Goal: Task Accomplishment & Management: Manage account settings

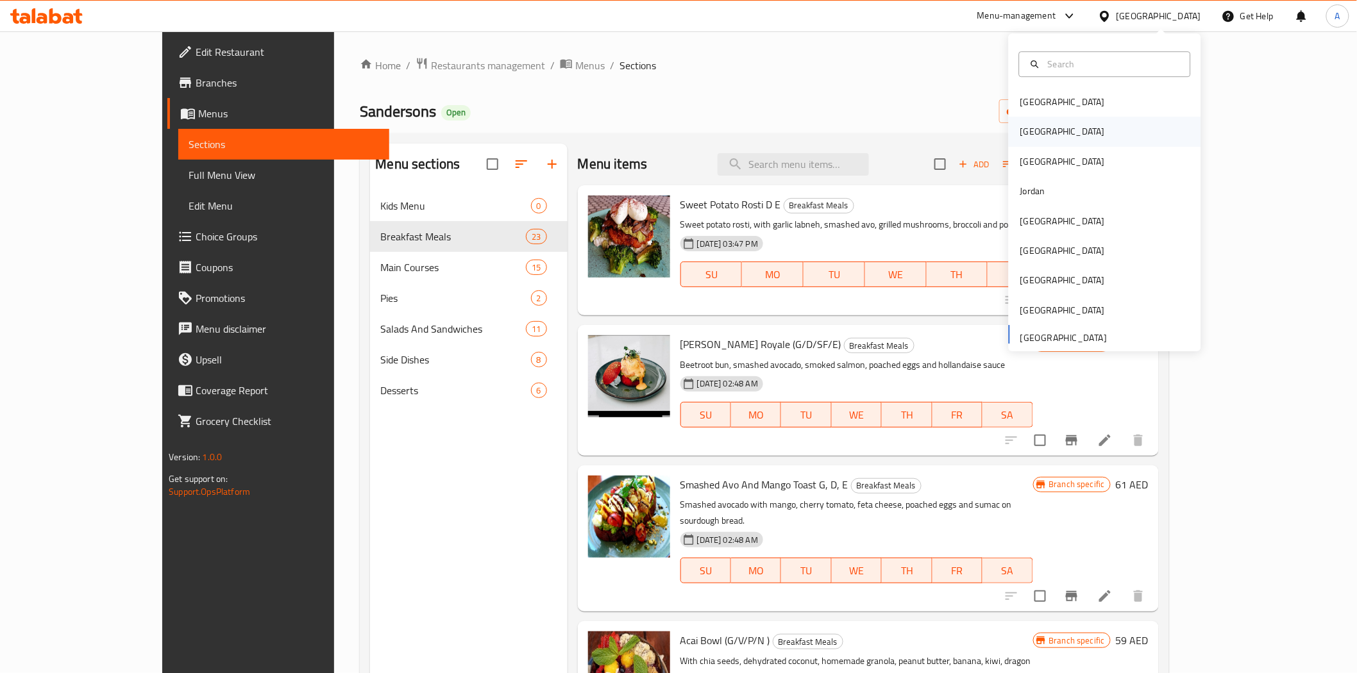
click at [1057, 141] on div "[GEOGRAPHIC_DATA]" at bounding box center [1105, 131] width 192 height 29
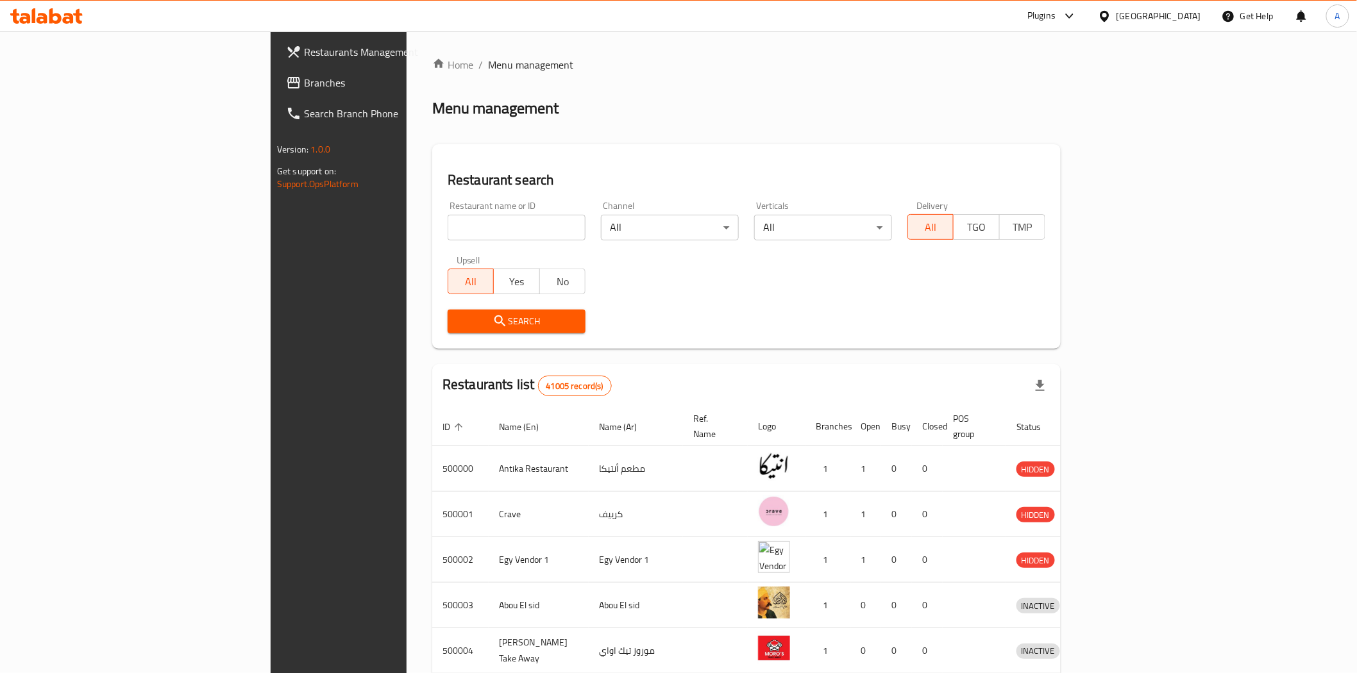
click at [304, 58] on span "Restaurants Management" at bounding box center [395, 51] width 183 height 15
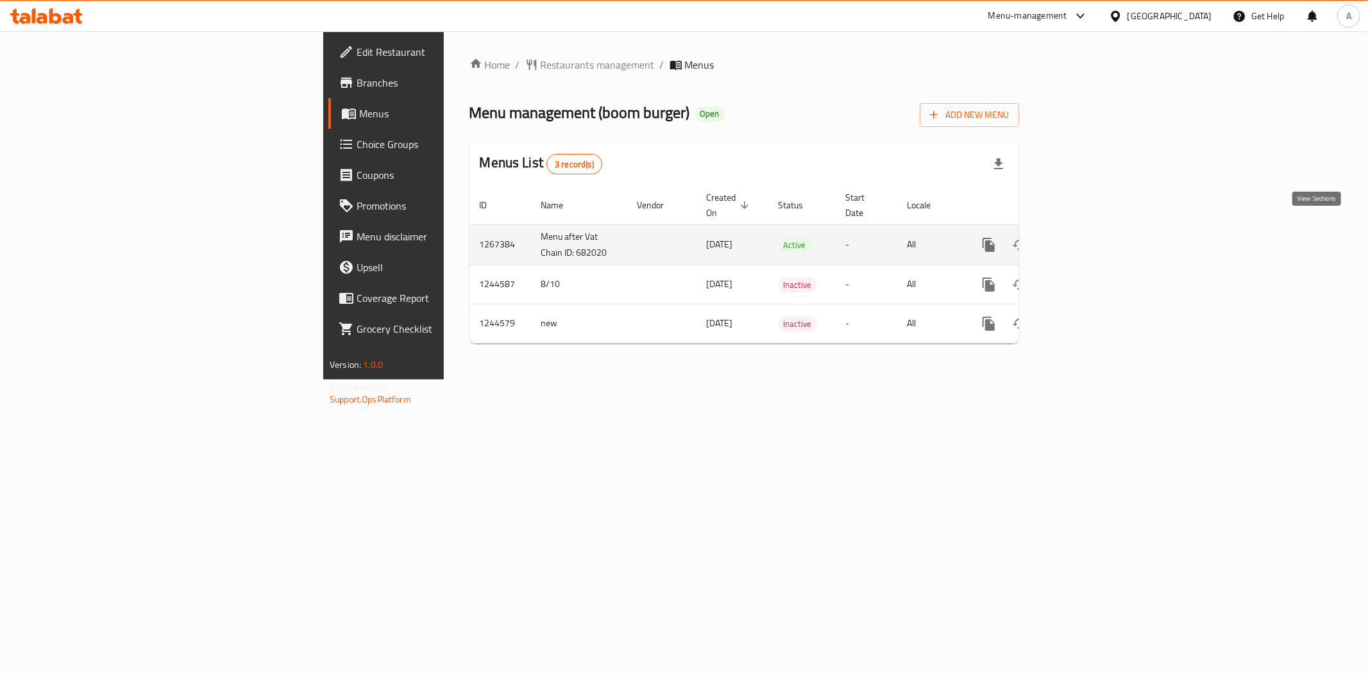
click at [1089, 237] on icon "enhanced table" at bounding box center [1080, 244] width 15 height 15
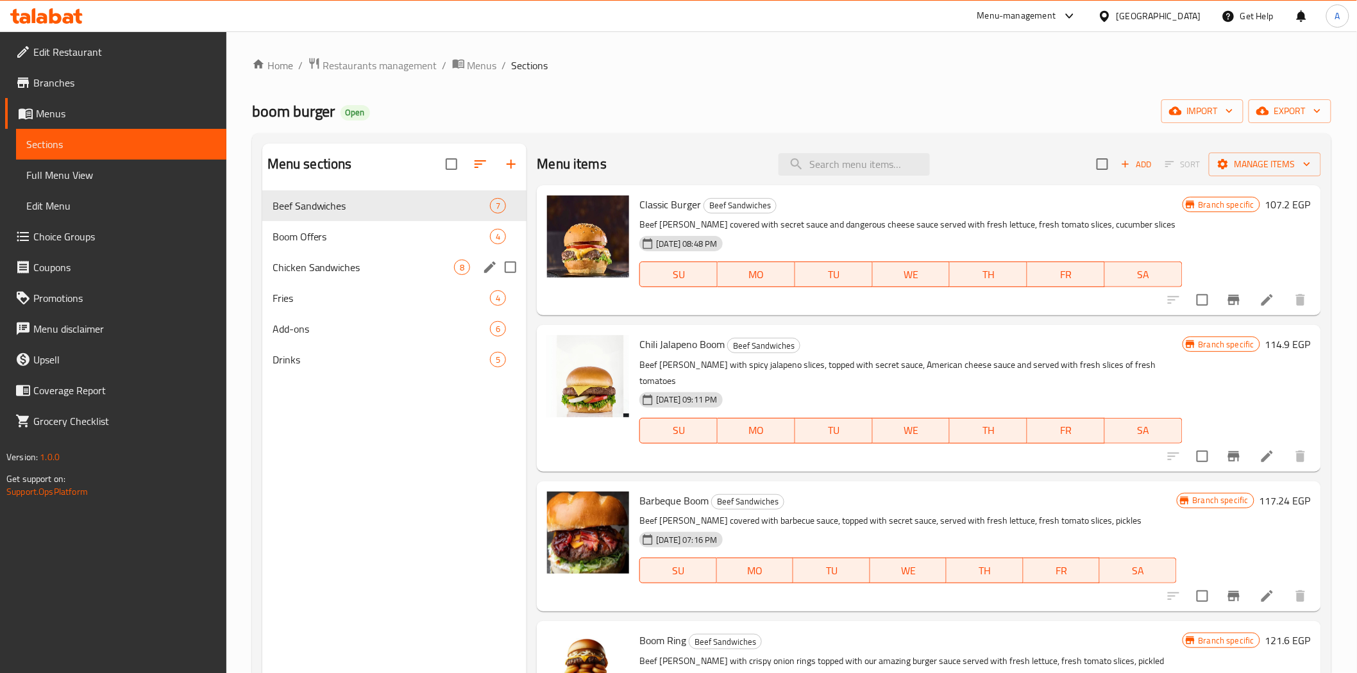
click at [298, 234] on span "Boom Offers" at bounding box center [382, 236] width 218 height 15
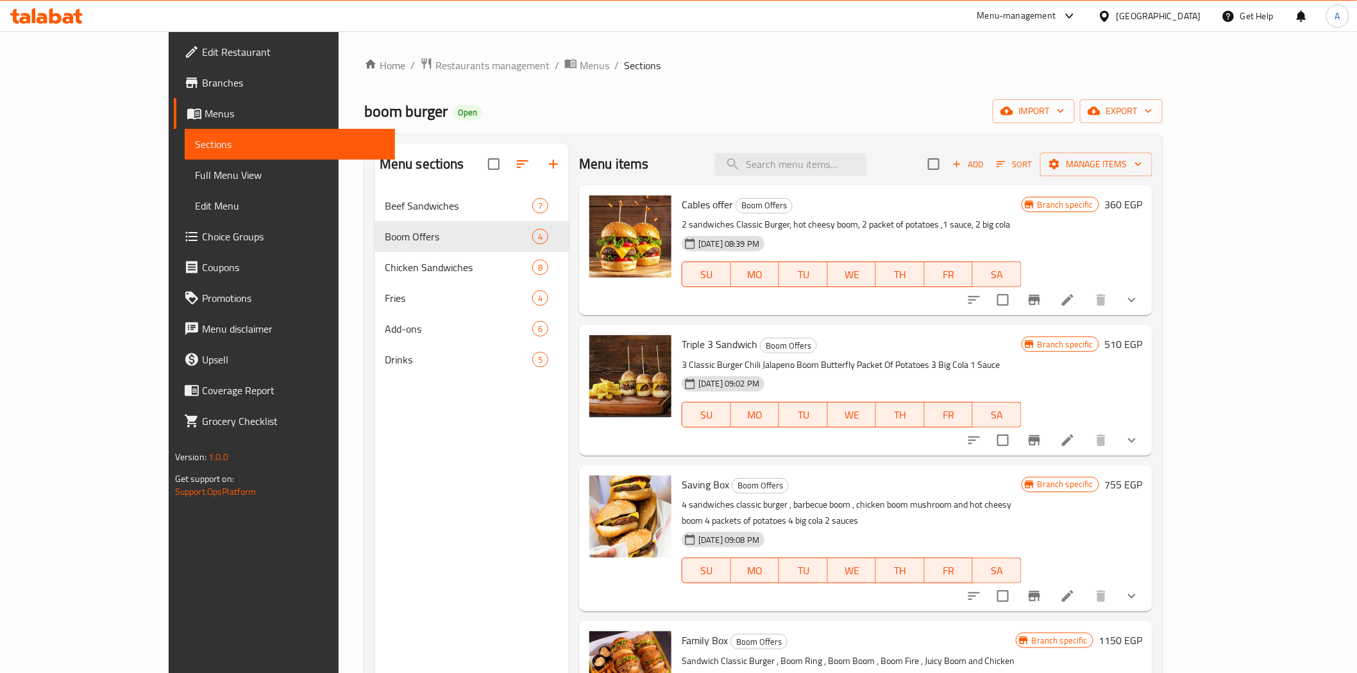
click at [1042, 304] on icon "Branch-specific-item" at bounding box center [1034, 299] width 15 height 15
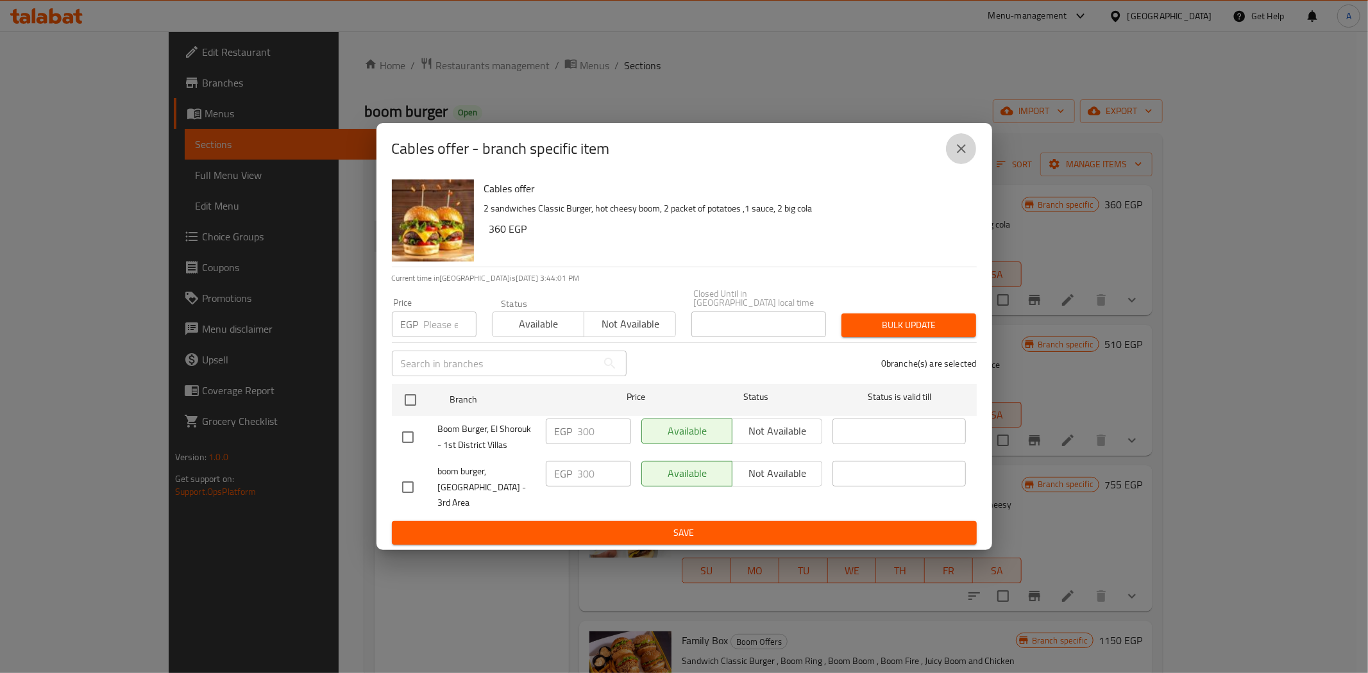
click at [972, 156] on button "close" at bounding box center [961, 148] width 31 height 31
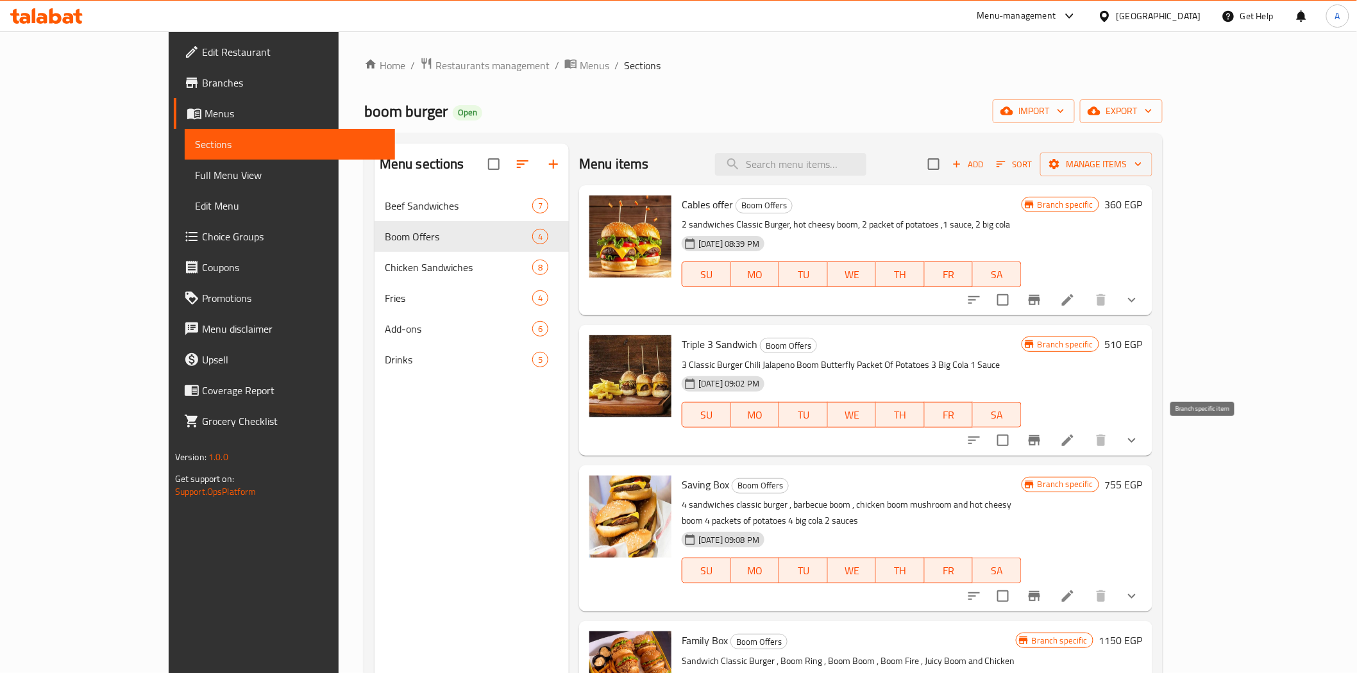
click at [1042, 448] on icon "Branch-specific-item" at bounding box center [1034, 440] width 15 height 15
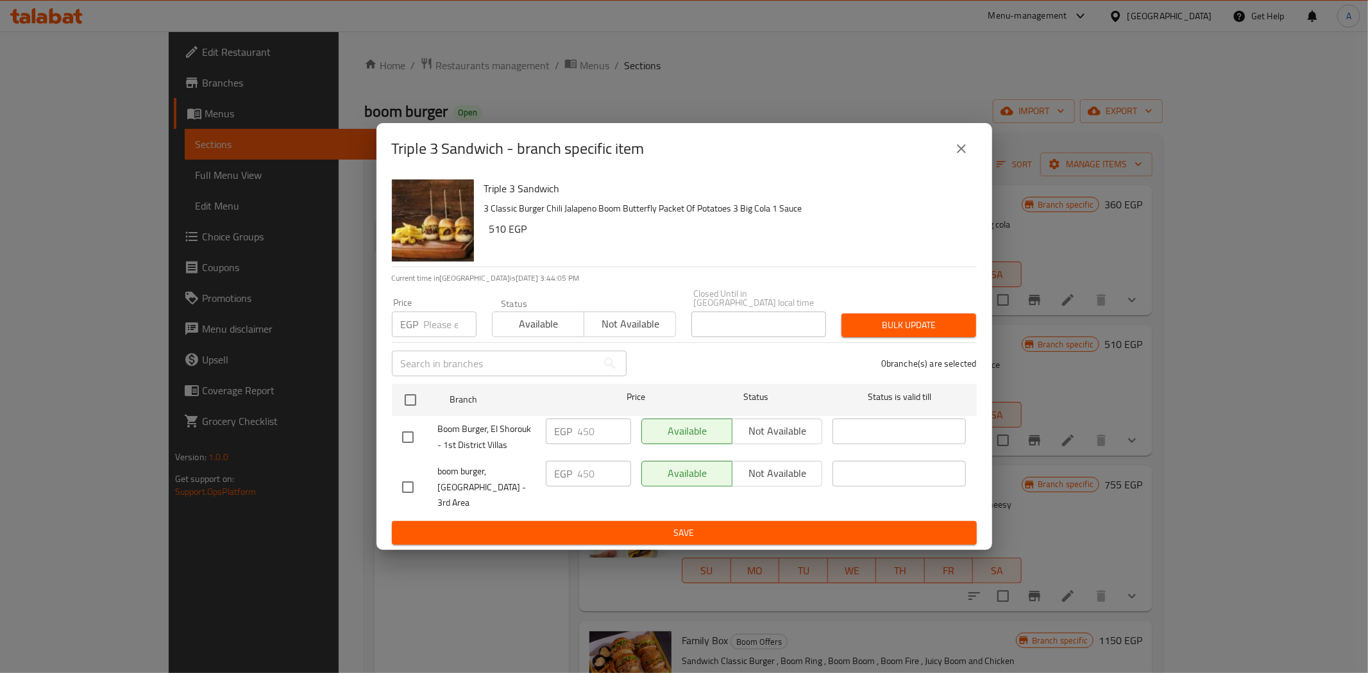
click at [970, 156] on button "close" at bounding box center [961, 148] width 31 height 31
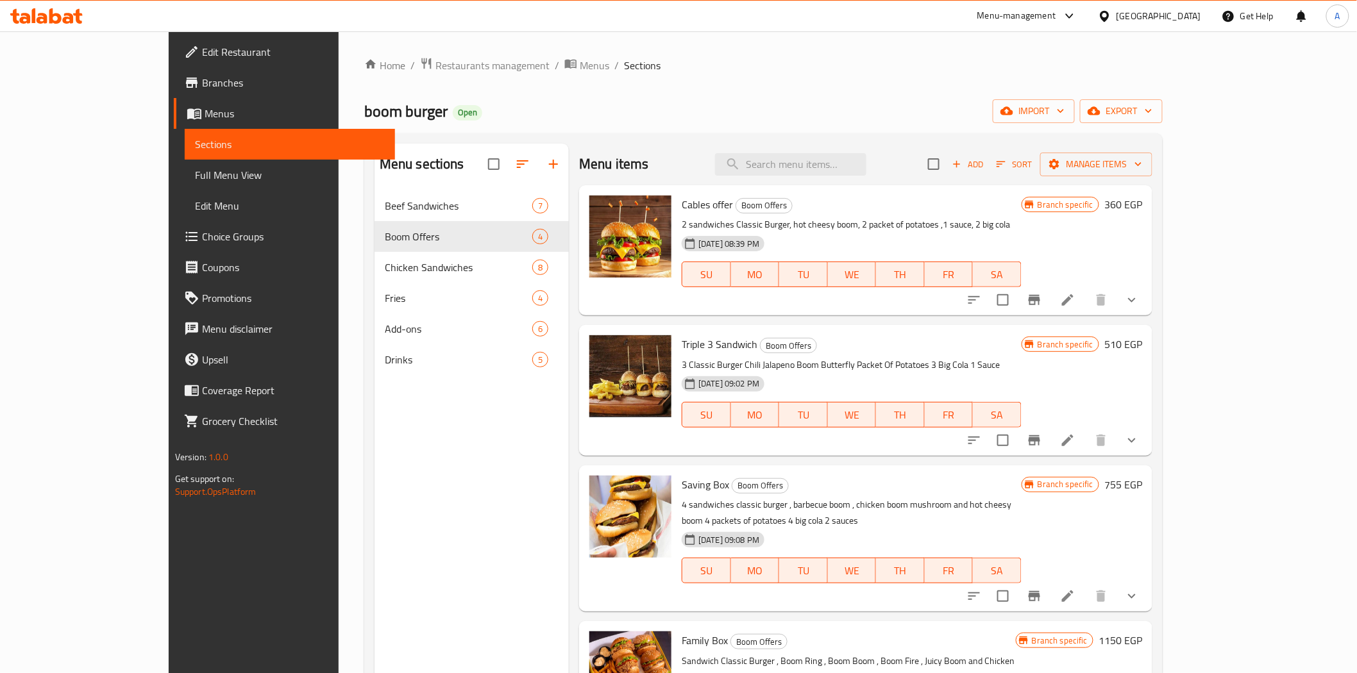
click at [834, 100] on div "boom burger Open import export" at bounding box center [763, 111] width 798 height 24
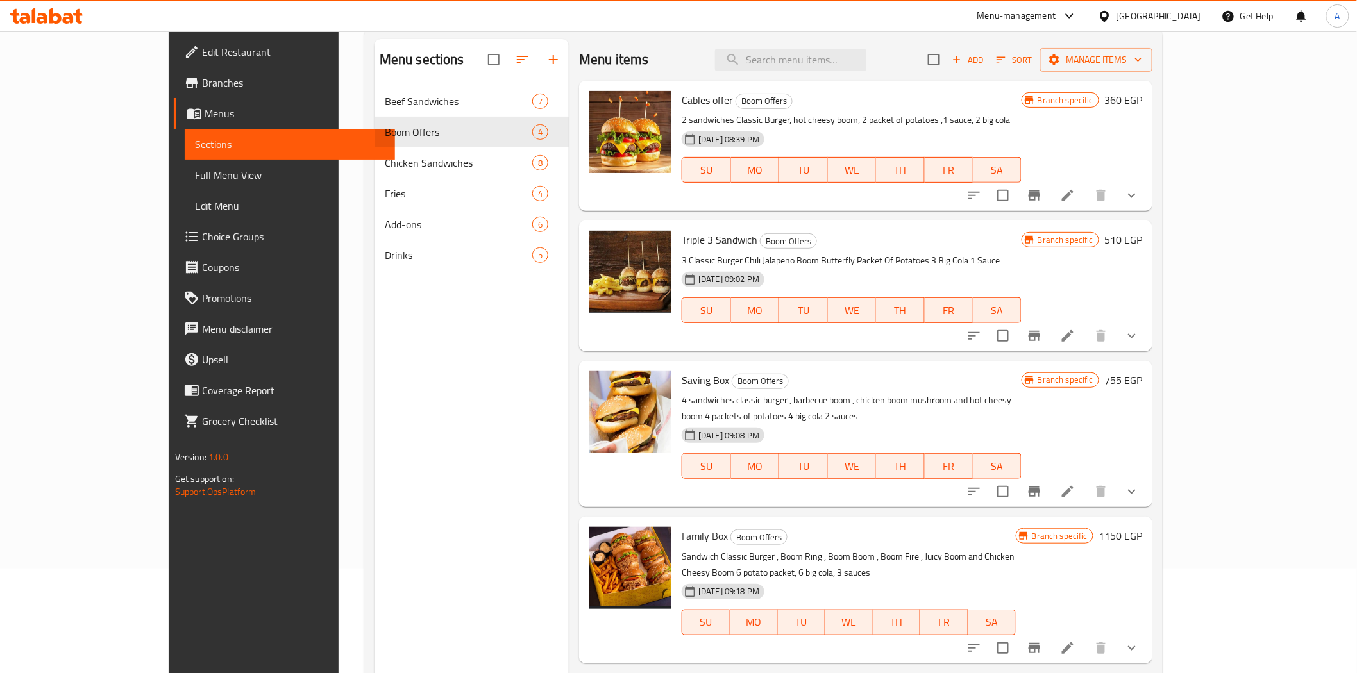
scroll to position [142, 0]
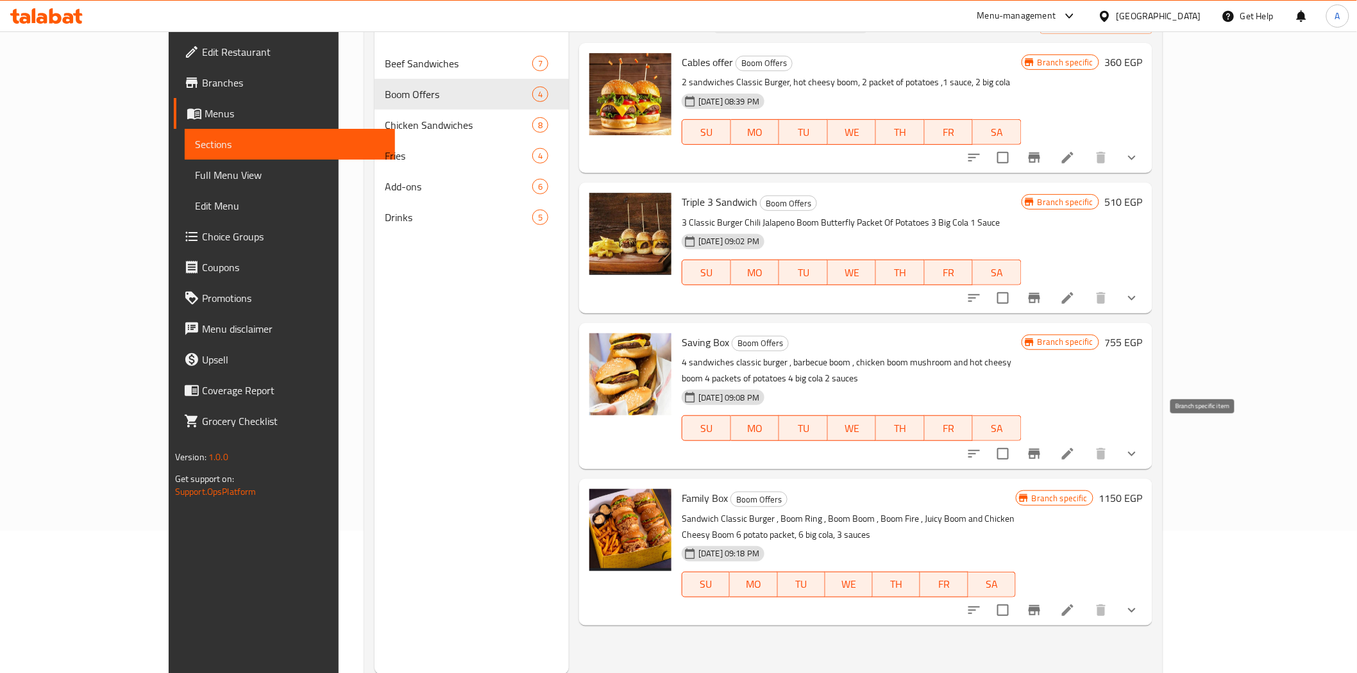
click at [1050, 439] on button "Branch-specific-item" at bounding box center [1034, 454] width 31 height 31
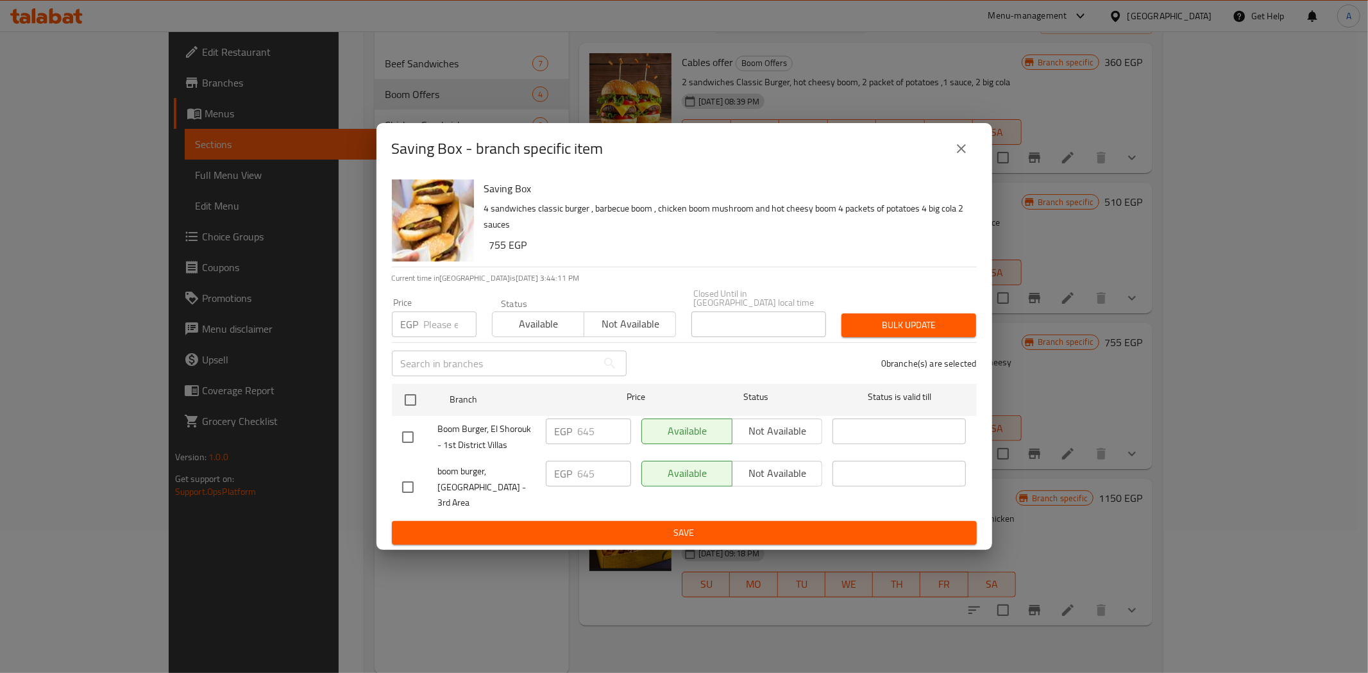
click at [964, 156] on icon "close" at bounding box center [961, 148] width 15 height 15
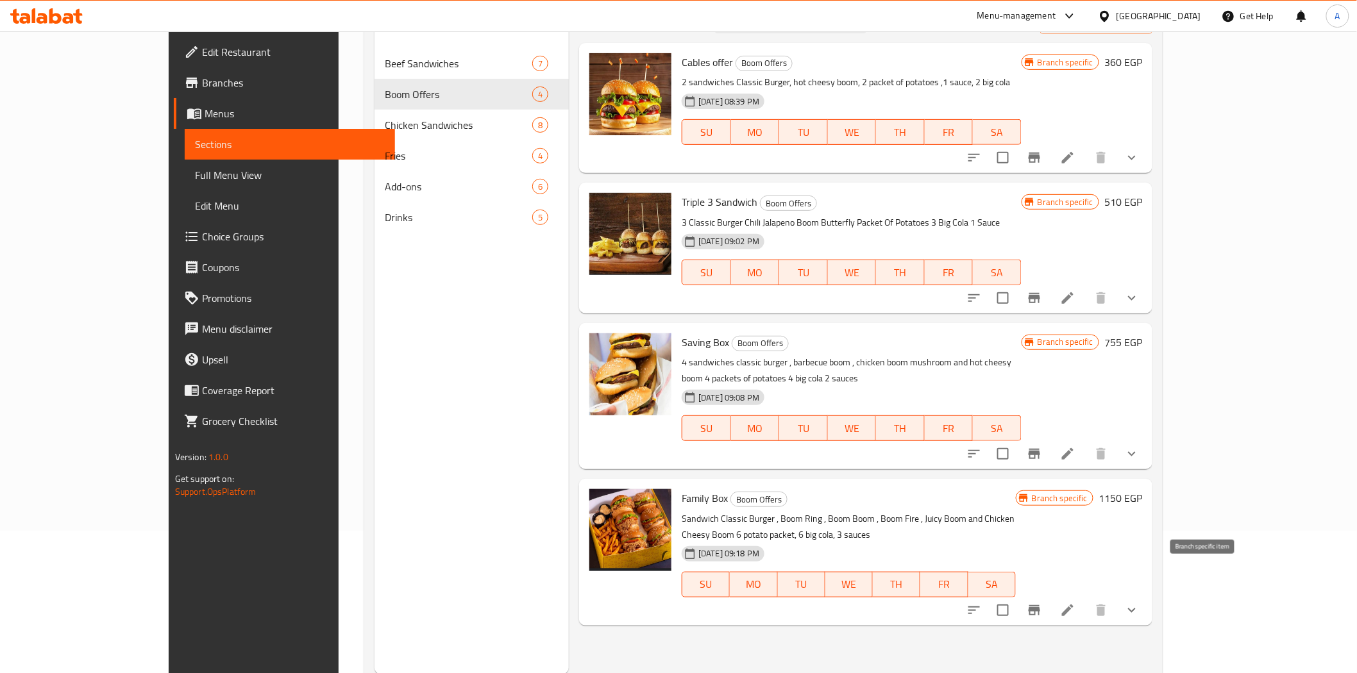
click at [1040, 605] on icon "Branch-specific-item" at bounding box center [1035, 610] width 12 height 10
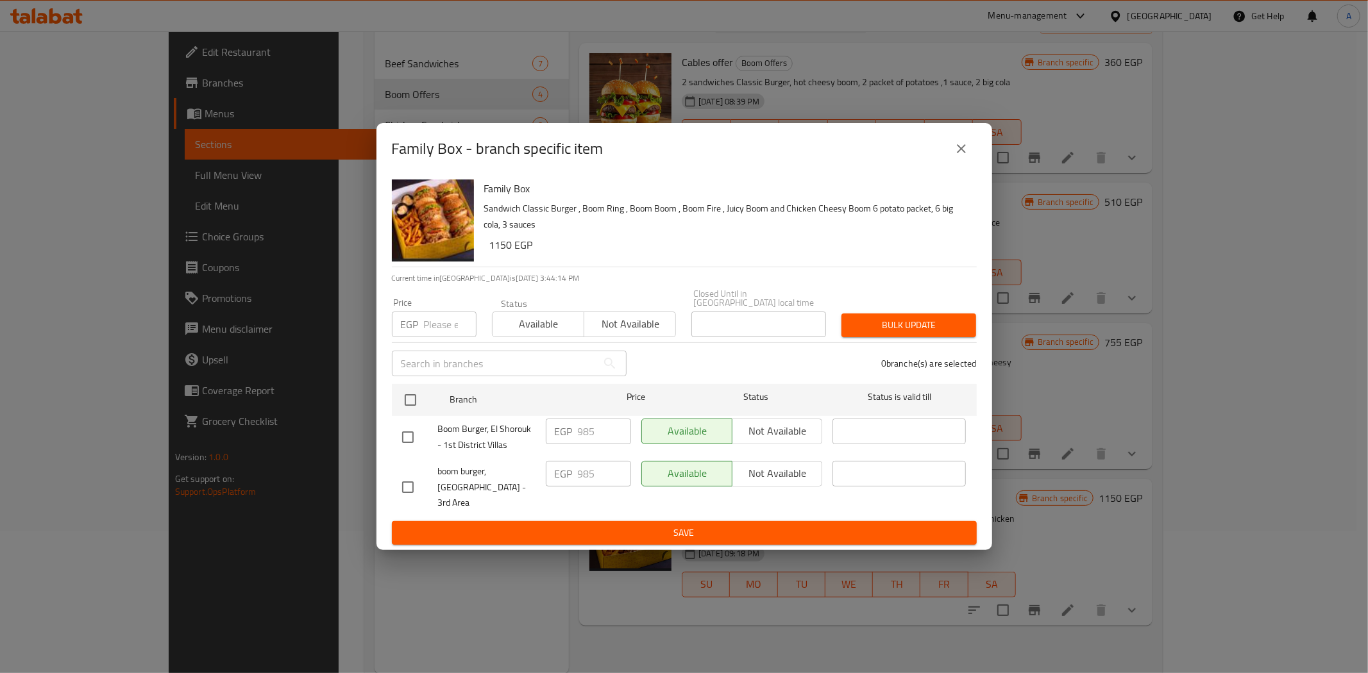
click at [961, 156] on icon "close" at bounding box center [961, 148] width 15 height 15
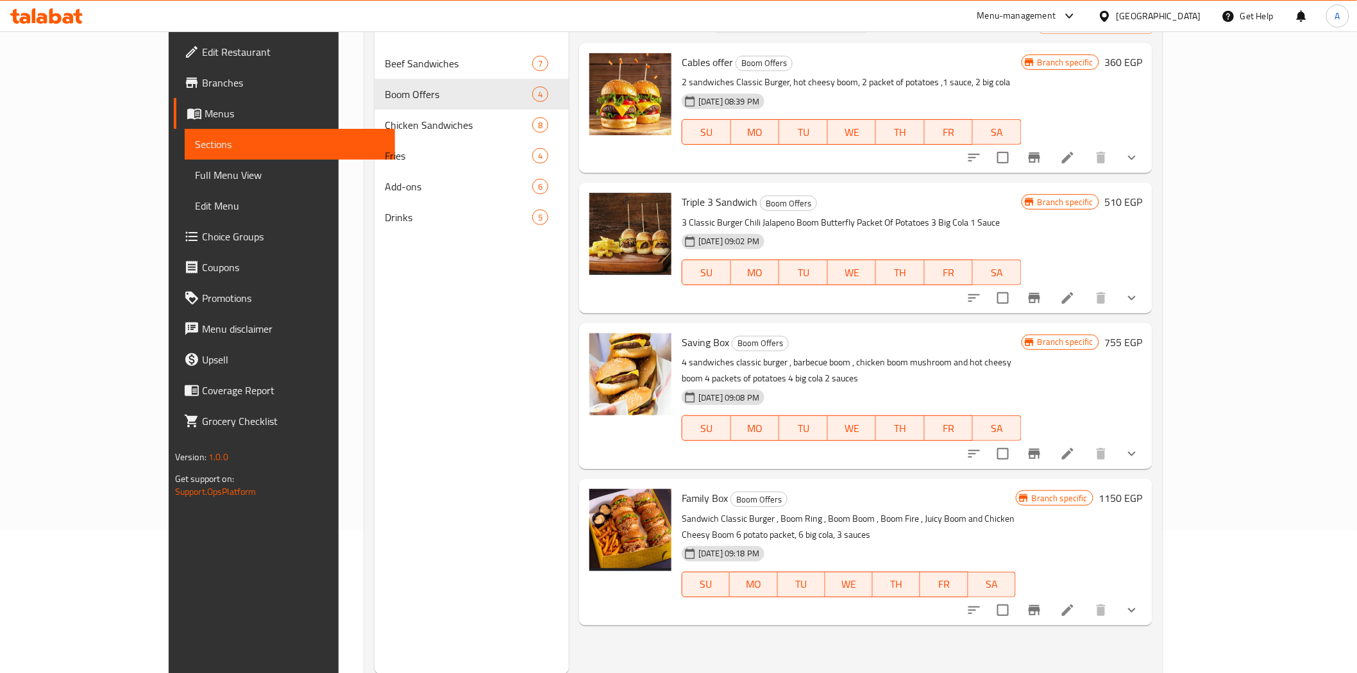
click at [938, 327] on div "Saving Box Boom Offers 4 sandwiches classic burger , barbecue boom , chicken bo…" at bounding box center [865, 396] width 573 height 146
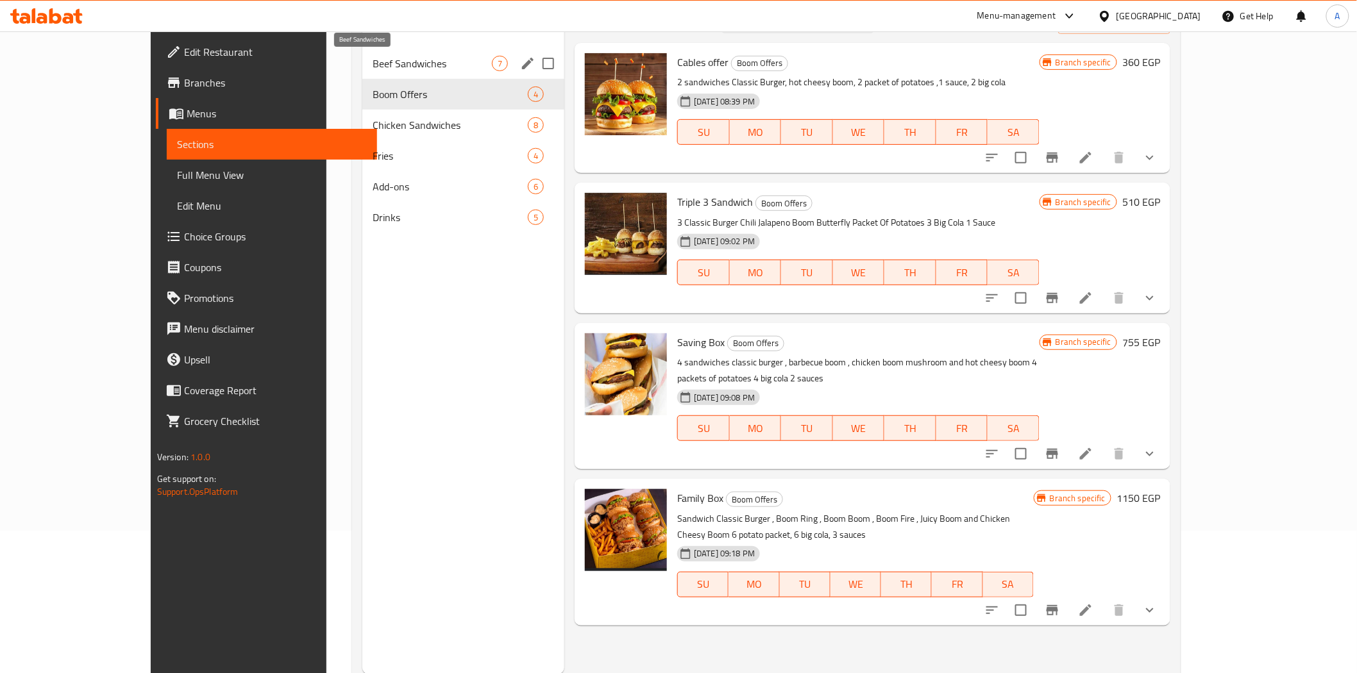
click at [373, 66] on span "Beef Sandwiches" at bounding box center [432, 63] width 119 height 15
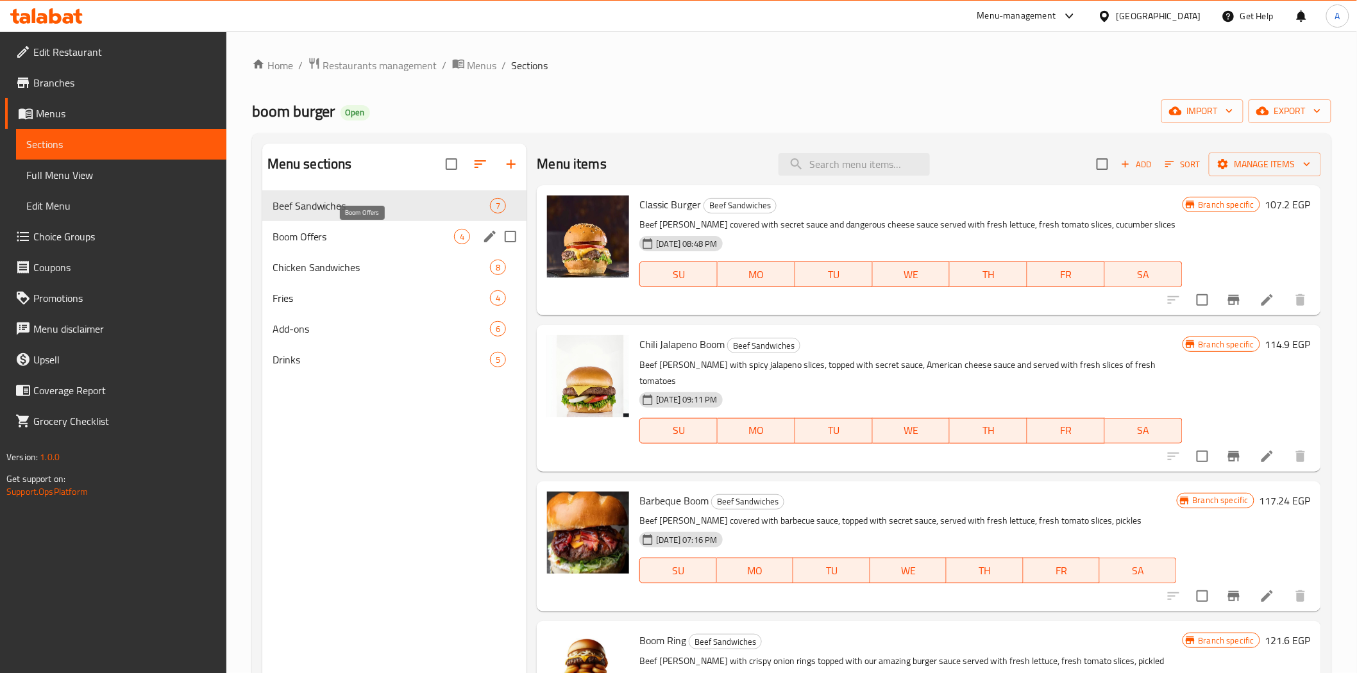
click at [333, 241] on span "Boom Offers" at bounding box center [364, 236] width 182 height 15
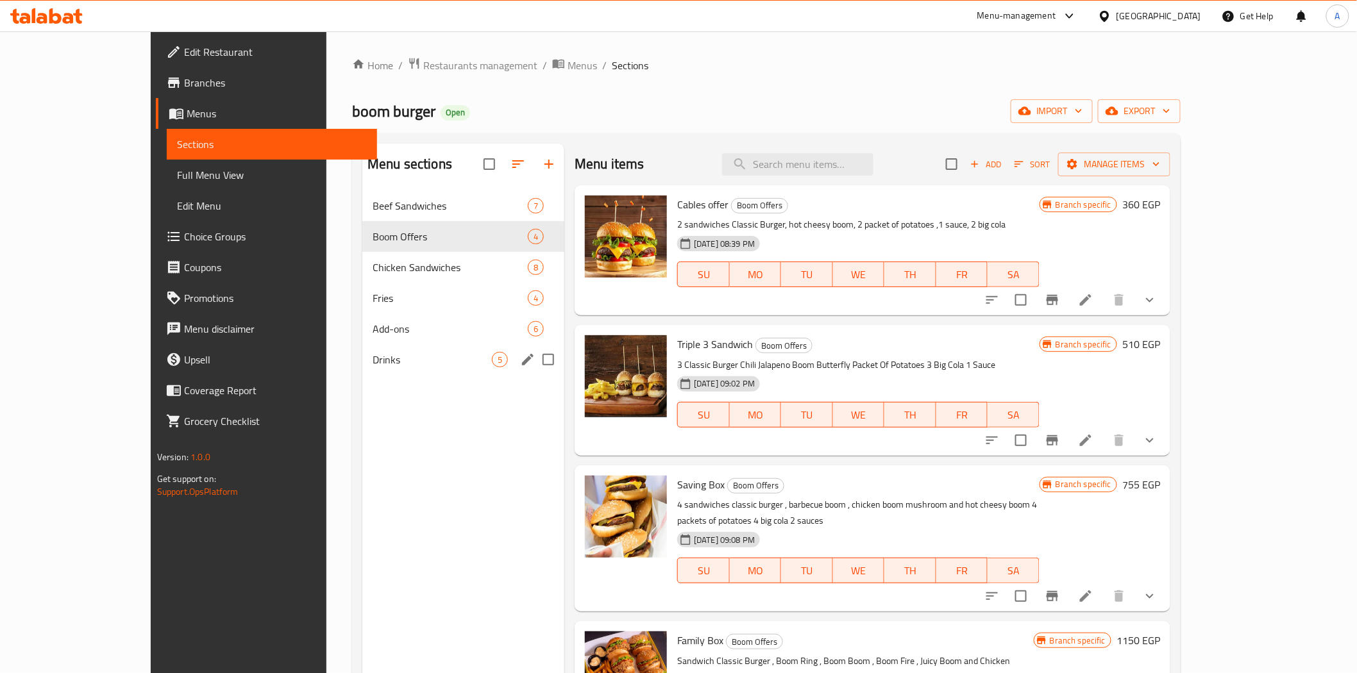
click at [373, 355] on span "Drinks" at bounding box center [432, 359] width 119 height 15
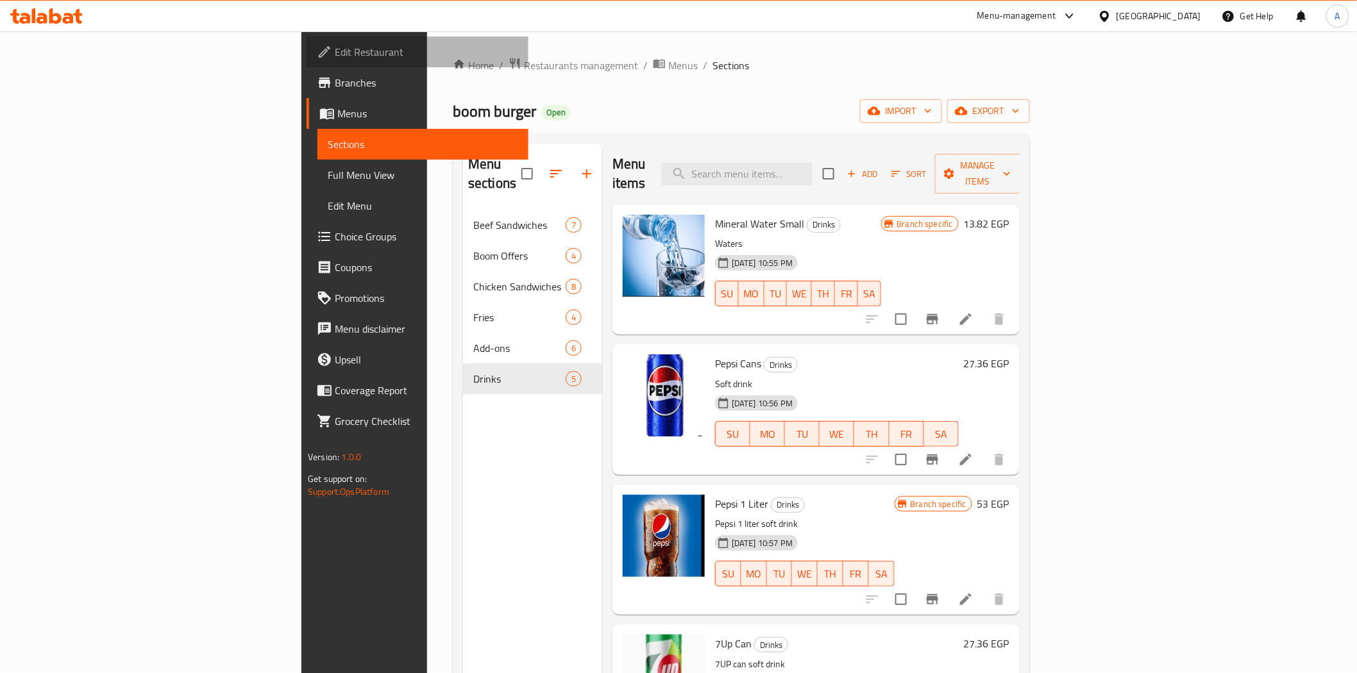
click at [335, 59] on span "Edit Restaurant" at bounding box center [426, 51] width 183 height 15
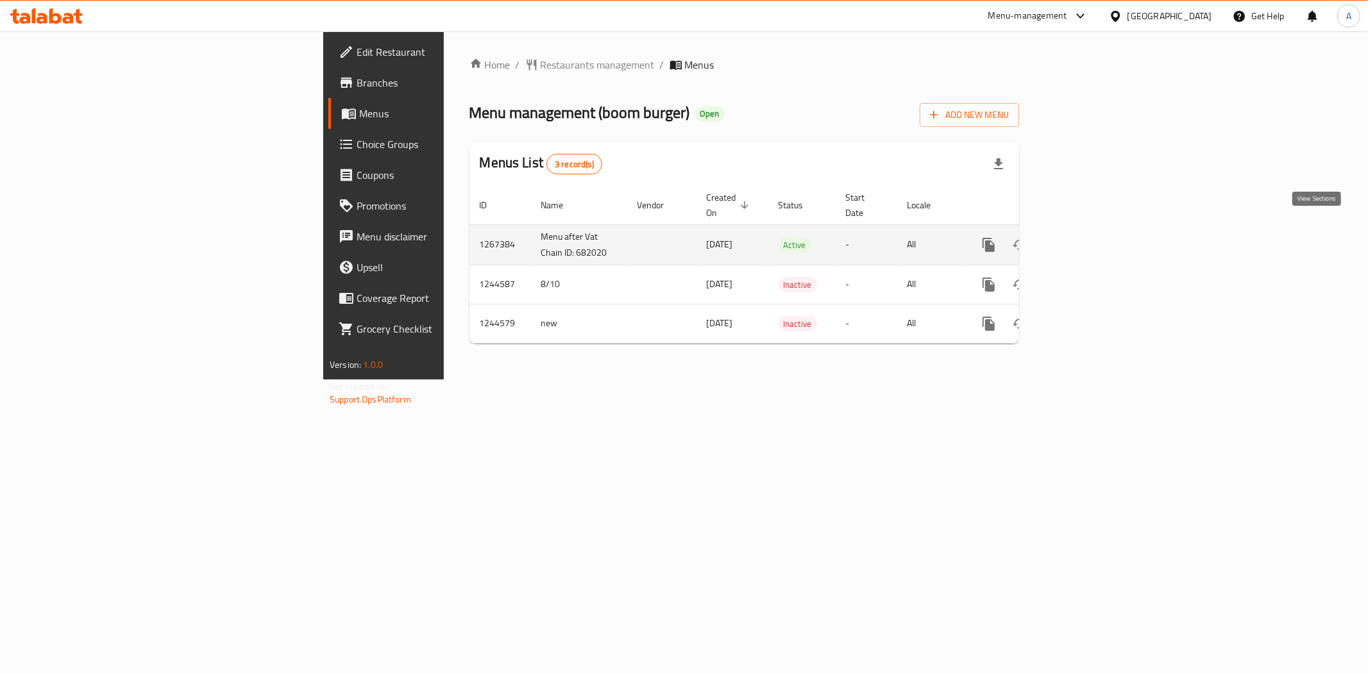
click at [1097, 235] on link "enhanced table" at bounding box center [1081, 245] width 31 height 31
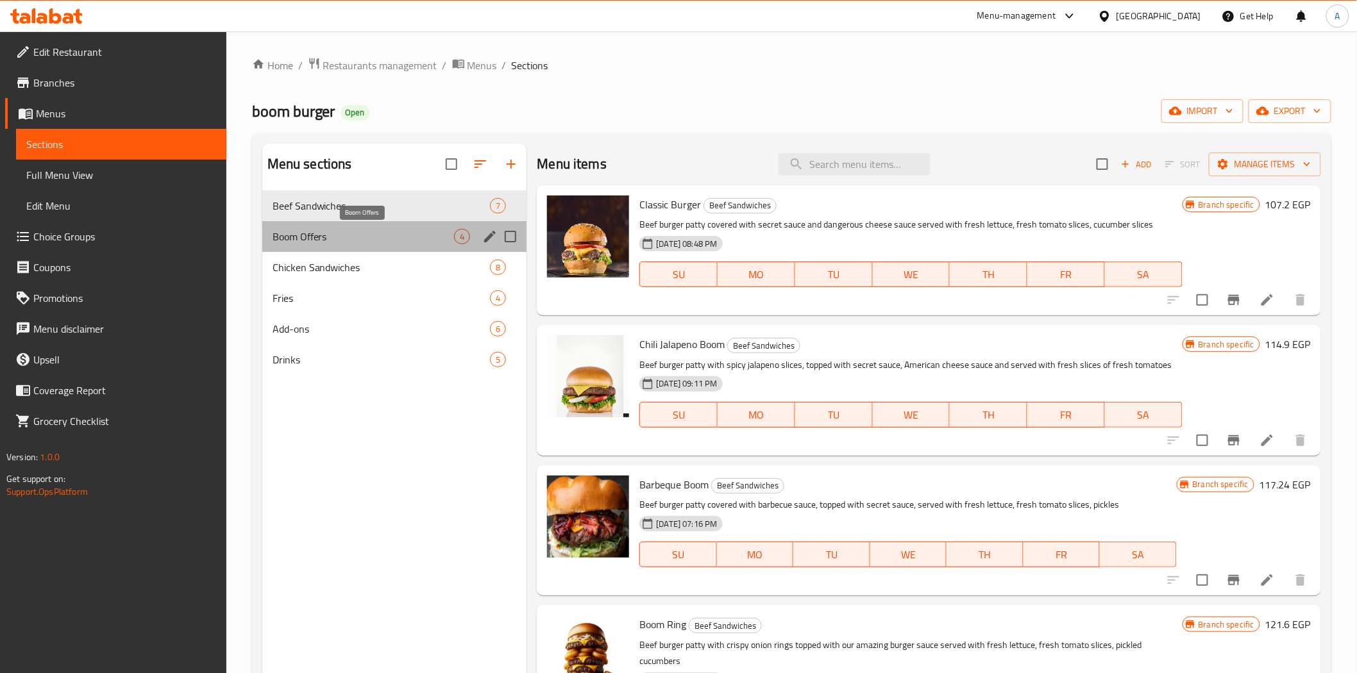
click at [329, 231] on span "Boom Offers" at bounding box center [364, 236] width 182 height 15
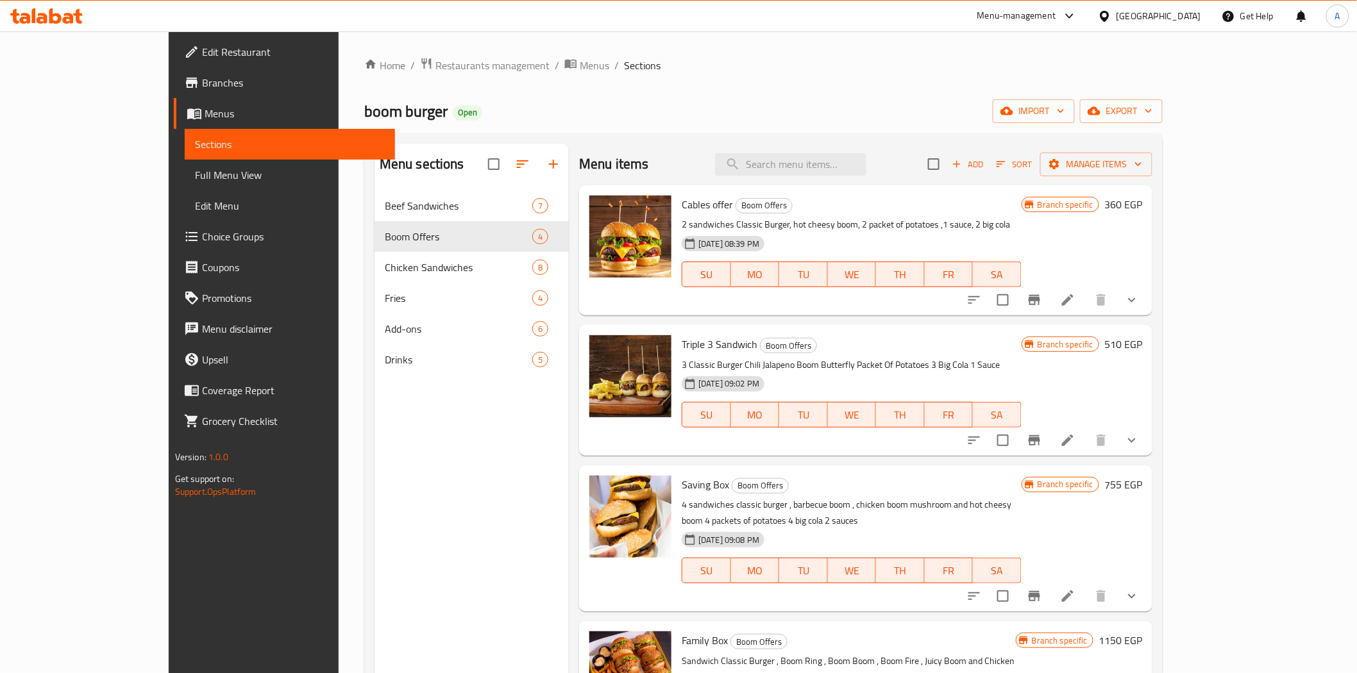
click at [1040, 300] on icon "Branch-specific-item" at bounding box center [1035, 300] width 12 height 10
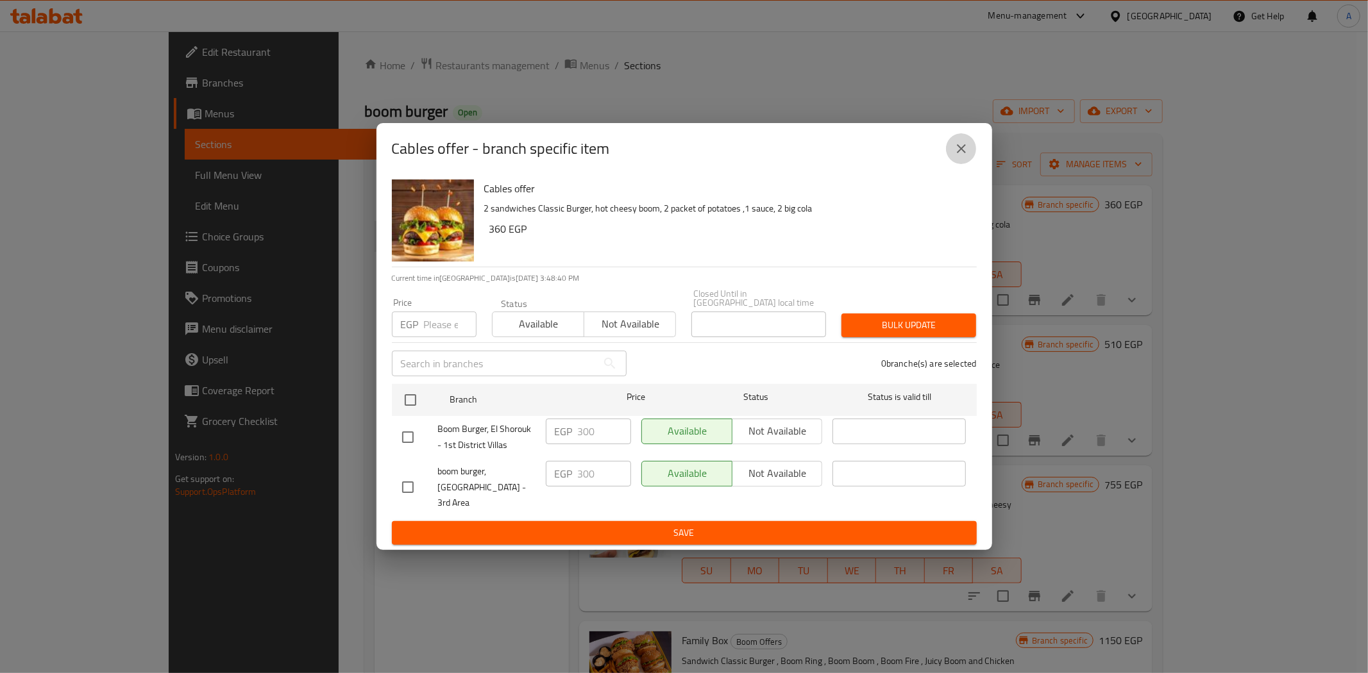
click at [965, 156] on icon "close" at bounding box center [961, 148] width 15 height 15
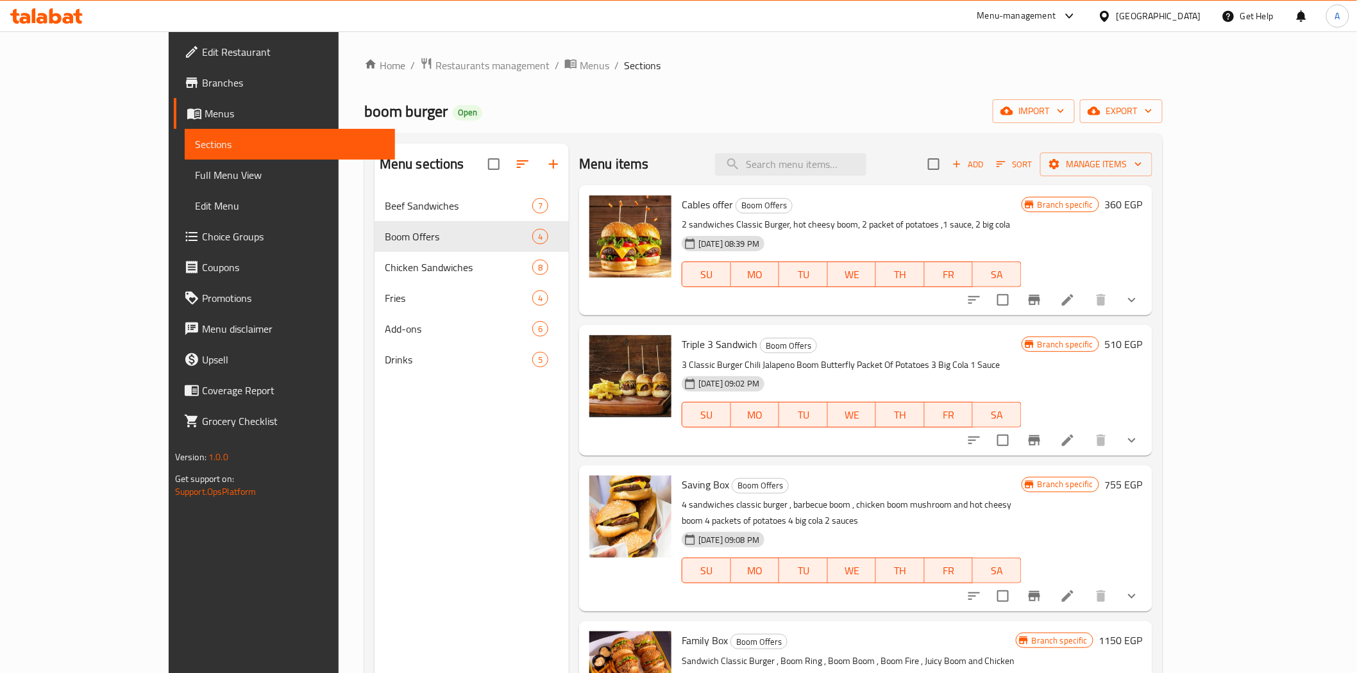
click at [691, 99] on div "boom burger Open import export" at bounding box center [763, 111] width 798 height 24
click at [818, 86] on div "Home / Restaurants management / Menus / Sections boom burger Open import export…" at bounding box center [763, 442] width 798 height 770
click at [834, 97] on div "Home / Restaurants management / Menus / Sections boom burger Open import export…" at bounding box center [763, 442] width 798 height 770
click at [809, 99] on div "boom burger Open import export" at bounding box center [763, 111] width 798 height 24
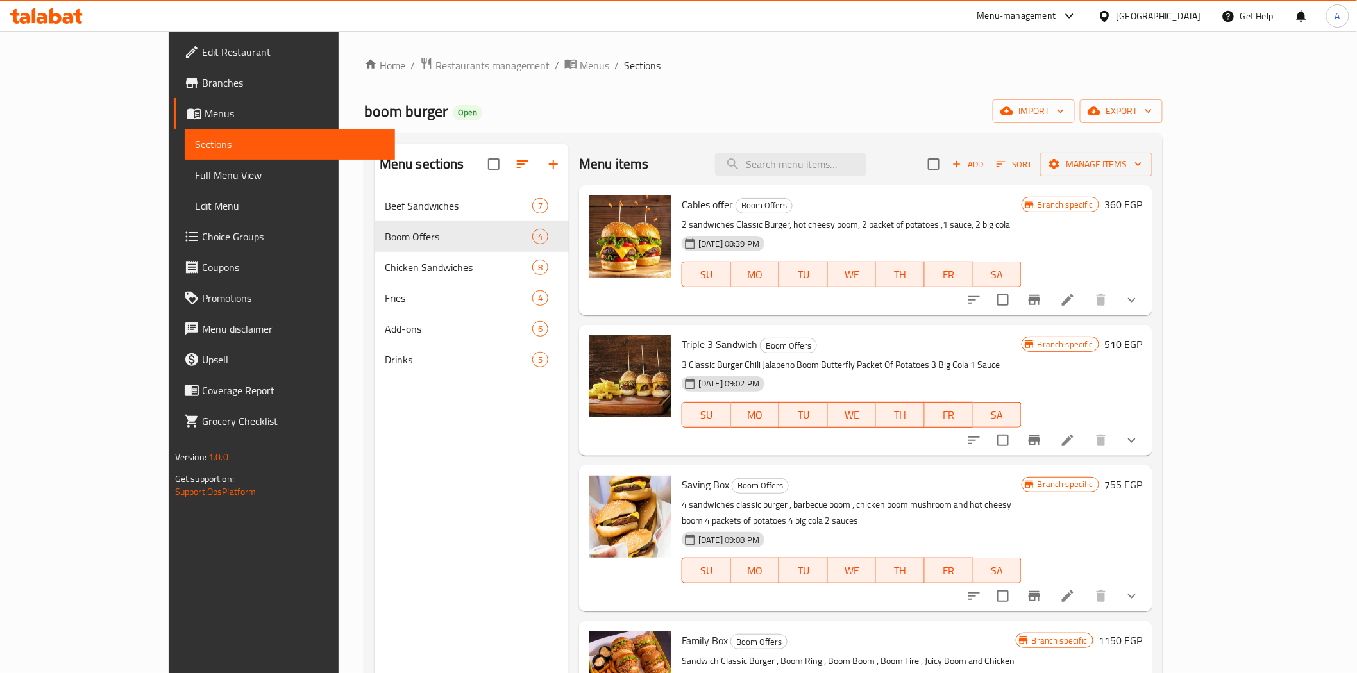
click at [650, 112] on div "boom burger Open import export" at bounding box center [763, 111] width 798 height 24
click at [719, 80] on div "Home / Restaurants management / Menus / Sections boom burger Open import export…" at bounding box center [763, 442] width 798 height 770
click at [728, 72] on ol "Home / Restaurants management / Menus / Sections" at bounding box center [763, 65] width 798 height 17
click at [693, 101] on div "boom burger Open import export" at bounding box center [763, 111] width 798 height 24
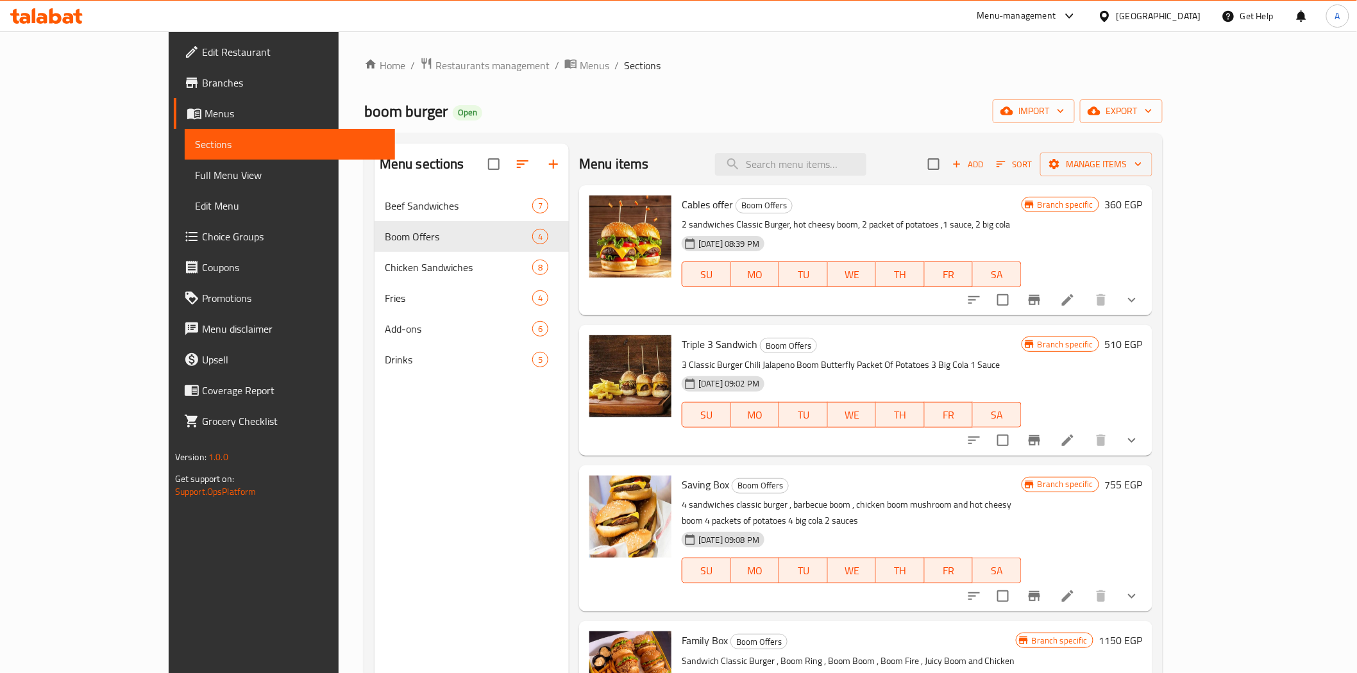
click at [693, 101] on div "boom burger Open import export" at bounding box center [763, 111] width 798 height 24
click at [678, 101] on div "boom burger Open import export" at bounding box center [763, 111] width 798 height 24
click at [694, 99] on div "boom burger Open import export" at bounding box center [763, 111] width 798 height 24
click at [695, 99] on div "boom burger Open import export" at bounding box center [763, 111] width 798 height 24
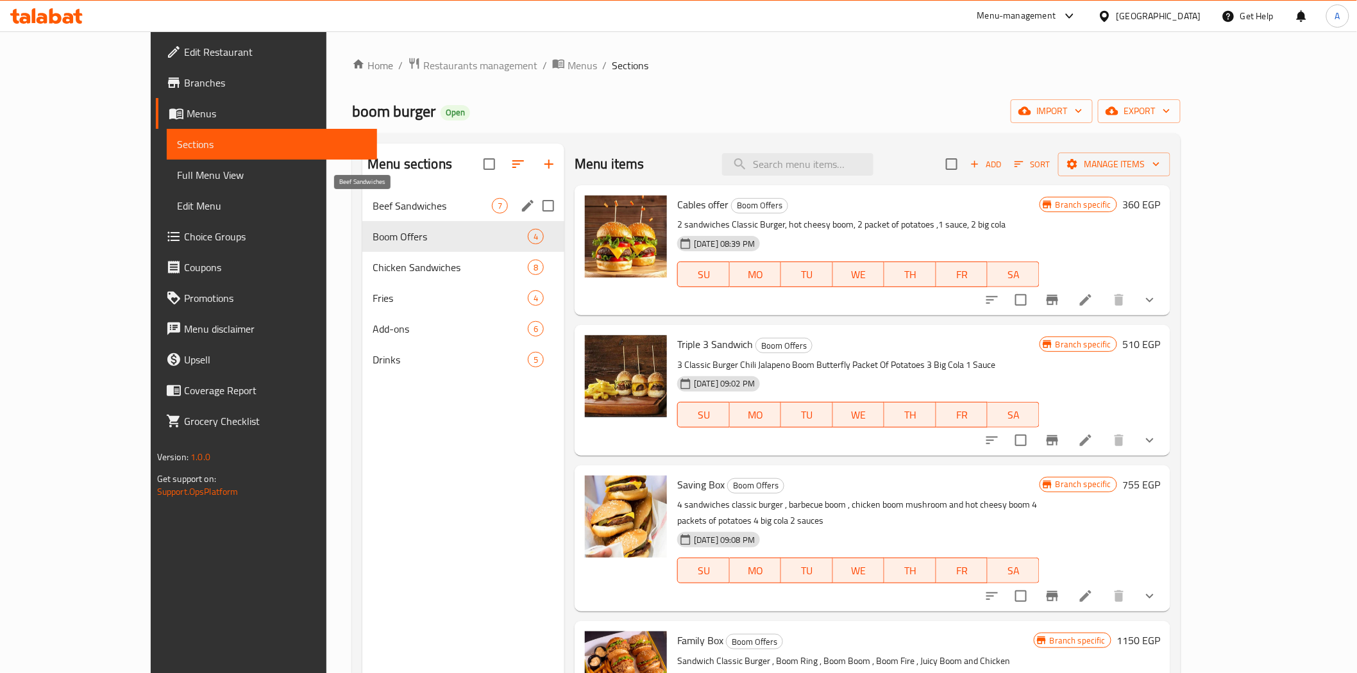
click at [373, 204] on span "Beef Sandwiches" at bounding box center [432, 205] width 119 height 15
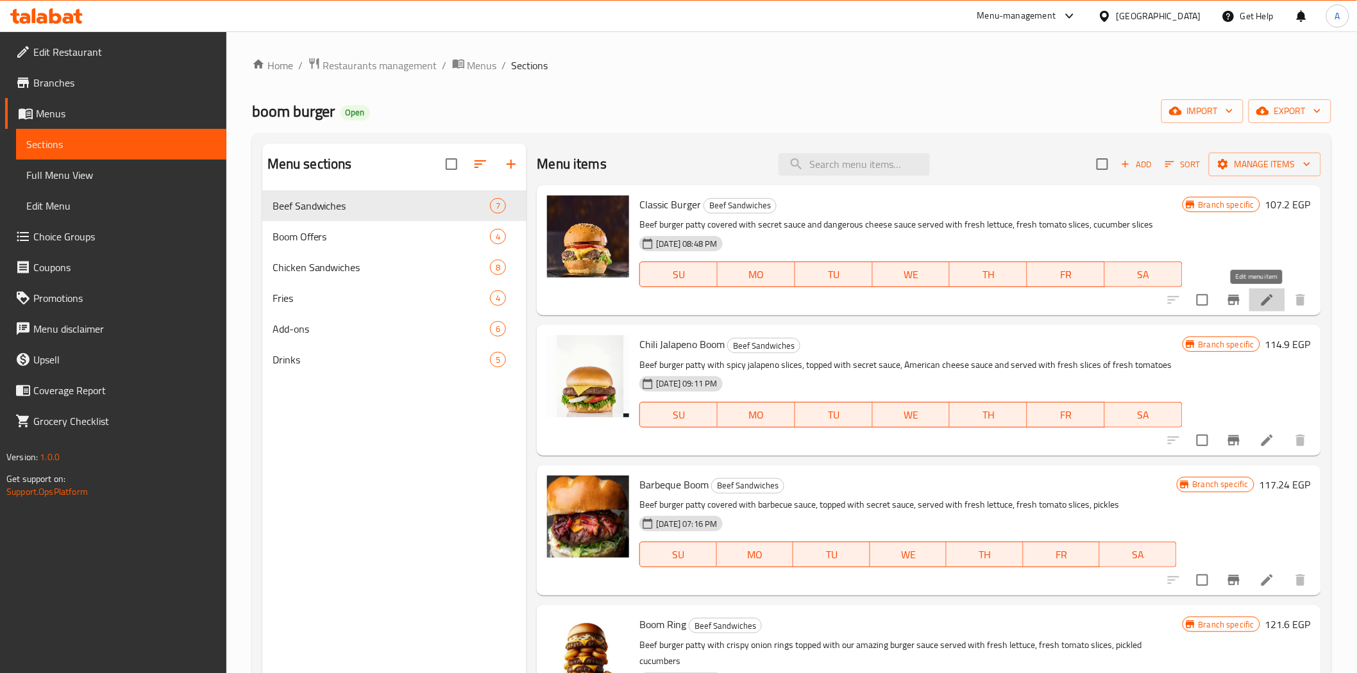
click at [1261, 304] on icon at bounding box center [1267, 300] width 12 height 12
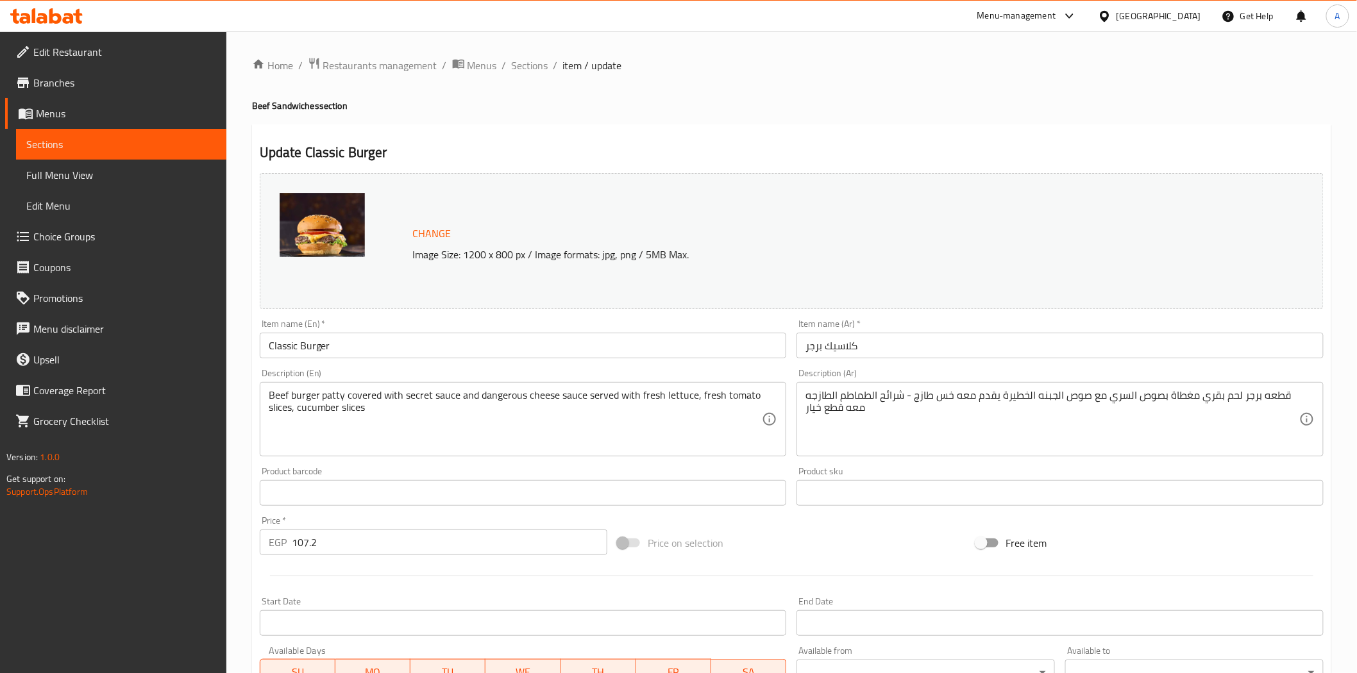
click at [696, 110] on h4 "Beef Sandwiches section" at bounding box center [791, 105] width 1079 height 13
click at [542, 63] on span "Sections" at bounding box center [530, 65] width 37 height 15
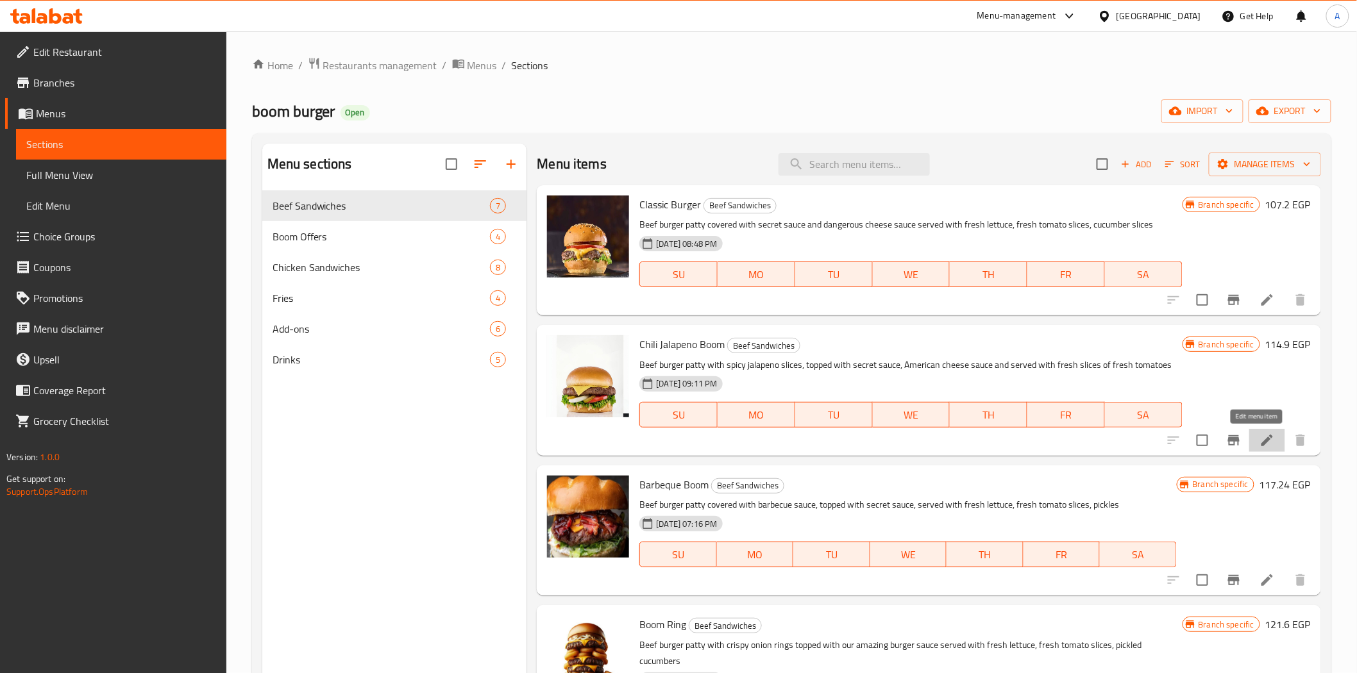
click at [1259, 440] on icon at bounding box center [1266, 440] width 15 height 15
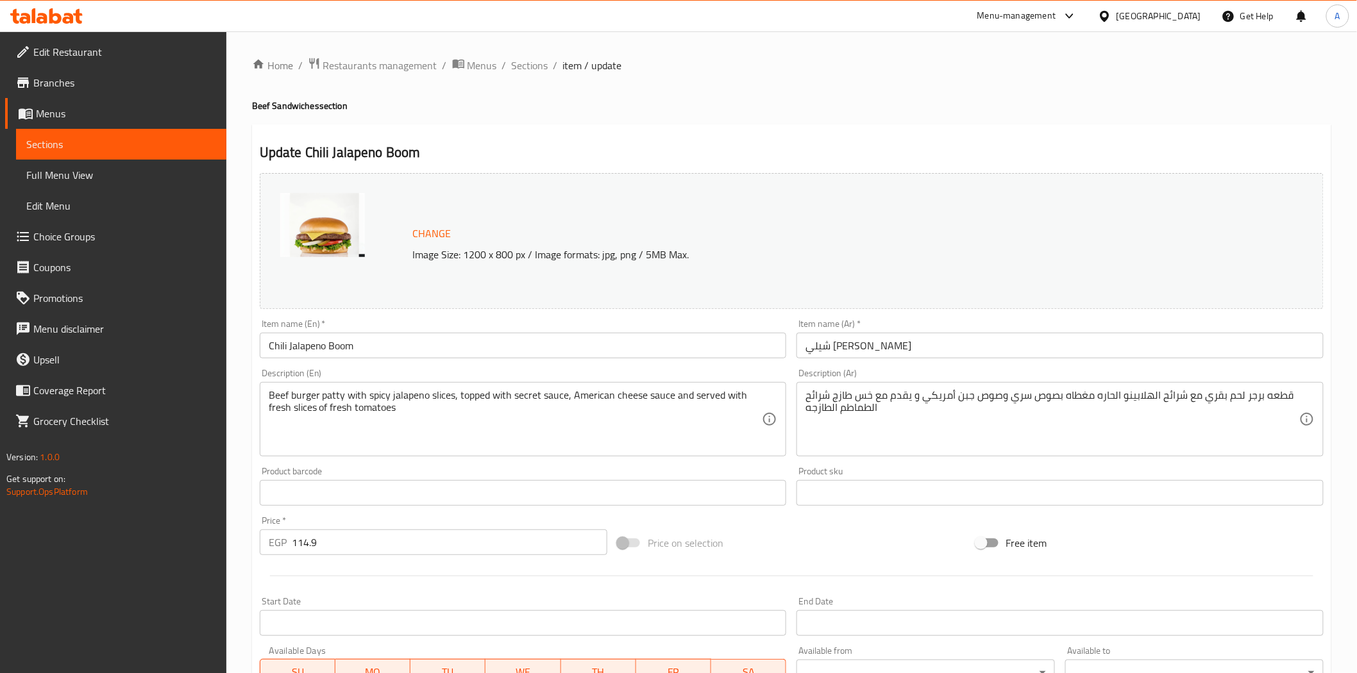
click at [585, 96] on div "Home / Restaurants management / Menus / Sections / item / update Beef Sandwiche…" at bounding box center [791, 478] width 1079 height 842
click at [537, 71] on span "Sections" at bounding box center [530, 65] width 37 height 15
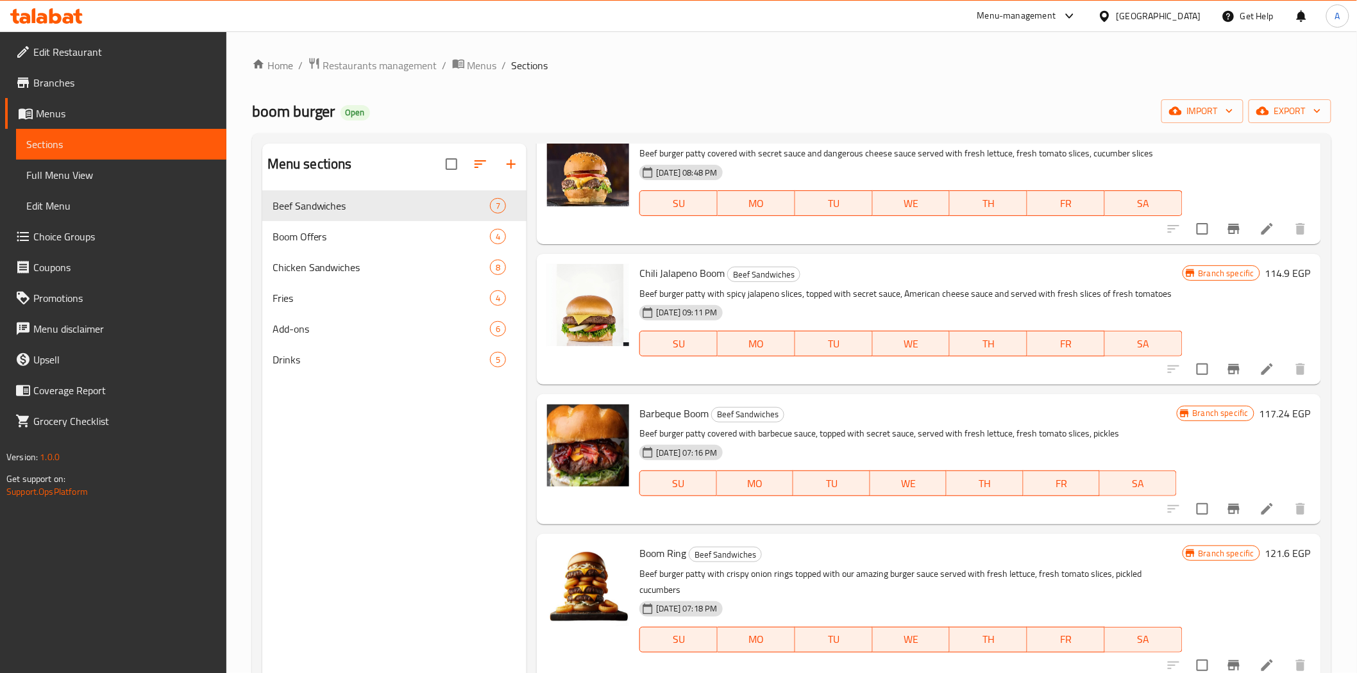
scroll to position [142, 0]
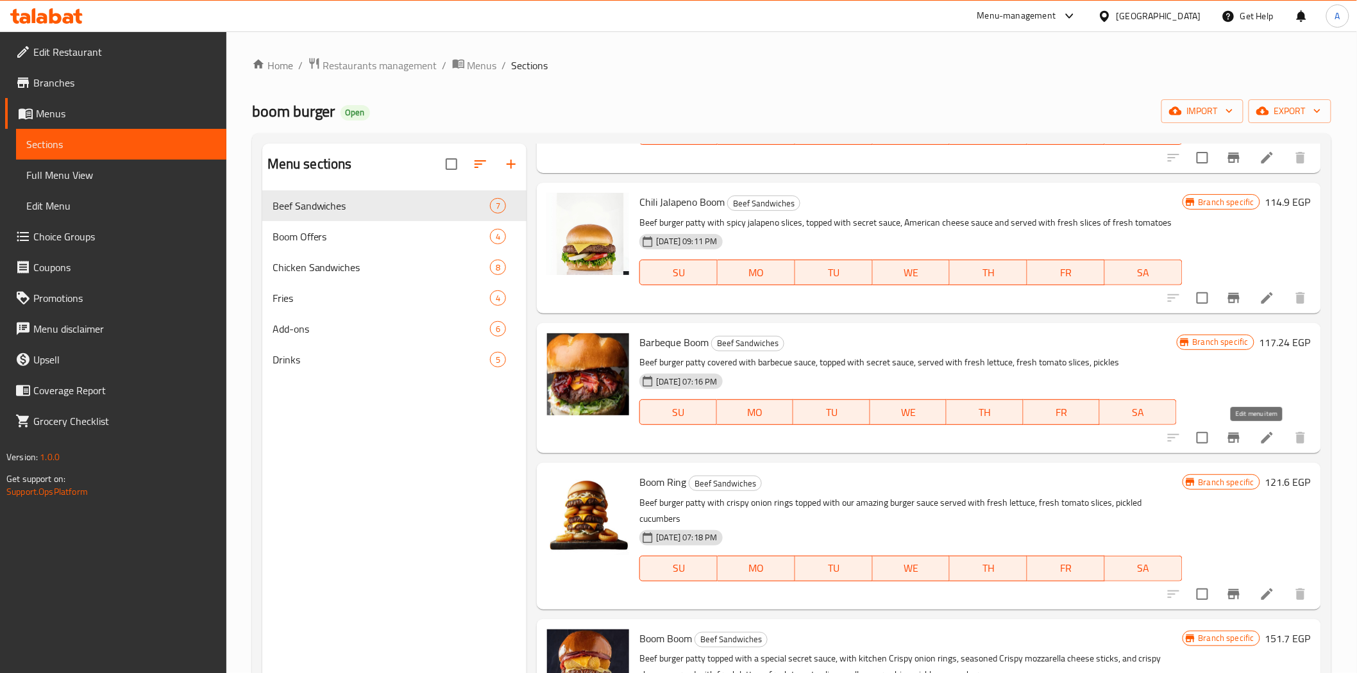
click at [1261, 440] on icon at bounding box center [1267, 438] width 12 height 12
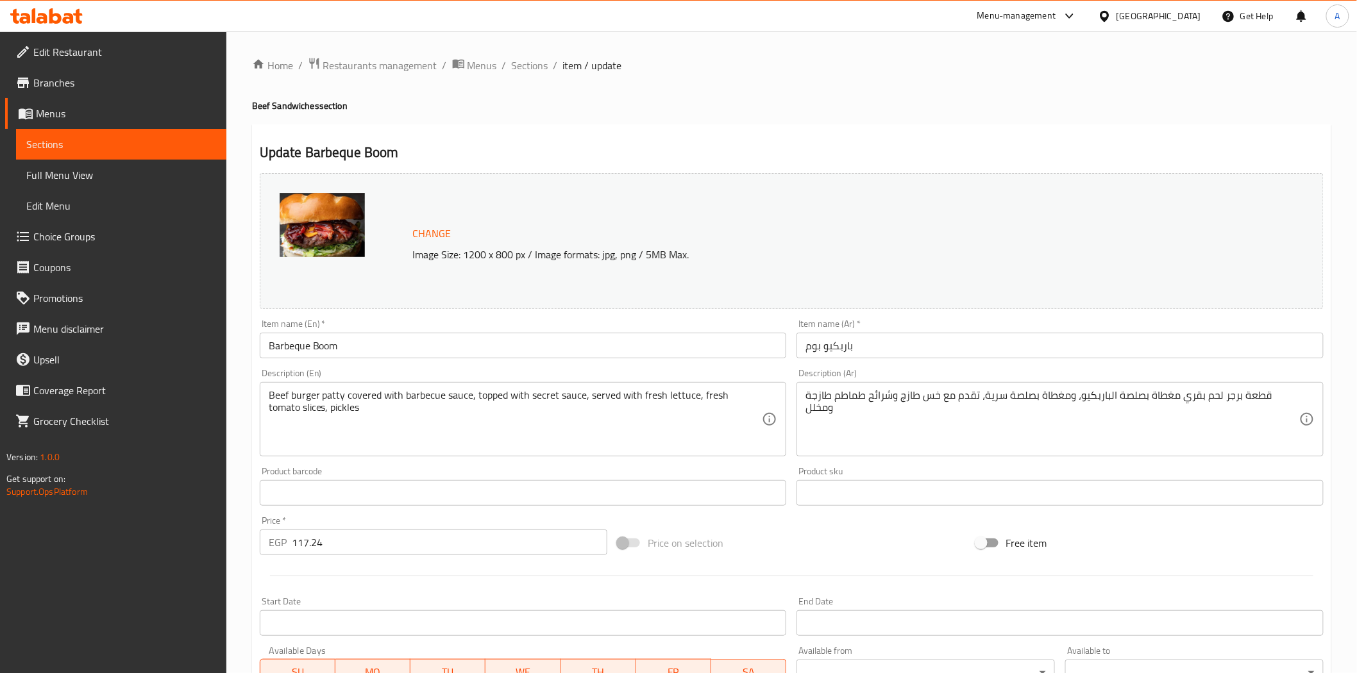
drag, startPoint x: 531, startPoint y: 72, endPoint x: 553, endPoint y: 97, distance: 34.1
click at [531, 72] on span "Sections" at bounding box center [530, 65] width 37 height 15
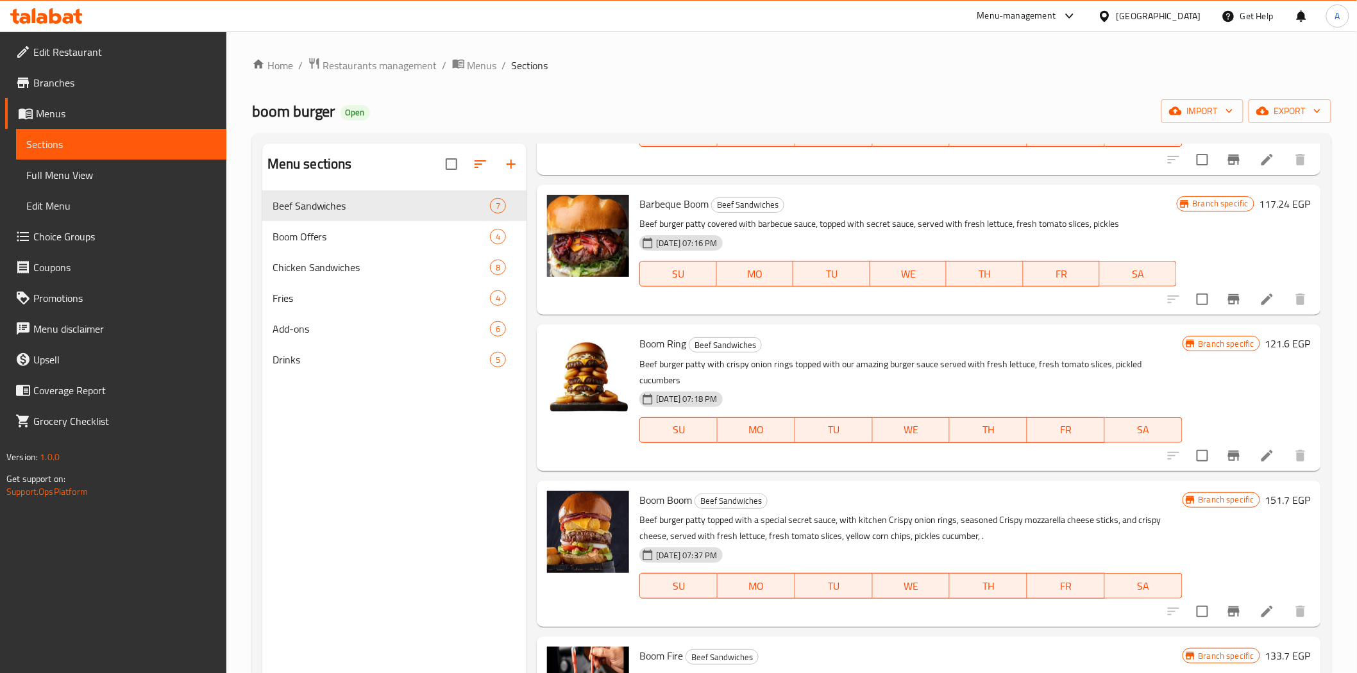
scroll to position [285, 0]
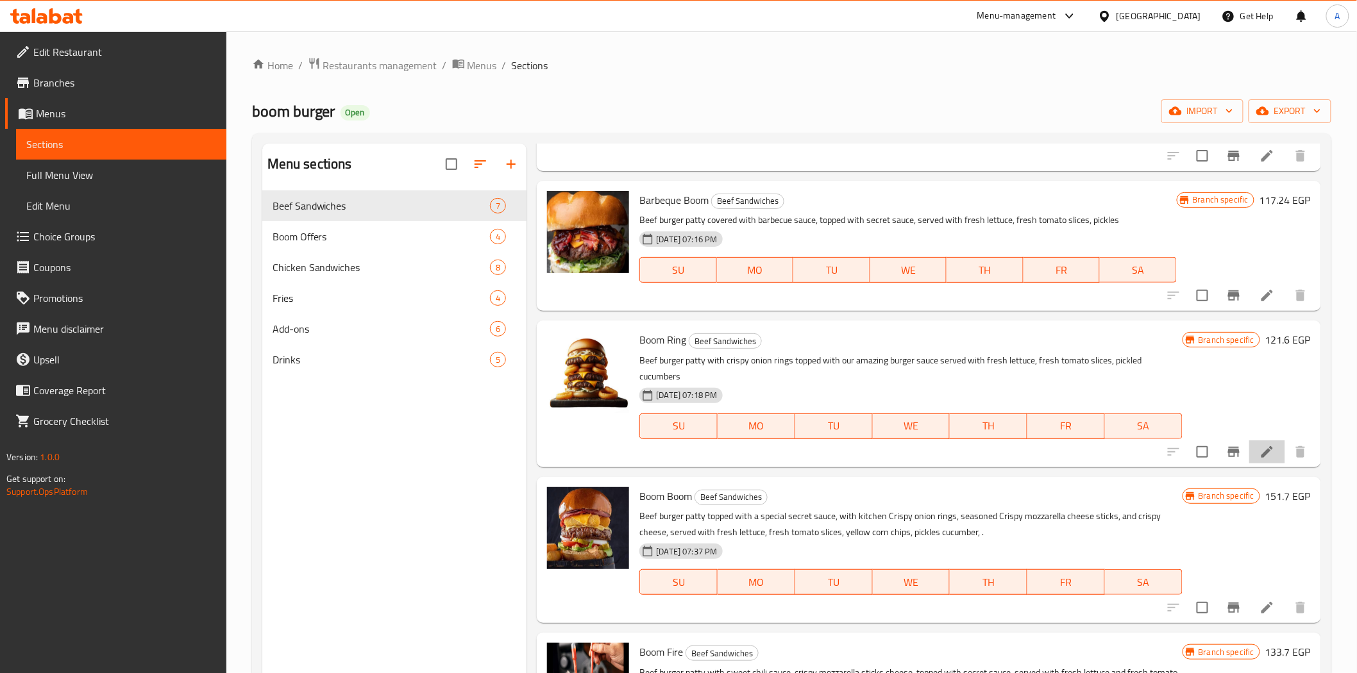
click at [1249, 453] on li at bounding box center [1267, 452] width 36 height 23
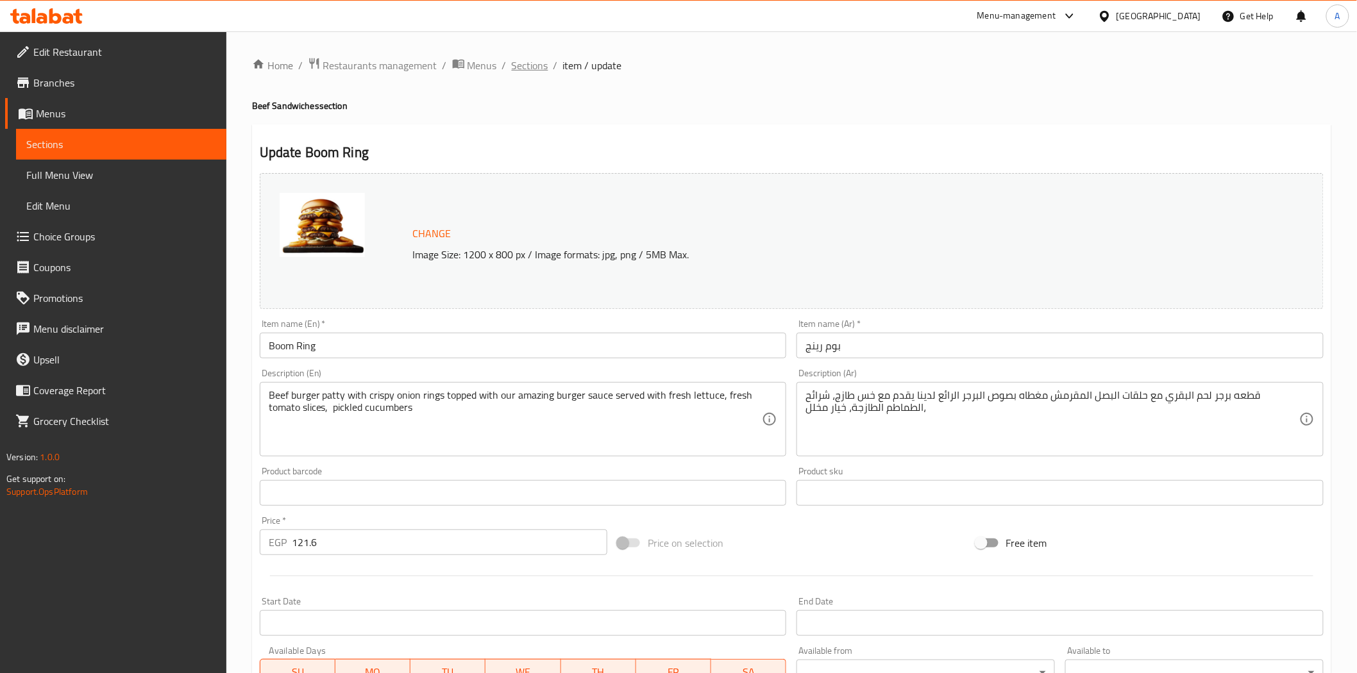
click at [535, 62] on span "Sections" at bounding box center [530, 65] width 37 height 15
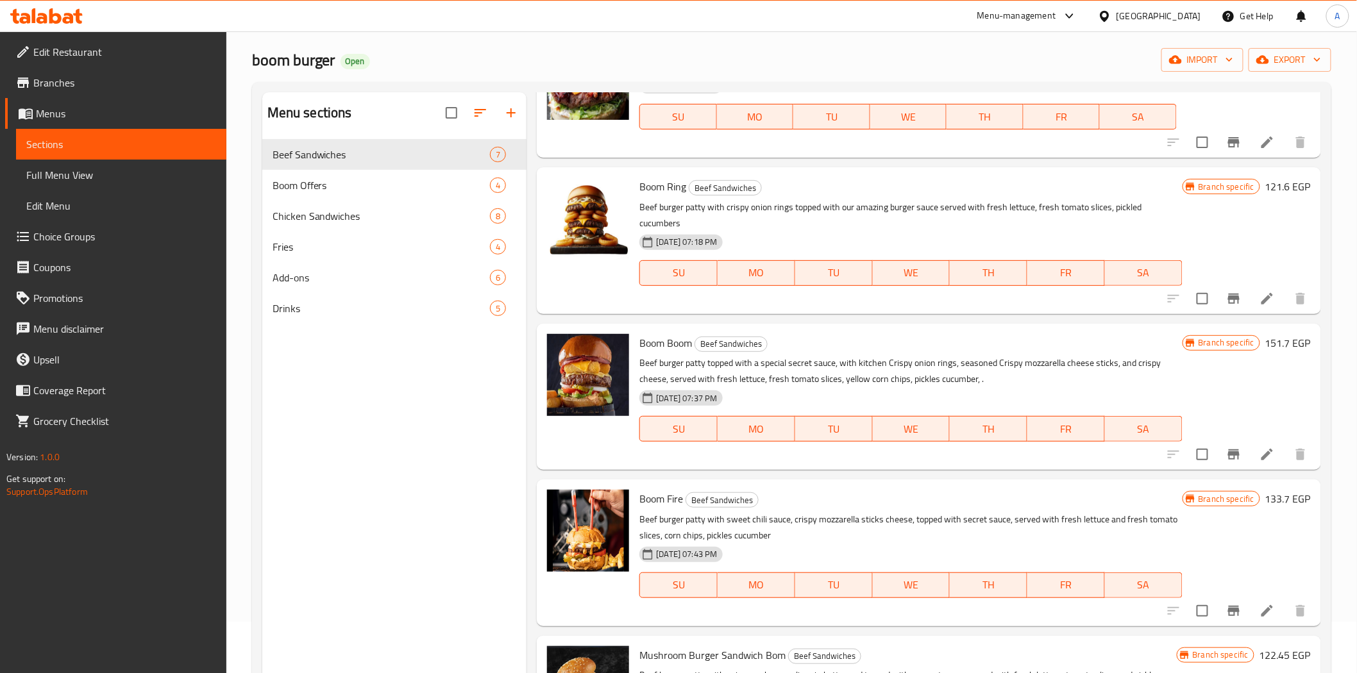
scroll to position [71, 0]
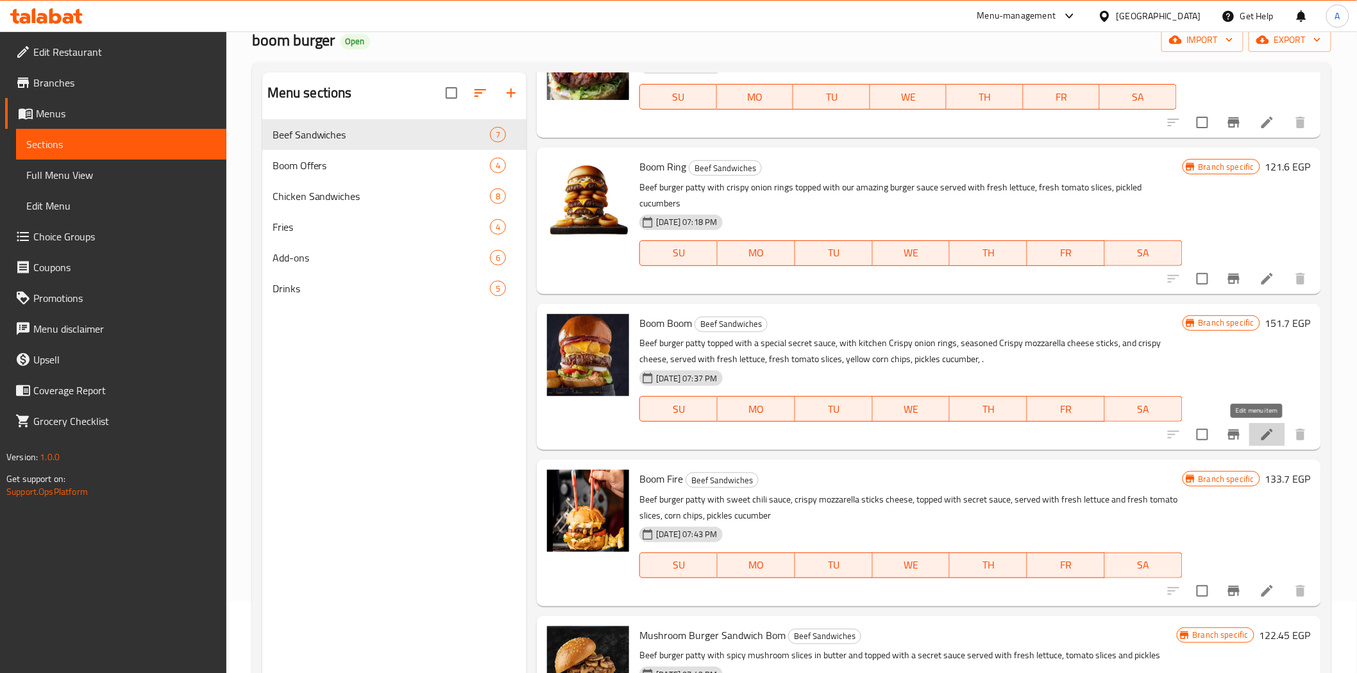
click at [1261, 428] on icon at bounding box center [1266, 434] width 15 height 15
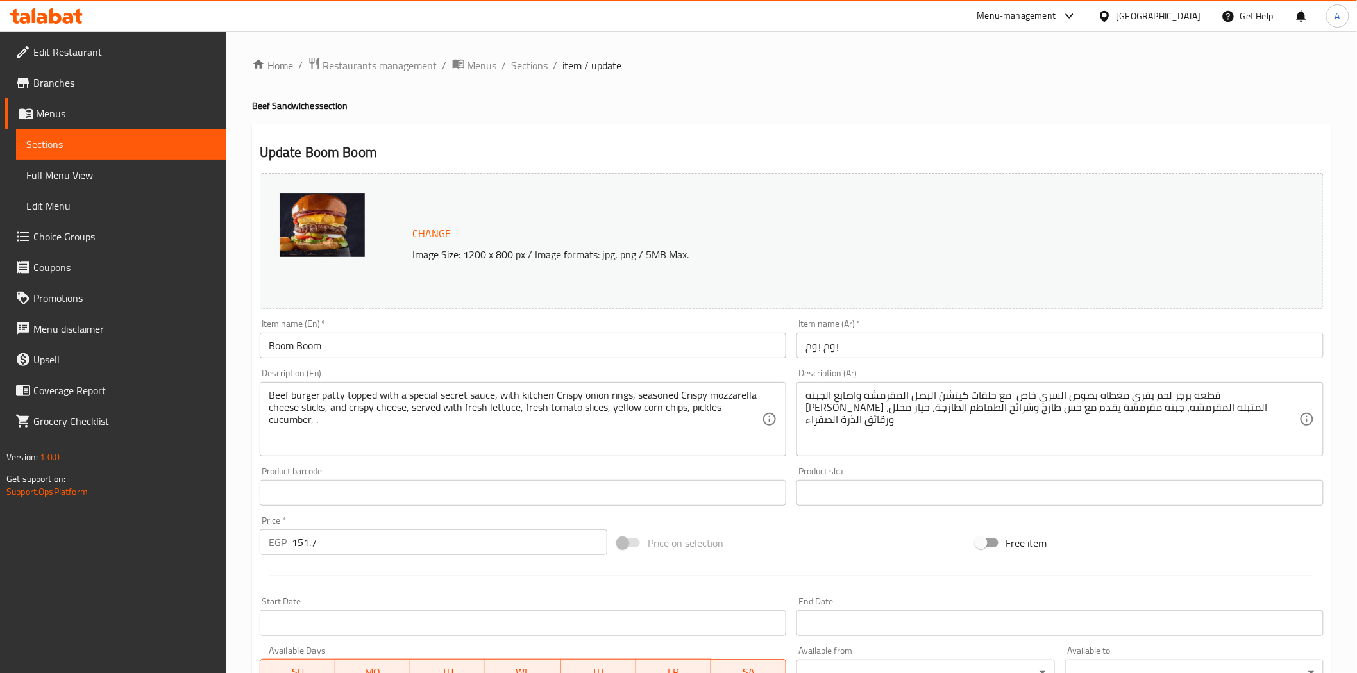
drag, startPoint x: 540, startPoint y: 69, endPoint x: 568, endPoint y: 131, distance: 68.0
click at [540, 69] on span "Sections" at bounding box center [530, 65] width 37 height 15
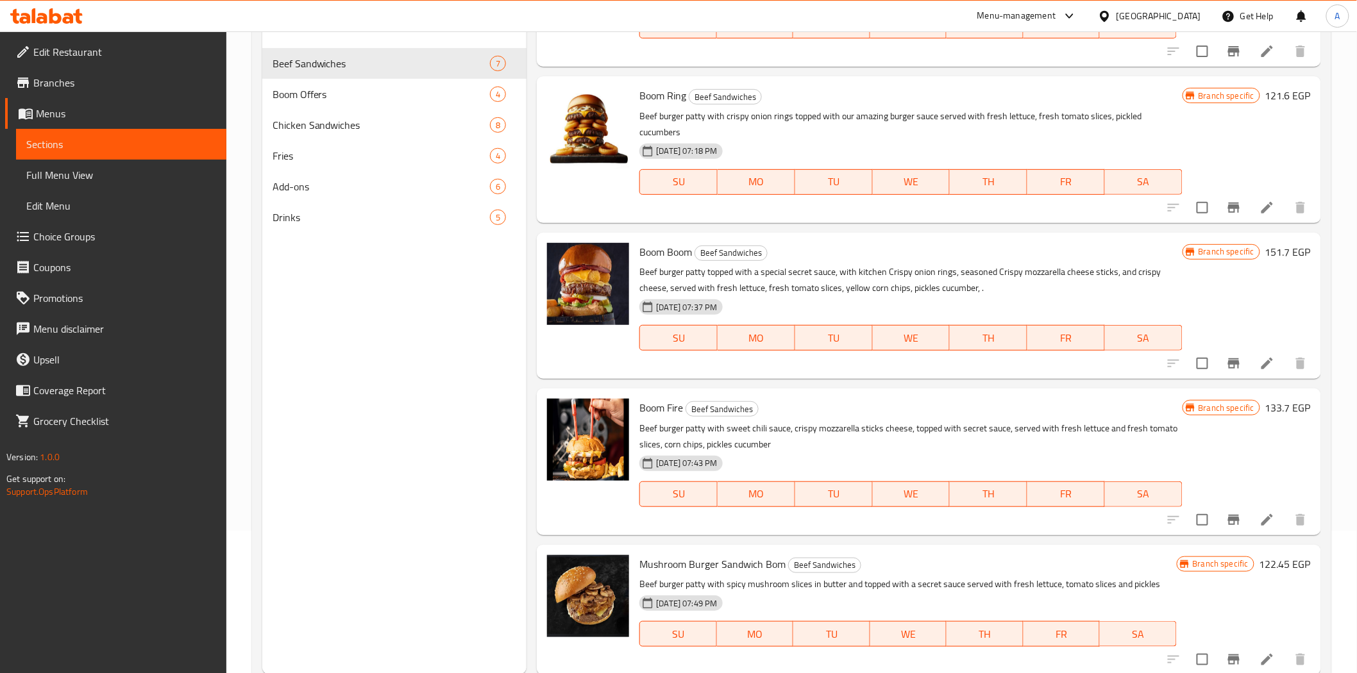
scroll to position [180, 0]
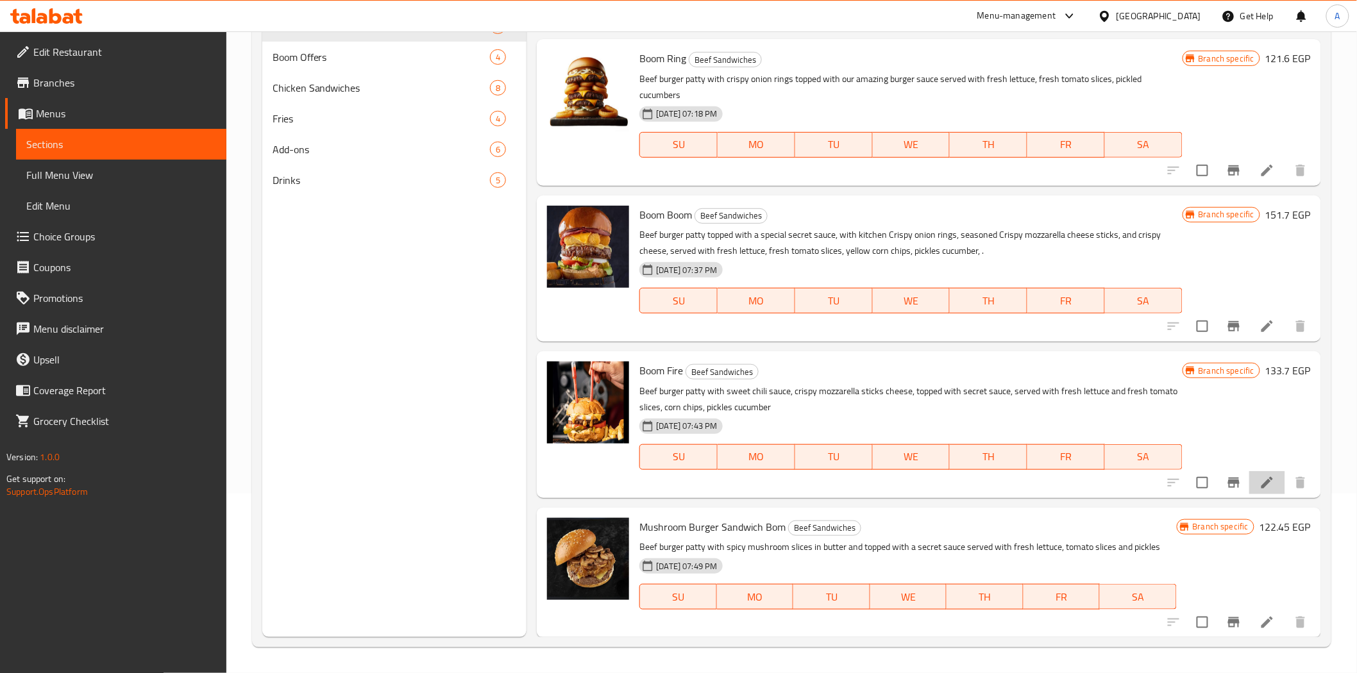
click at [1249, 487] on li at bounding box center [1267, 482] width 36 height 23
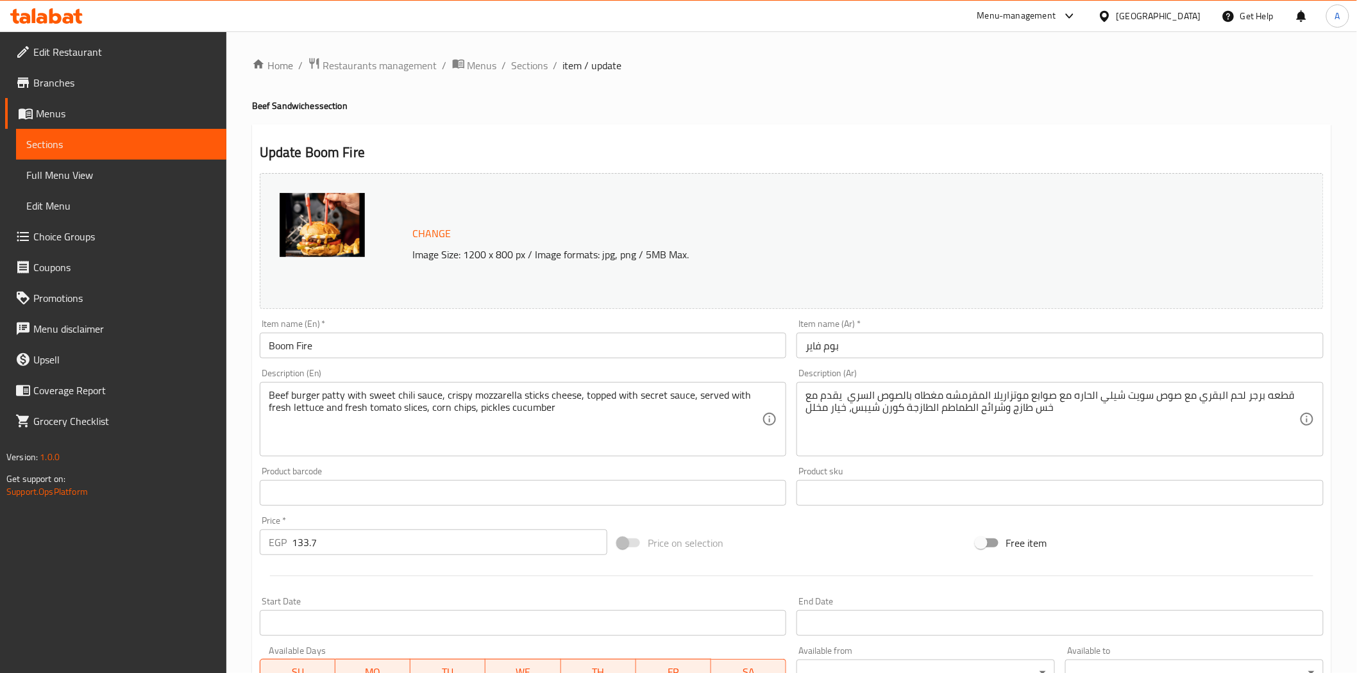
click at [571, 466] on div "Product barcode Product barcode" at bounding box center [523, 486] width 537 height 49
click at [815, 109] on h4 "Beef Sandwiches section" at bounding box center [791, 105] width 1079 height 13
click at [555, 90] on div "Home / Restaurants management / Menus / Sections / item / update Beef Sandwiche…" at bounding box center [791, 478] width 1079 height 842
click at [532, 62] on span "Sections" at bounding box center [530, 65] width 37 height 15
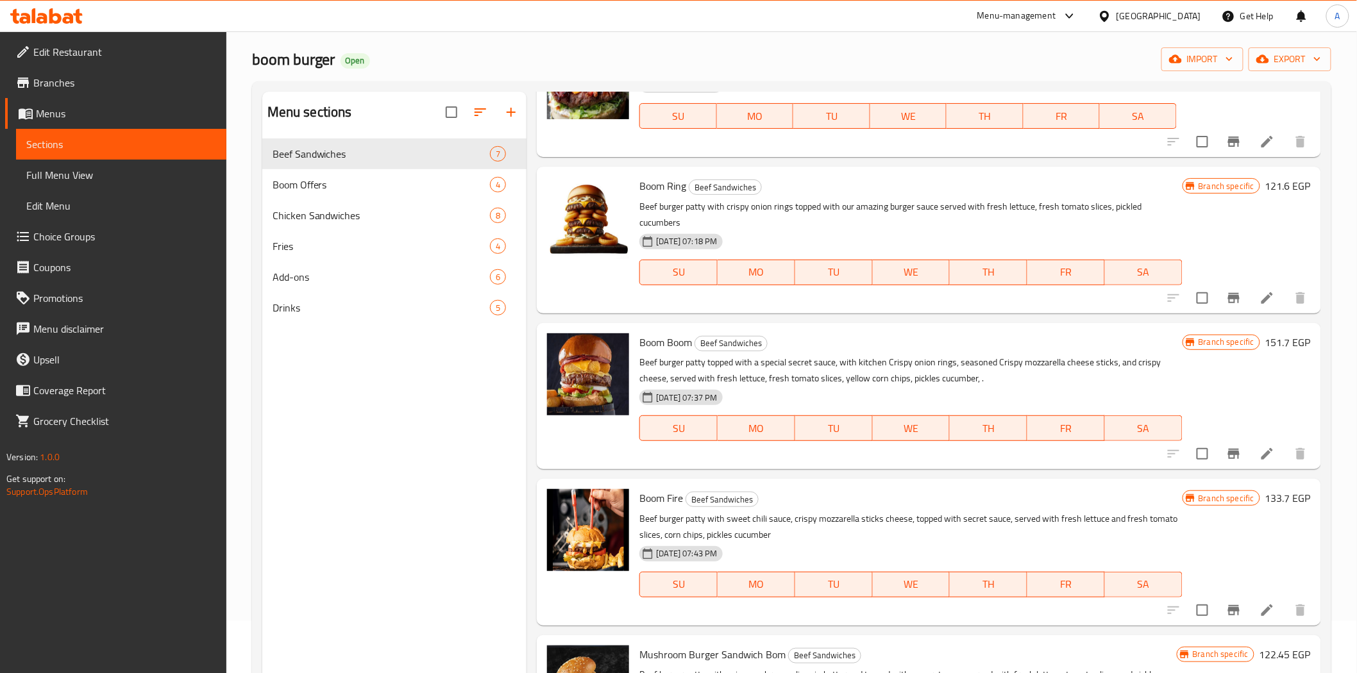
scroll to position [180, 0]
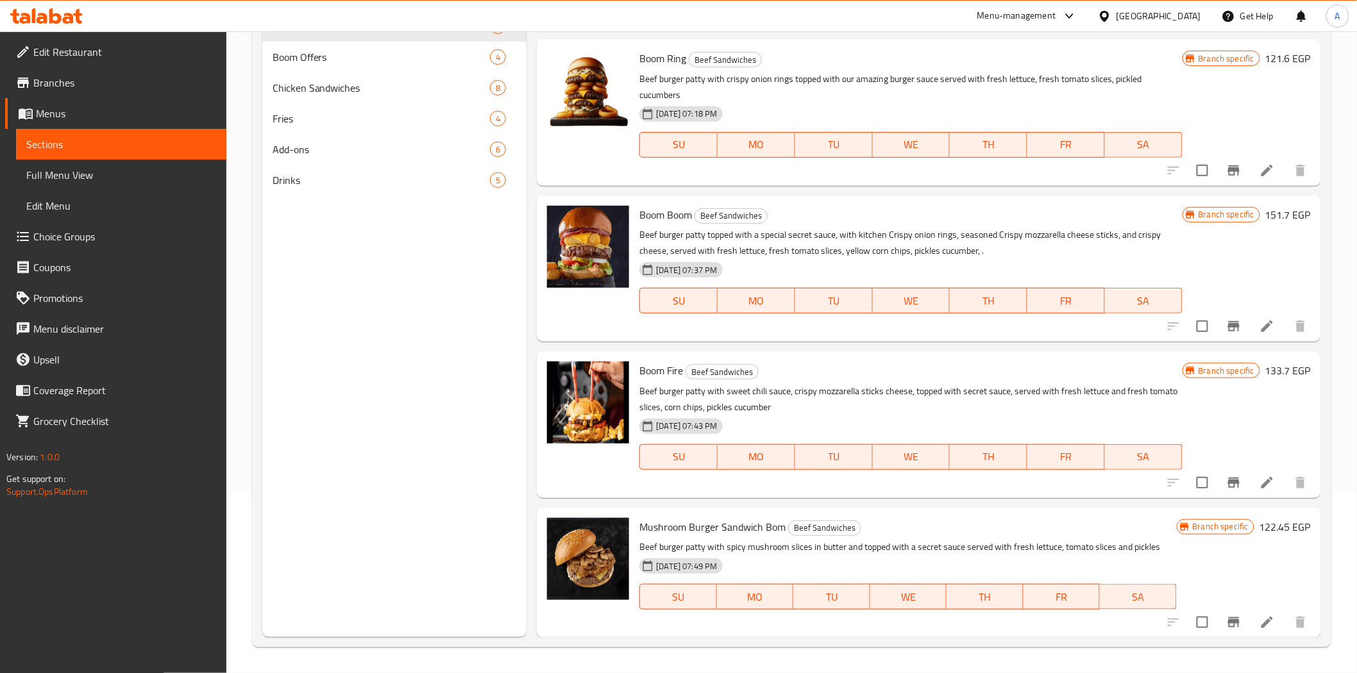
click at [1249, 623] on li at bounding box center [1267, 622] width 36 height 23
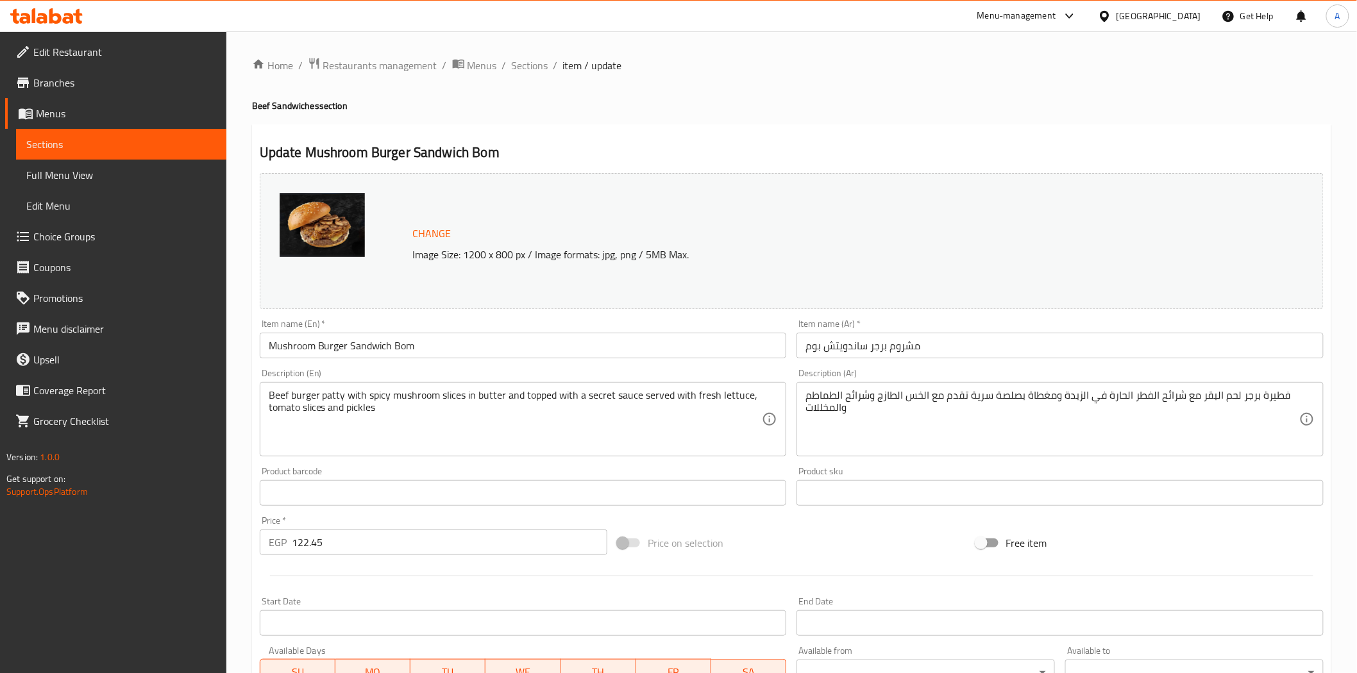
click at [640, 136] on div "Update Mushroom Burger Sandwich Bom Change Image Size: 1200 x 800 px / Image fo…" at bounding box center [791, 506] width 1079 height 765
click at [708, 105] on h4 "Beef Sandwiches section" at bounding box center [791, 105] width 1079 height 13
click at [609, 128] on div "Update Mushroom Burger Sandwich Bom Change Image Size: 1200 x 800 px / Image fo…" at bounding box center [791, 506] width 1079 height 765
click at [517, 66] on span "Sections" at bounding box center [530, 65] width 37 height 15
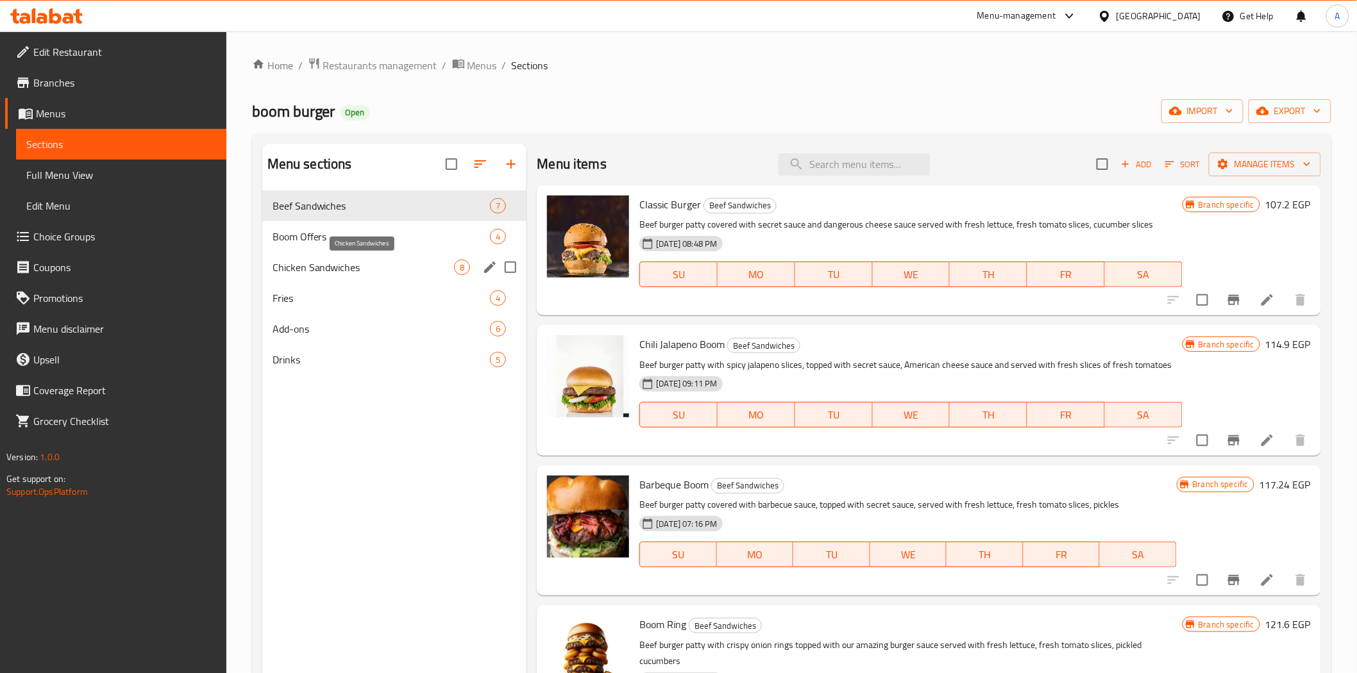
click at [329, 266] on span "Chicken Sandwiches" at bounding box center [364, 267] width 182 height 15
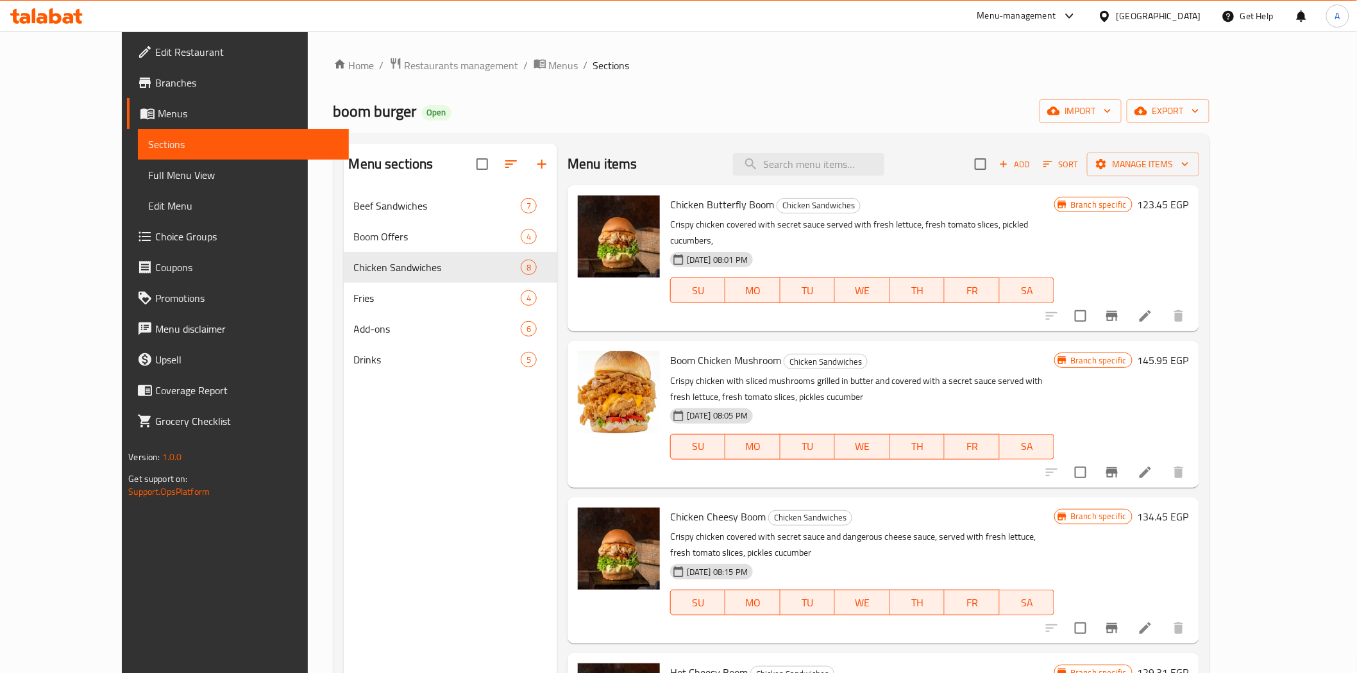
click at [819, 91] on div "Home / Restaurants management / Menus / Sections boom burger Open import export…" at bounding box center [771, 442] width 876 height 770
click at [1151, 310] on icon at bounding box center [1146, 316] width 12 height 12
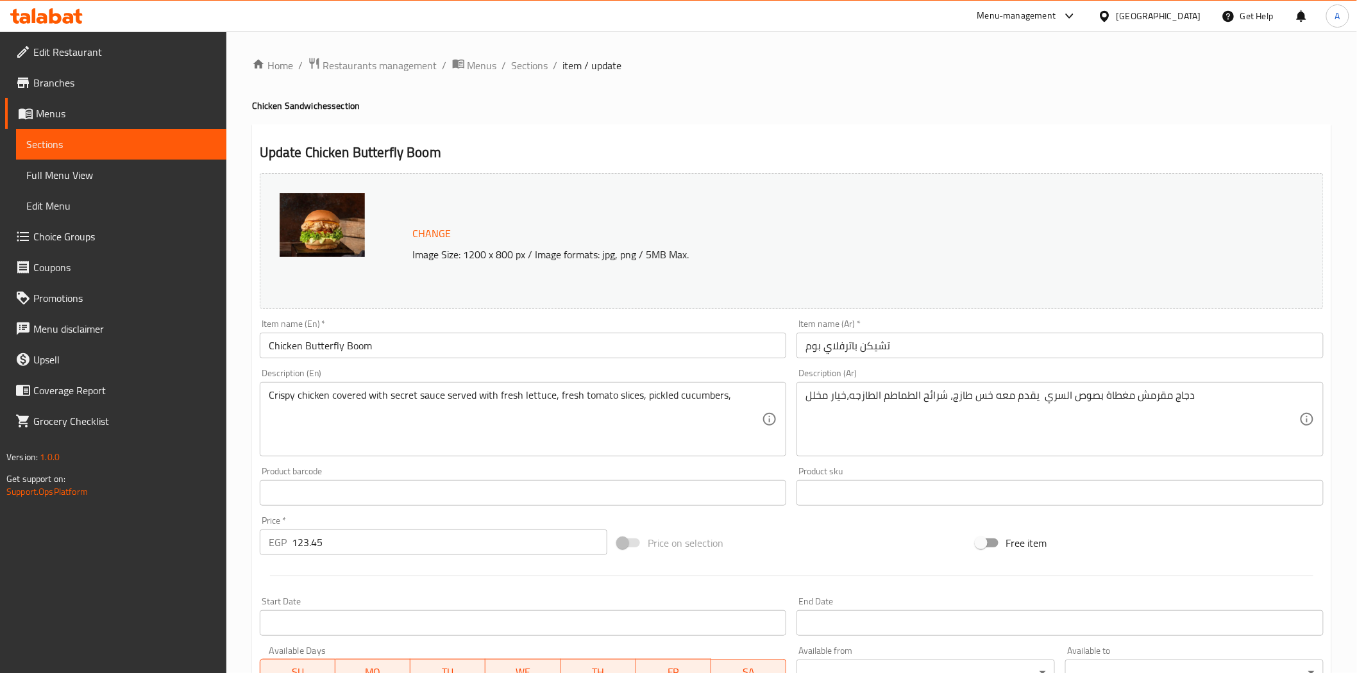
click at [672, 129] on div "Update Chicken Butterfly Boom Change Image Size: 1200 x 800 px / Image formats:…" at bounding box center [791, 506] width 1079 height 765
click at [531, 68] on span "Sections" at bounding box center [530, 65] width 37 height 15
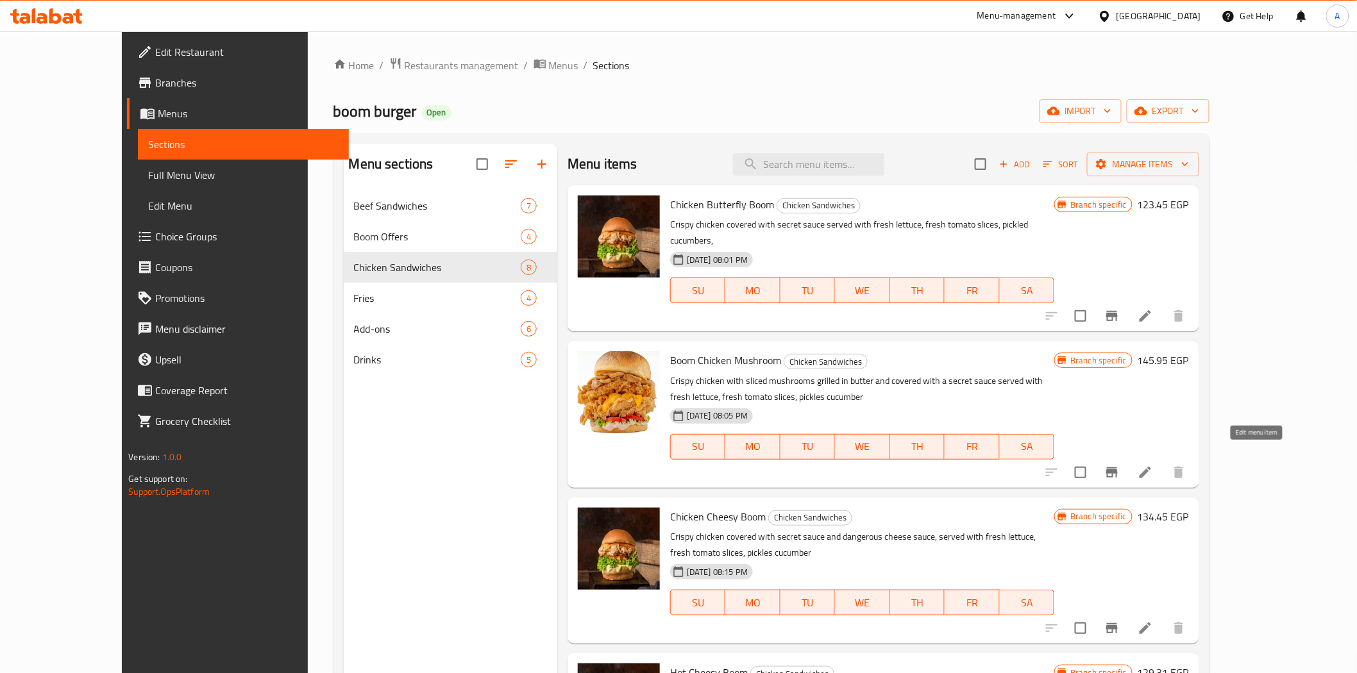
click at [1151, 467] on icon at bounding box center [1146, 473] width 12 height 12
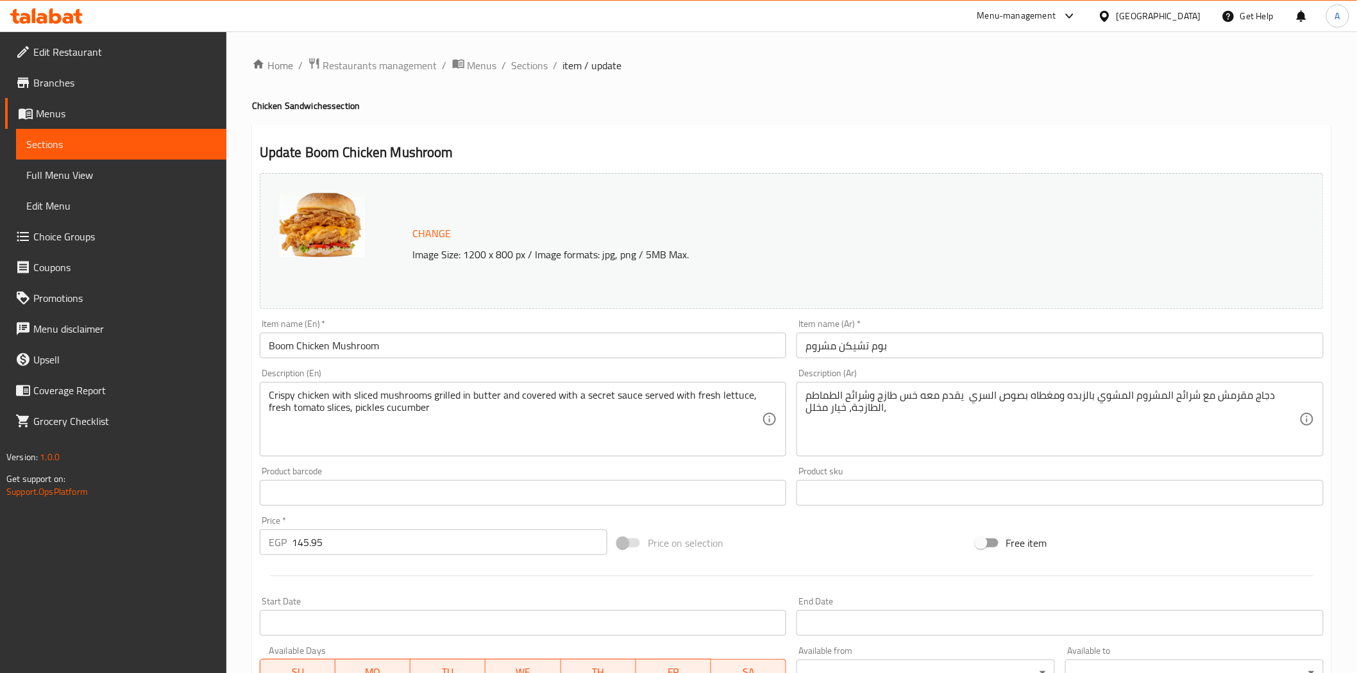
click at [639, 148] on h2 "Update Boom Chicken Mushroom" at bounding box center [792, 152] width 1064 height 19
click at [677, 126] on div "Update Boom Chicken Mushroom Change Image Size: 1200 x 800 px / Image formats: …" at bounding box center [791, 506] width 1079 height 765
click at [530, 62] on span "Sections" at bounding box center [530, 65] width 37 height 15
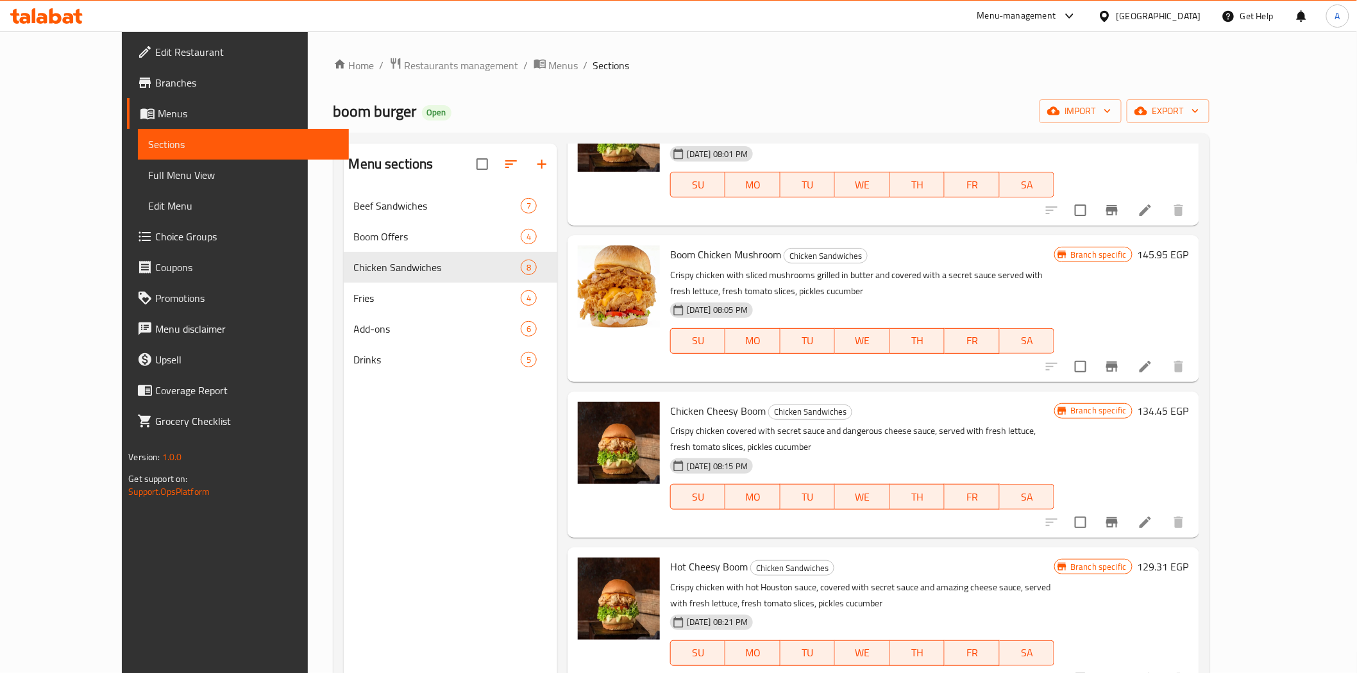
scroll to position [142, 0]
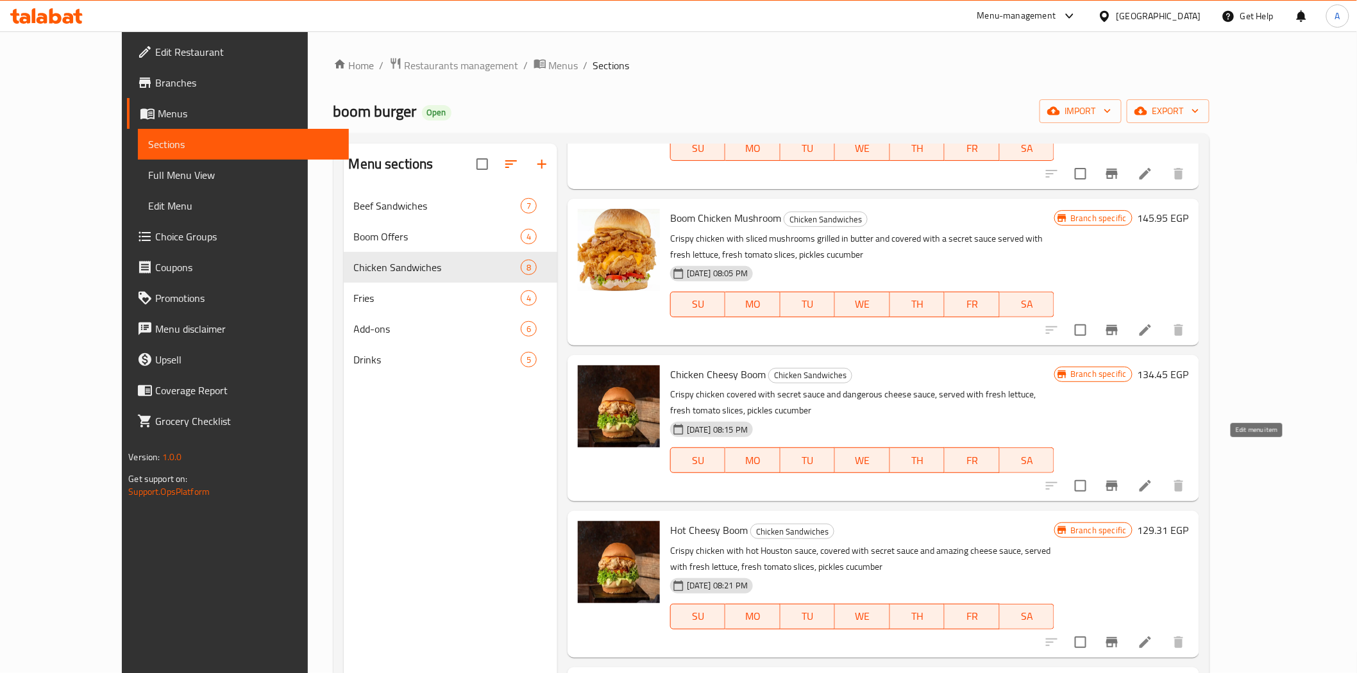
click at [1153, 478] on icon at bounding box center [1145, 485] width 15 height 15
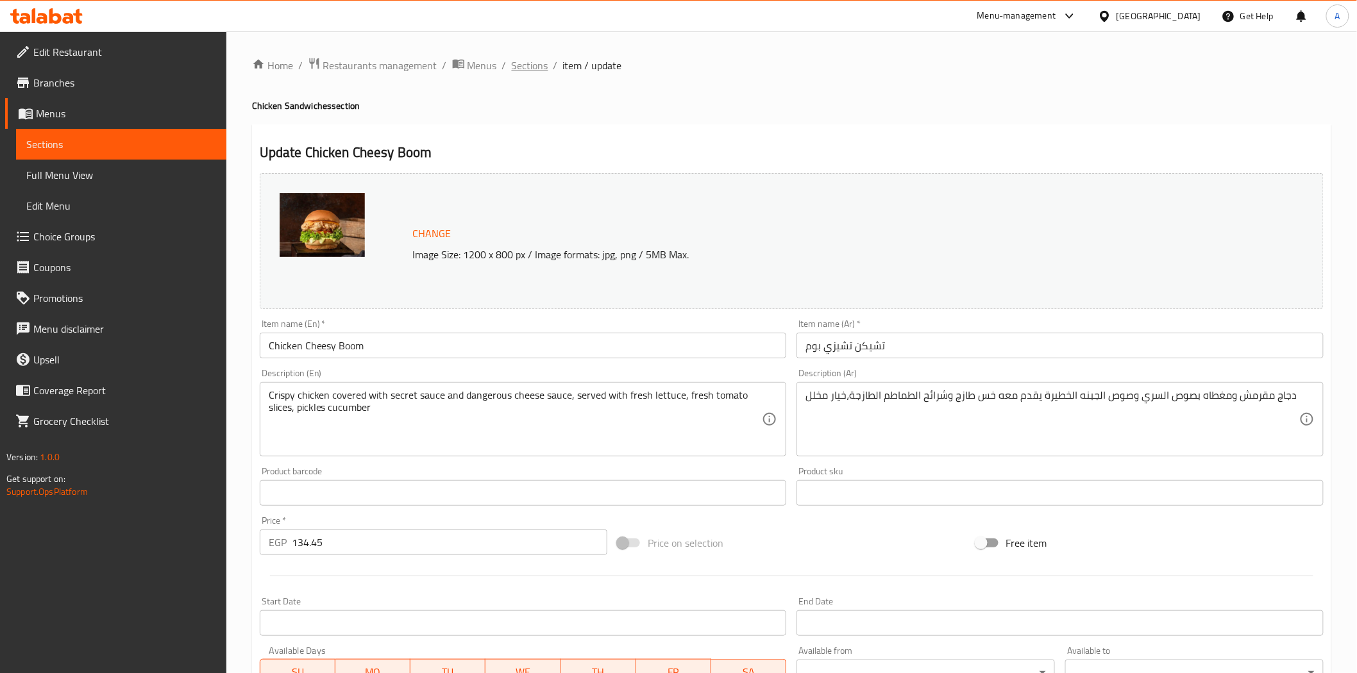
click at [534, 68] on span "Sections" at bounding box center [530, 65] width 37 height 15
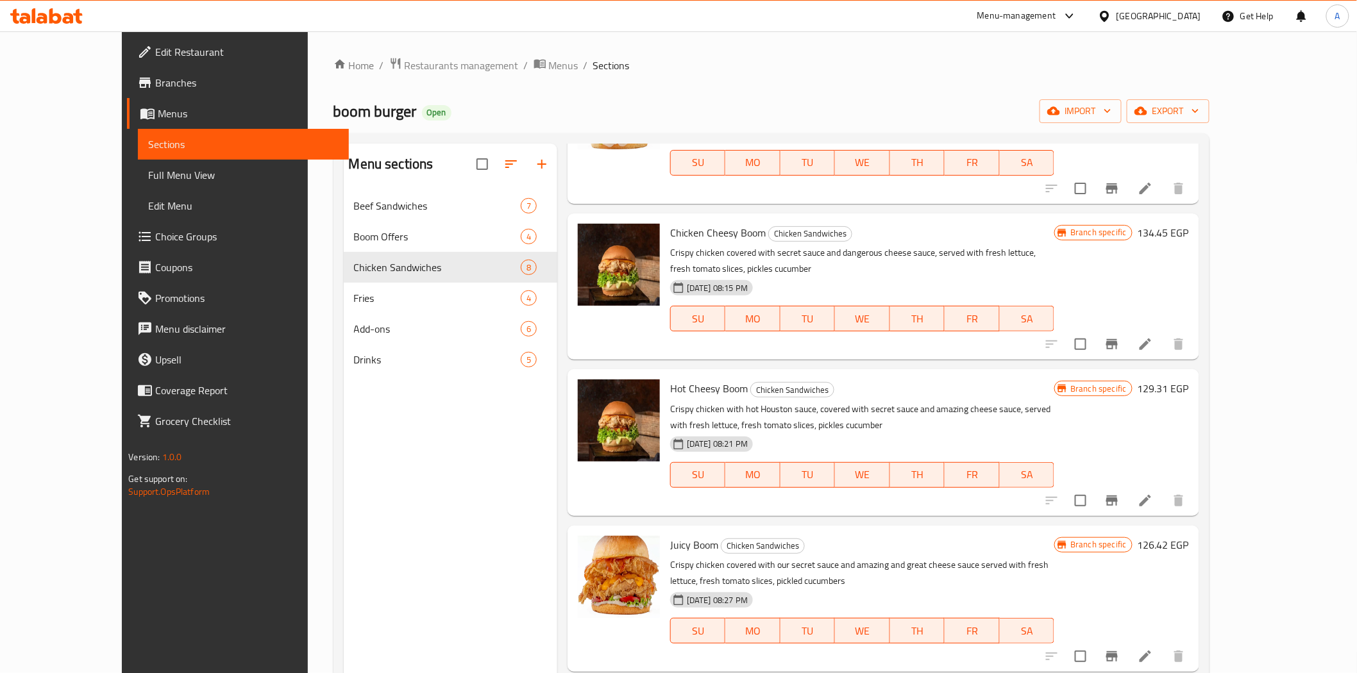
scroll to position [285, 0]
click at [1153, 492] on icon at bounding box center [1145, 499] width 15 height 15
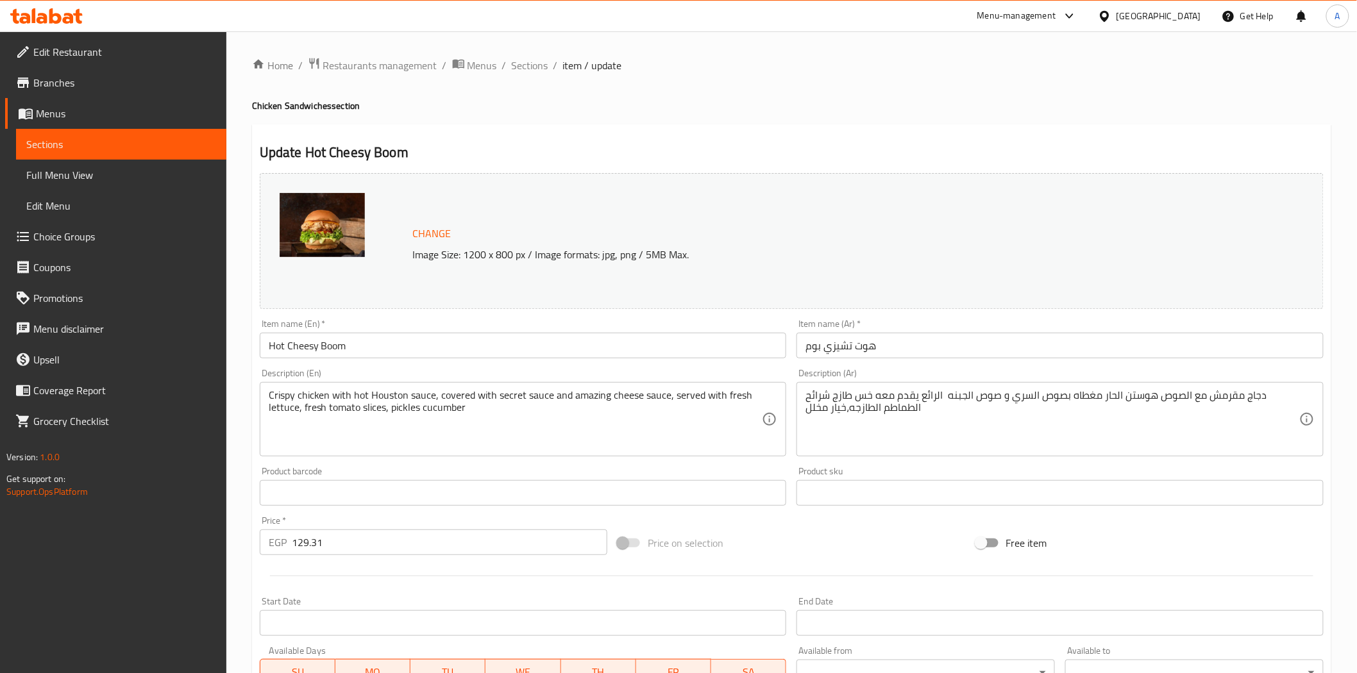
click at [780, 528] on div "Price on selection" at bounding box center [791, 543] width 358 height 35
click at [593, 144] on h2 "Update Hot Cheesy Boom" at bounding box center [792, 152] width 1064 height 19
click at [706, 146] on h2 "Update Hot Cheesy Boom" at bounding box center [792, 152] width 1064 height 19
click at [521, 69] on span "Sections" at bounding box center [530, 65] width 37 height 15
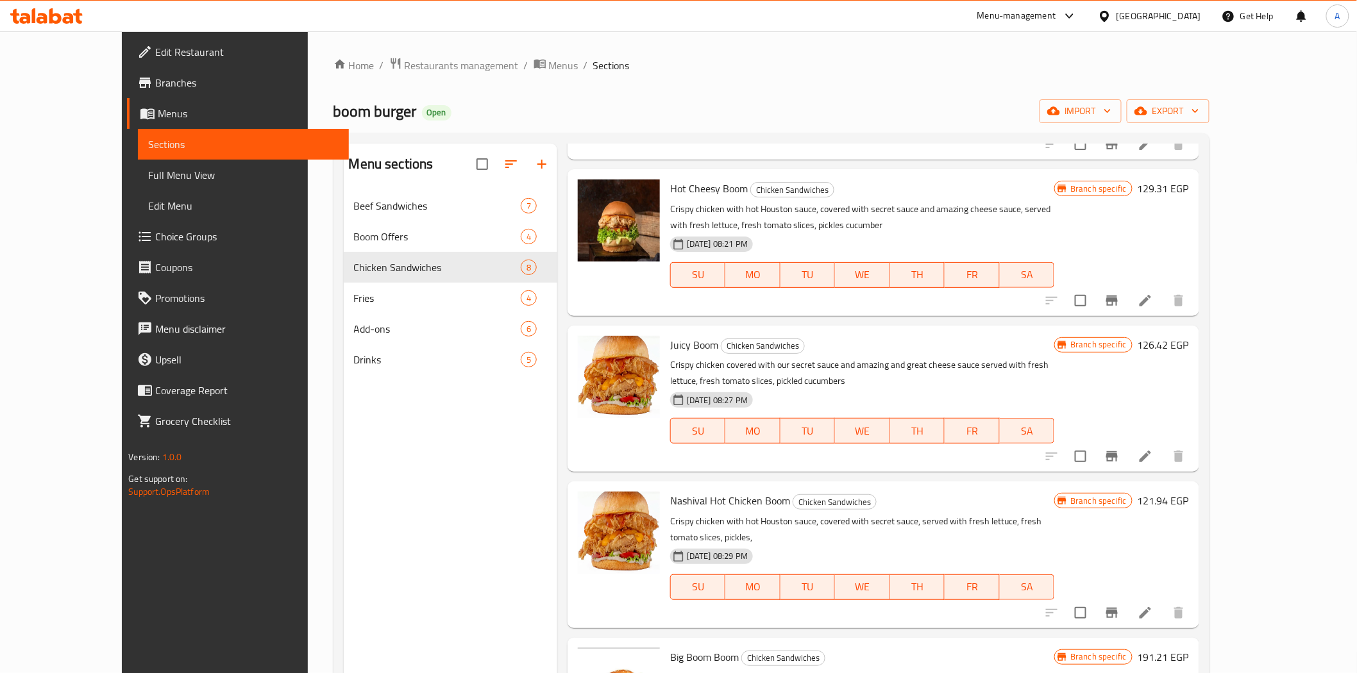
scroll to position [498, 0]
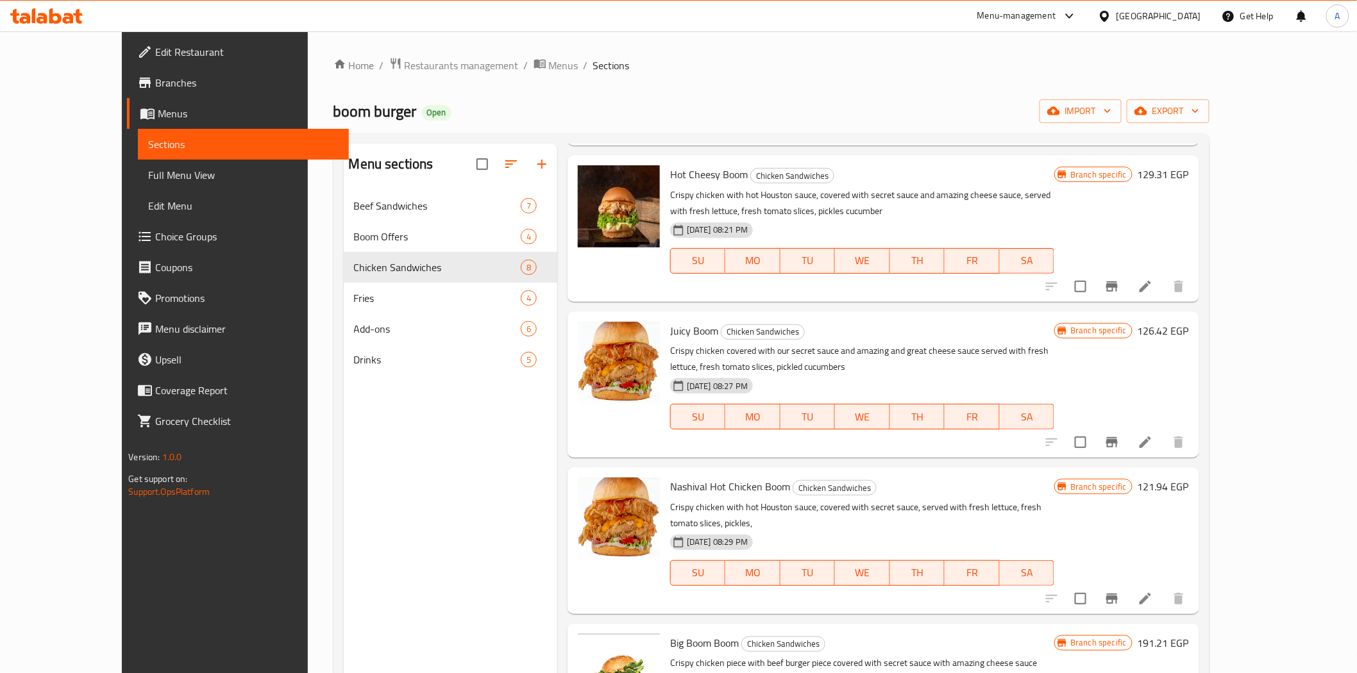
click at [1151, 437] on icon at bounding box center [1146, 443] width 12 height 12
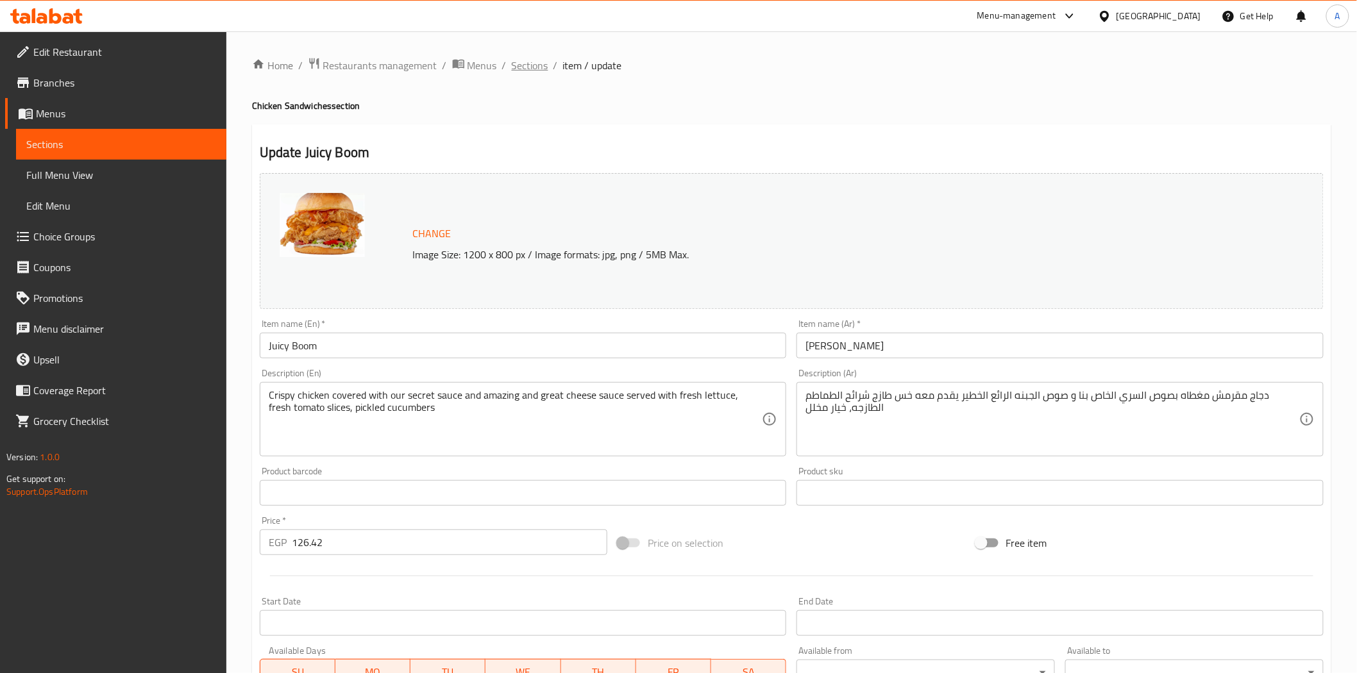
click at [531, 66] on span "Sections" at bounding box center [530, 65] width 37 height 15
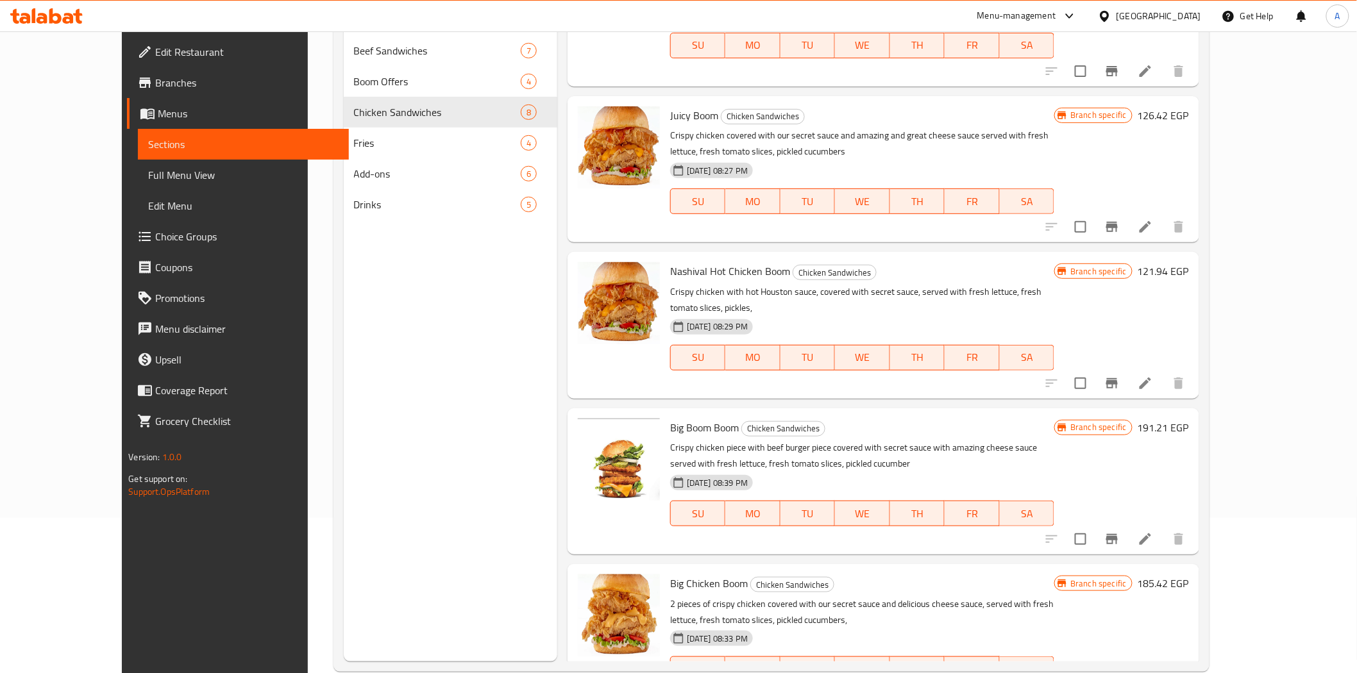
scroll to position [180, 0]
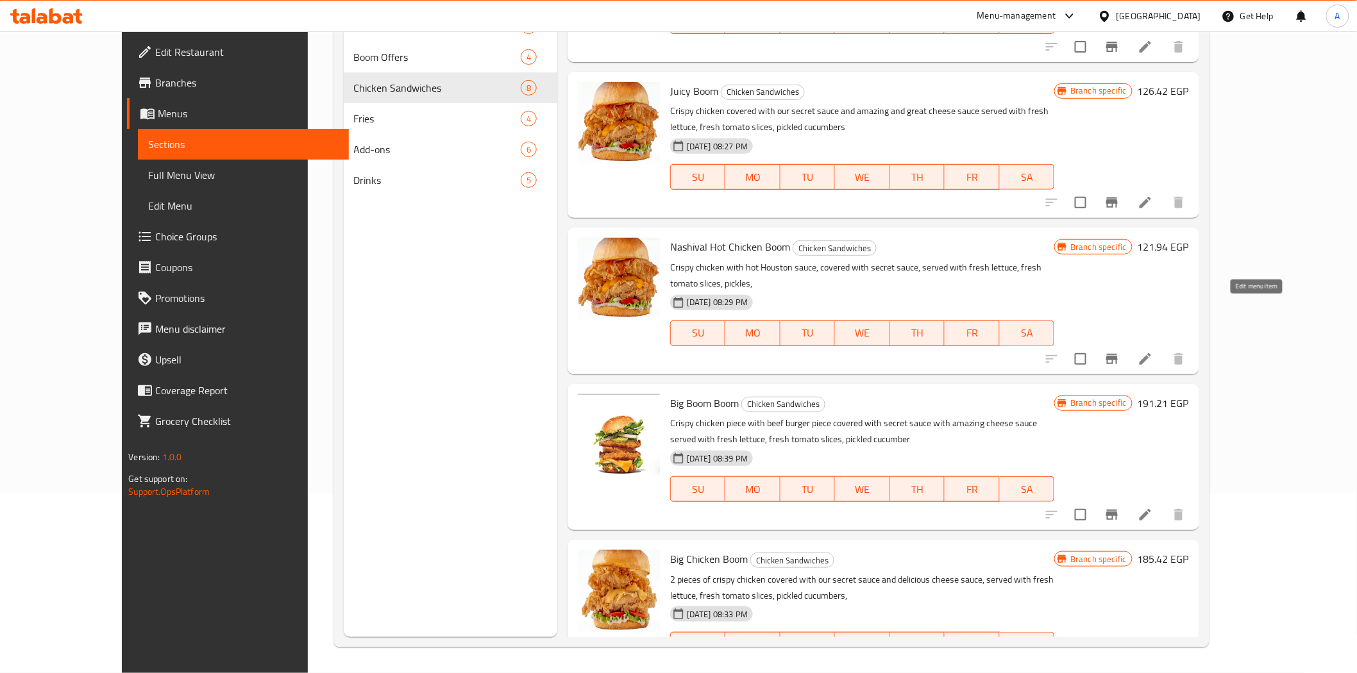
click at [1153, 351] on icon at bounding box center [1145, 358] width 15 height 15
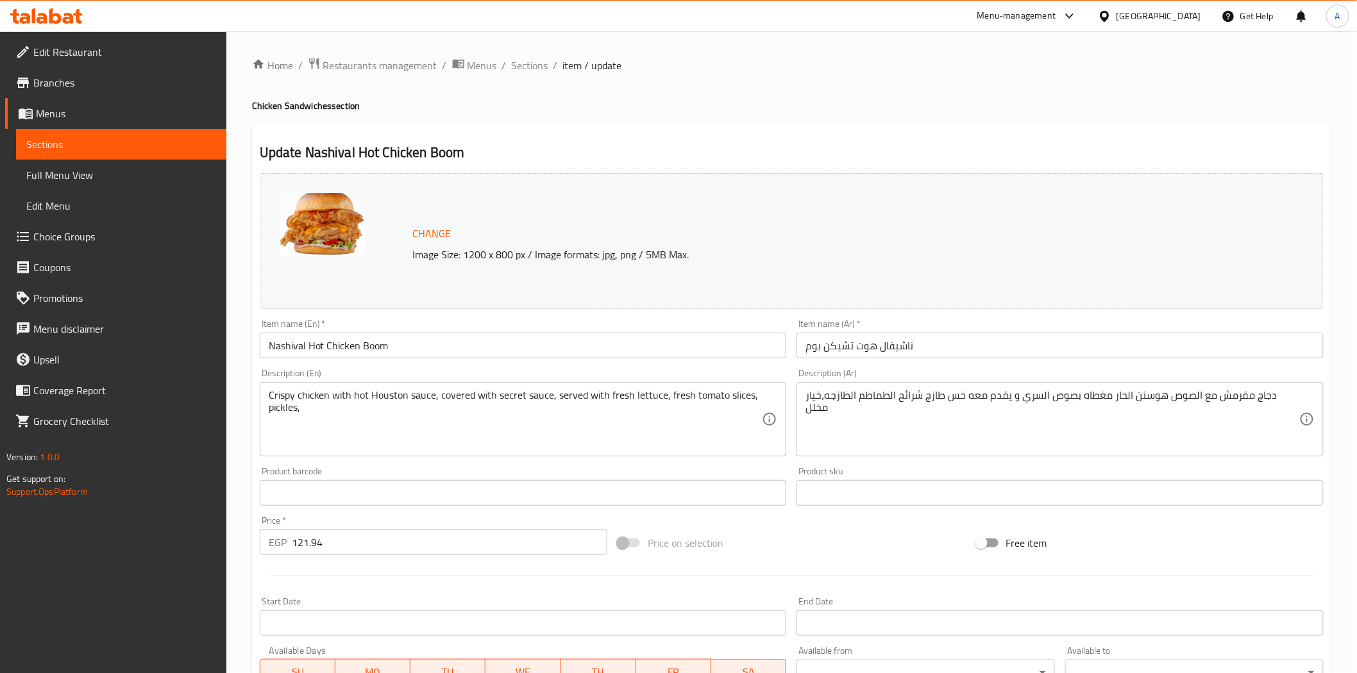
click at [683, 130] on div "Update Nashival Hot Chicken Boom Change Image Size: 1200 x 800 px / Image forma…" at bounding box center [791, 506] width 1079 height 765
click at [543, 124] on div "Update Nashival Hot Chicken Boom Change Image Size: 1200 x 800 px / Image forma…" at bounding box center [791, 506] width 1079 height 765
click at [531, 69] on span "Sections" at bounding box center [530, 65] width 37 height 15
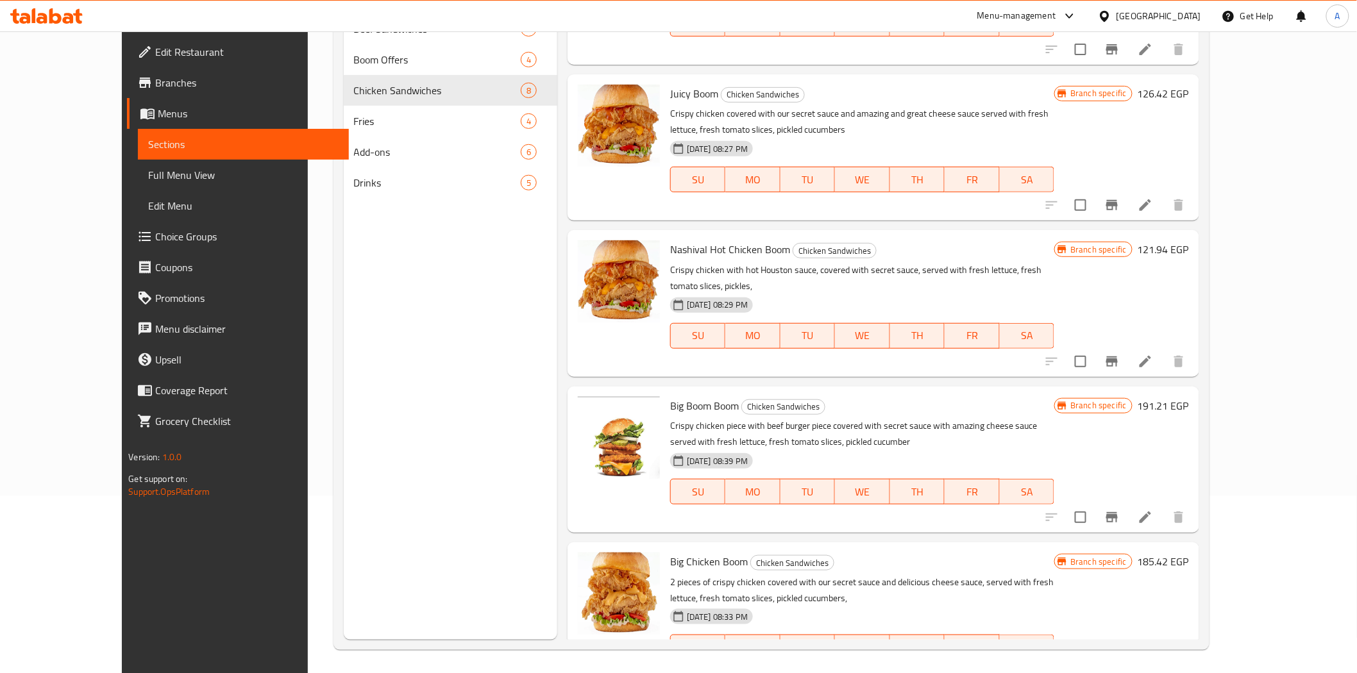
scroll to position [180, 0]
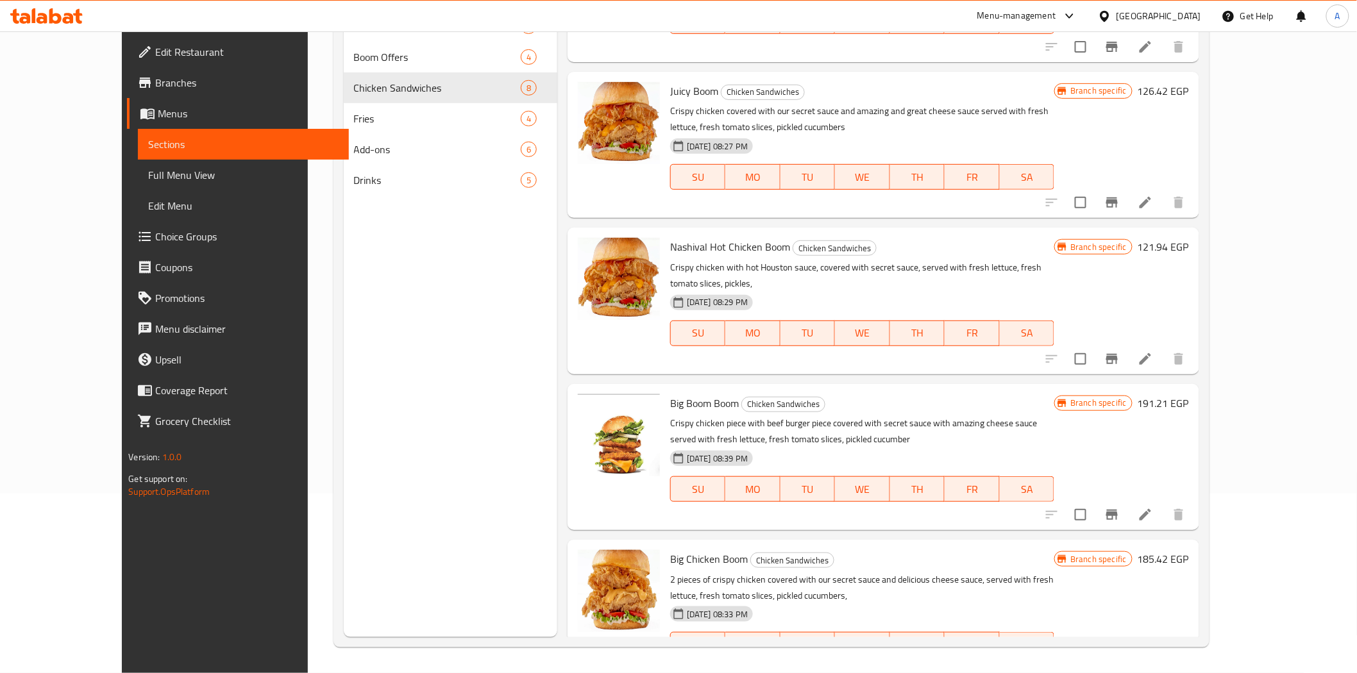
click at [1163, 503] on li at bounding box center [1145, 514] width 36 height 23
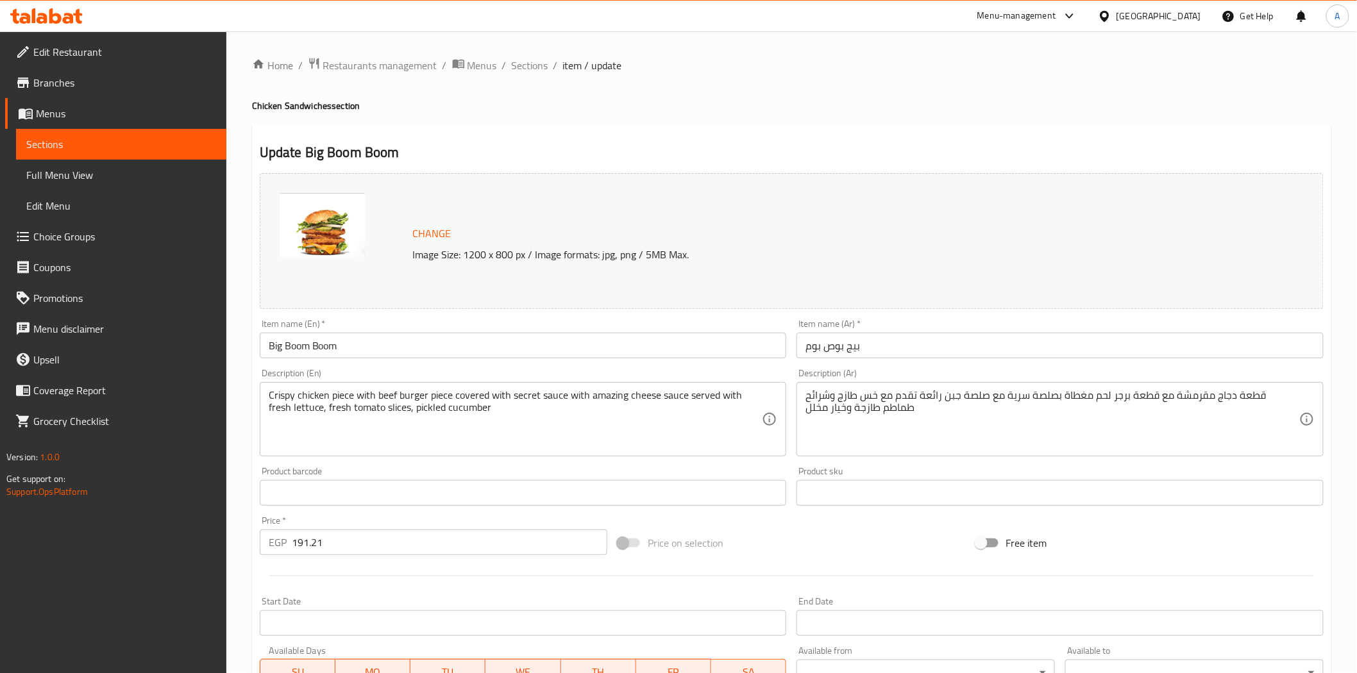
click at [652, 114] on div "Home / Restaurants management / Menus / Sections / item / update Chicken Sandwi…" at bounding box center [791, 478] width 1079 height 842
click at [535, 62] on span "Sections" at bounding box center [530, 65] width 37 height 15
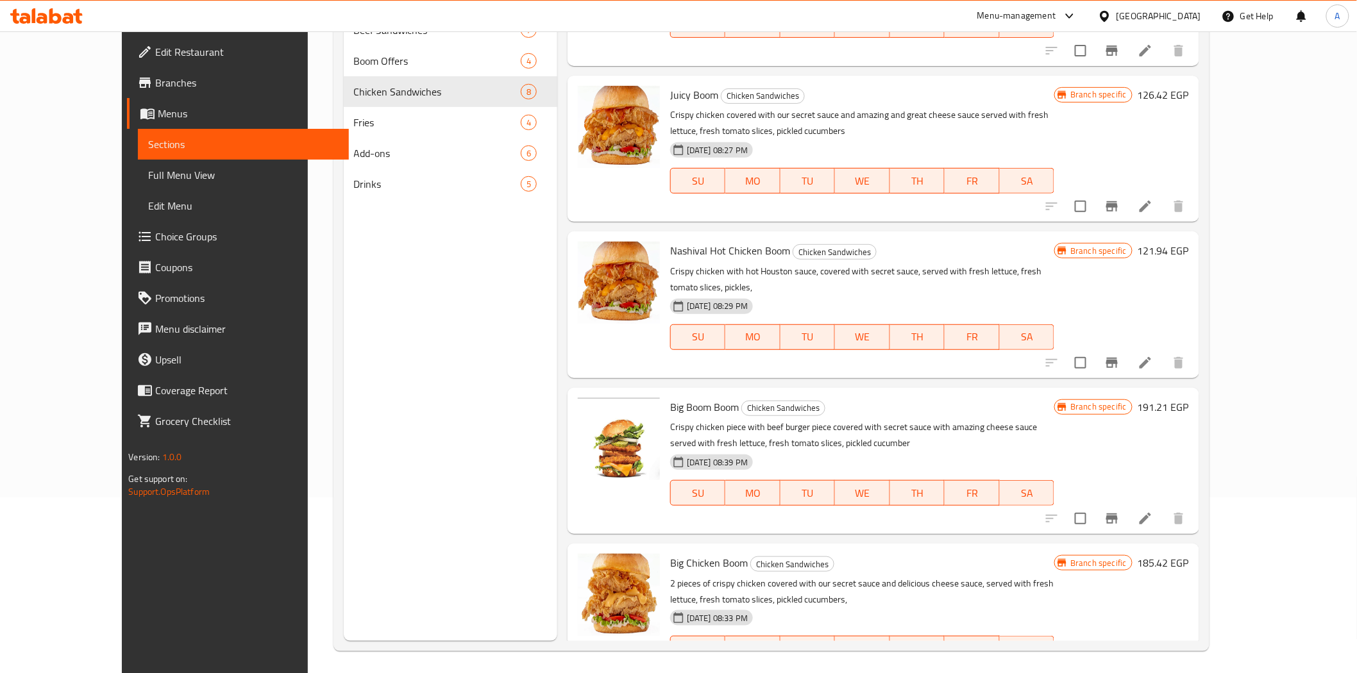
scroll to position [180, 0]
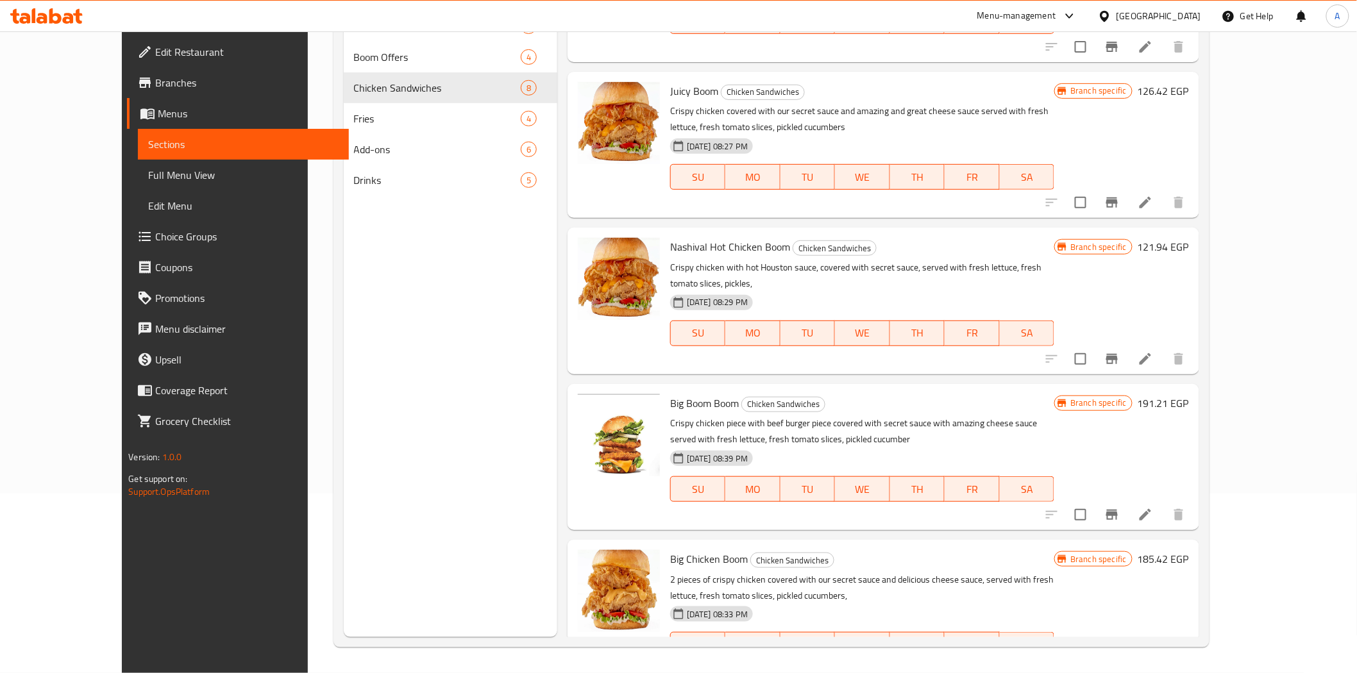
click at [1151, 665] on icon at bounding box center [1146, 671] width 12 height 12
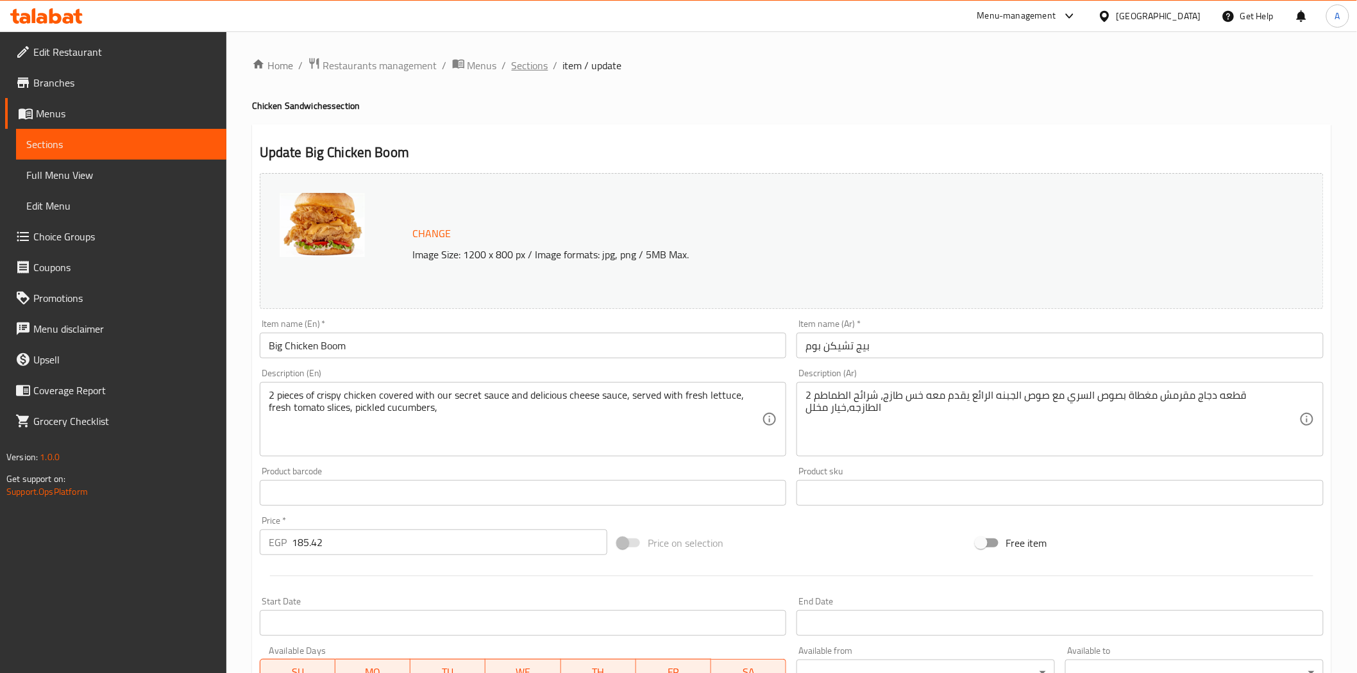
click at [529, 71] on span "Sections" at bounding box center [530, 65] width 37 height 15
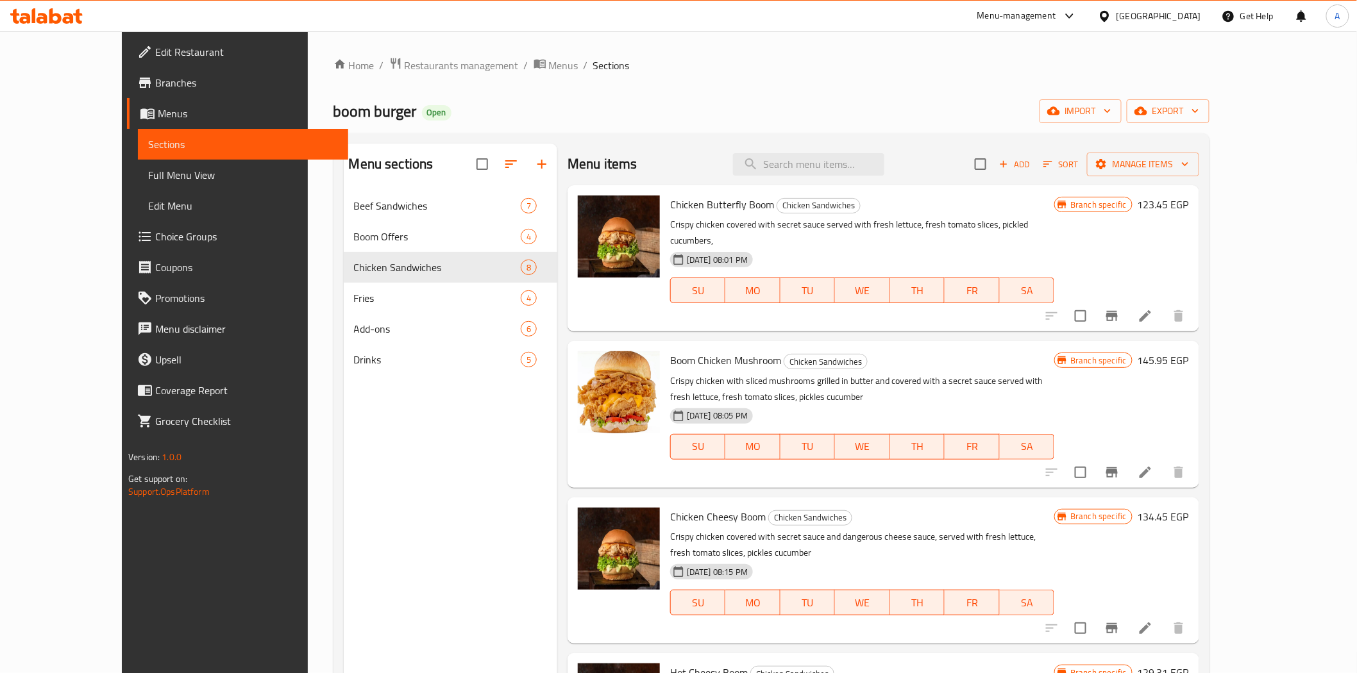
click at [741, 96] on div "Home / Restaurants management / Menus / Sections boom burger Open import export…" at bounding box center [771, 442] width 876 height 770
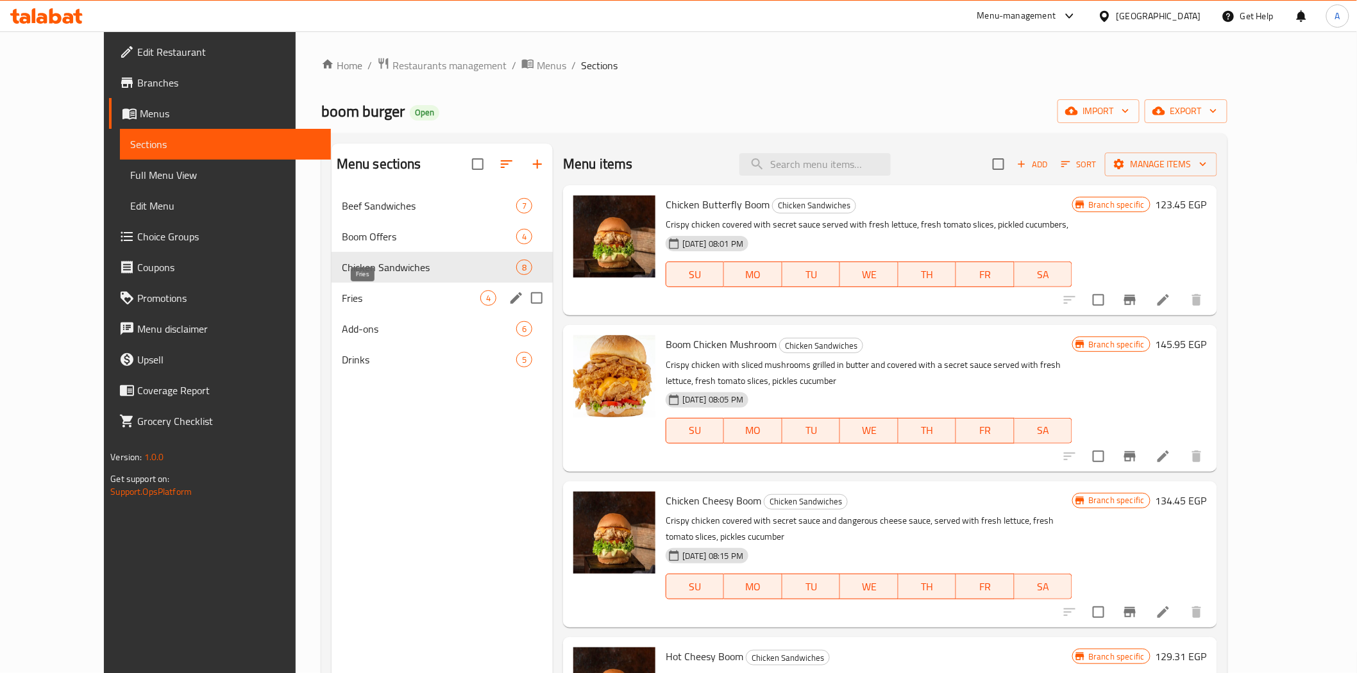
click at [342, 302] on span "Fries" at bounding box center [411, 297] width 139 height 15
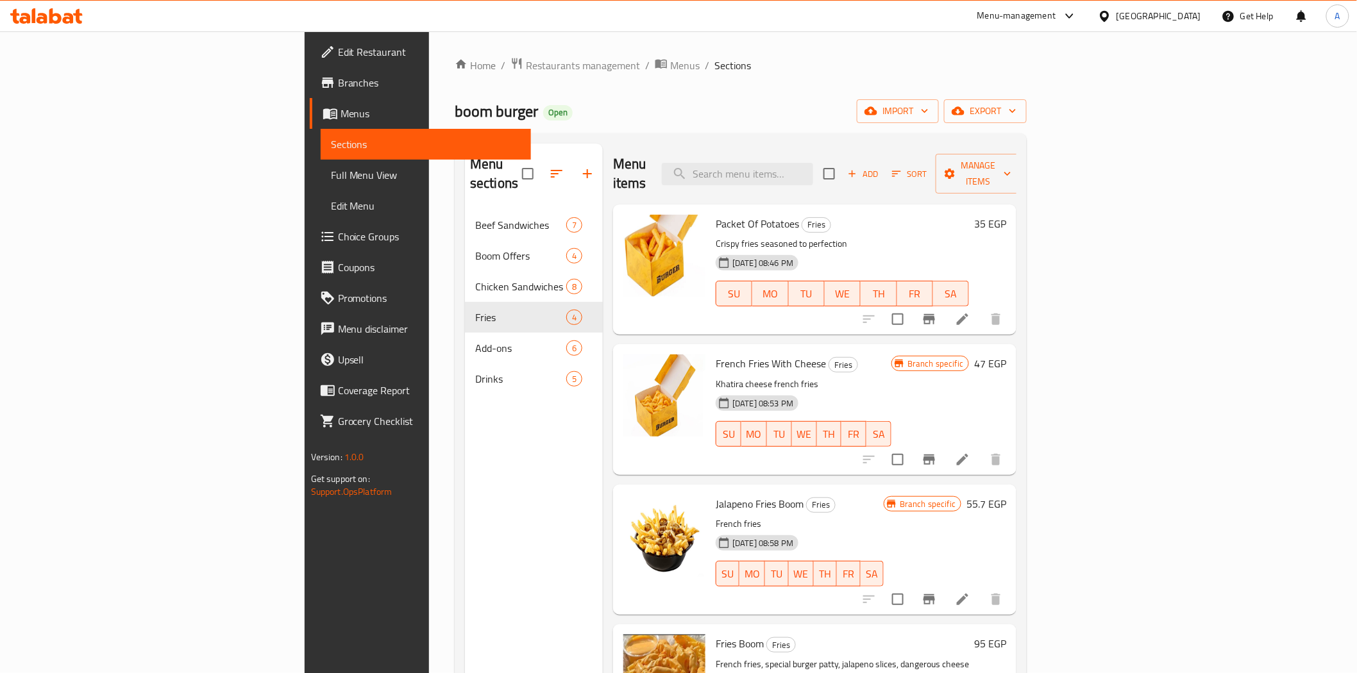
click at [981, 308] on li at bounding box center [963, 319] width 36 height 23
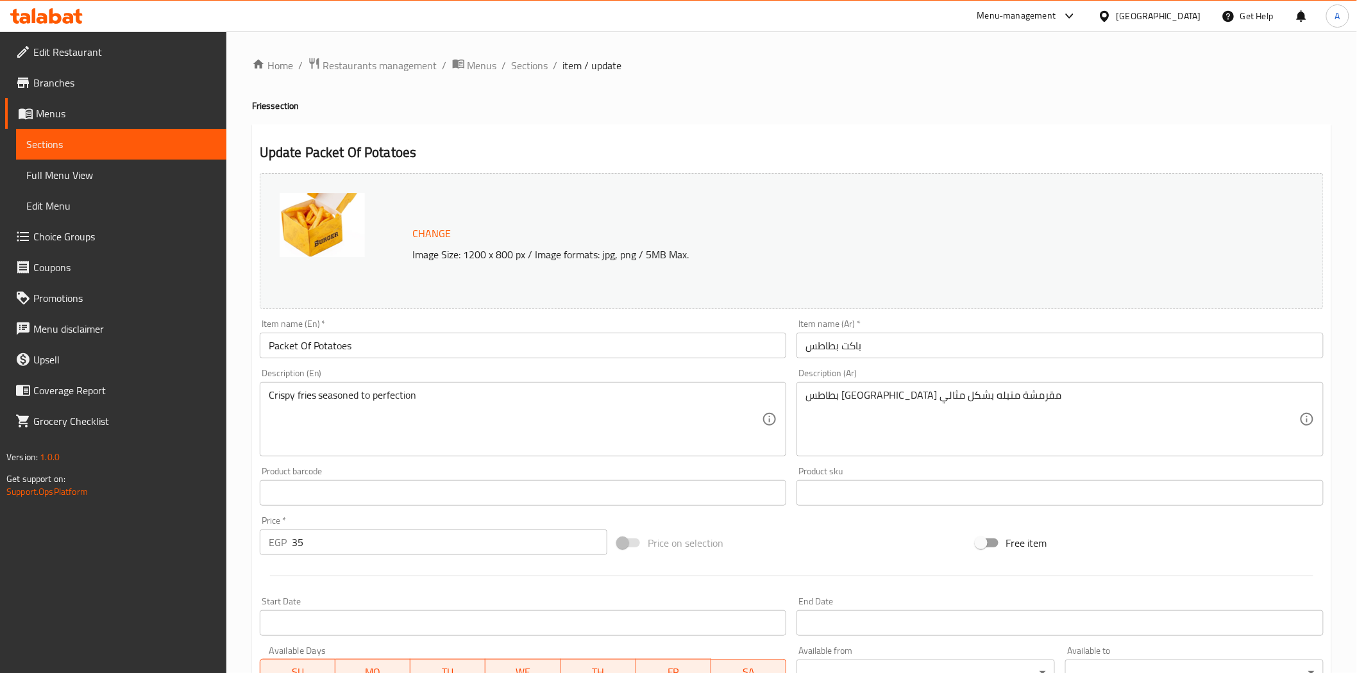
click at [566, 120] on div "Home / Restaurants management / Menus / Sections / item / update Fries section …" at bounding box center [791, 478] width 1079 height 842
click at [528, 66] on span "Sections" at bounding box center [530, 65] width 37 height 15
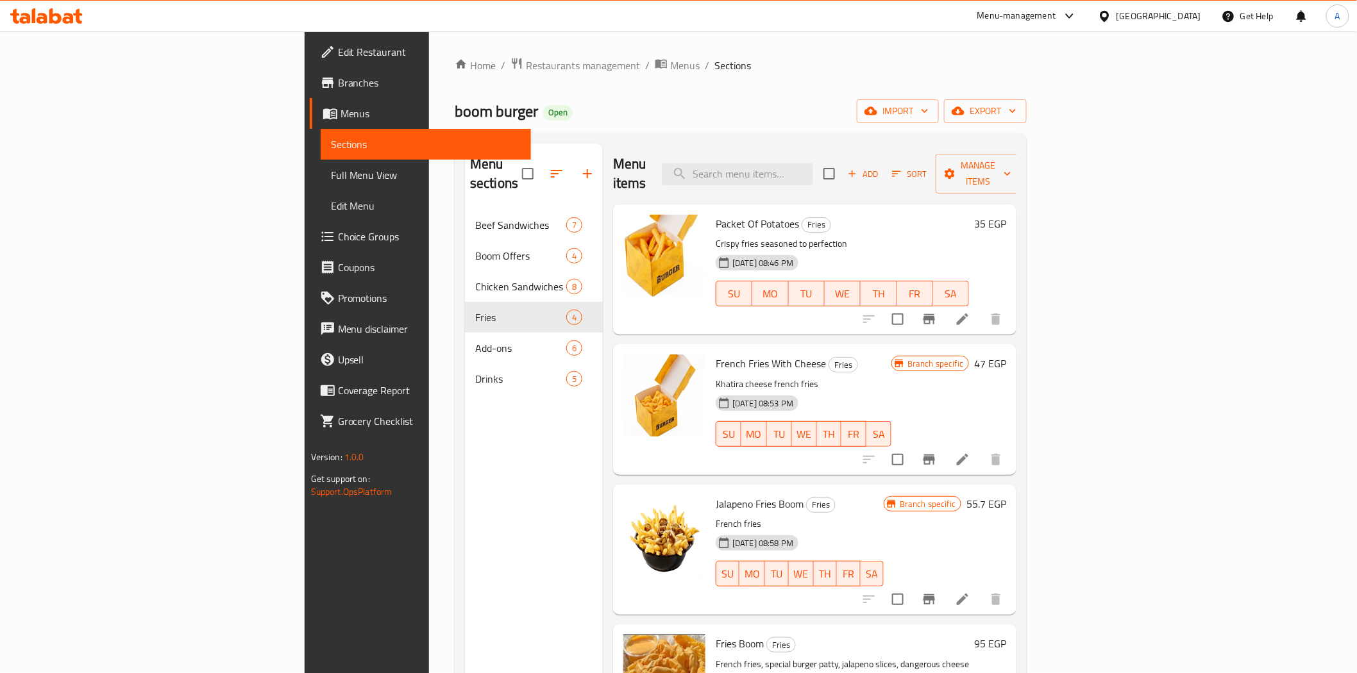
click at [970, 452] on icon at bounding box center [962, 459] width 15 height 15
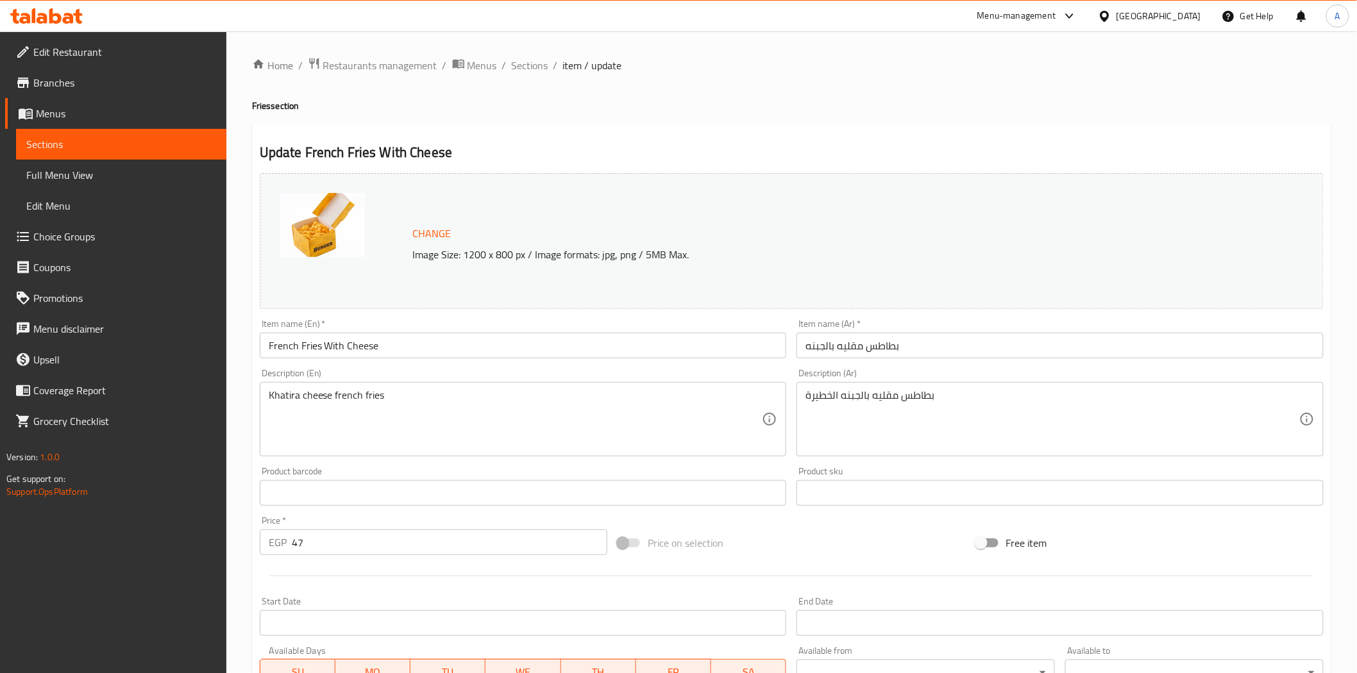
click at [630, 123] on div "Home / Restaurants management / Menus / Sections / item / update Fries section …" at bounding box center [791, 478] width 1079 height 842
click at [524, 62] on span "Sections" at bounding box center [530, 65] width 37 height 15
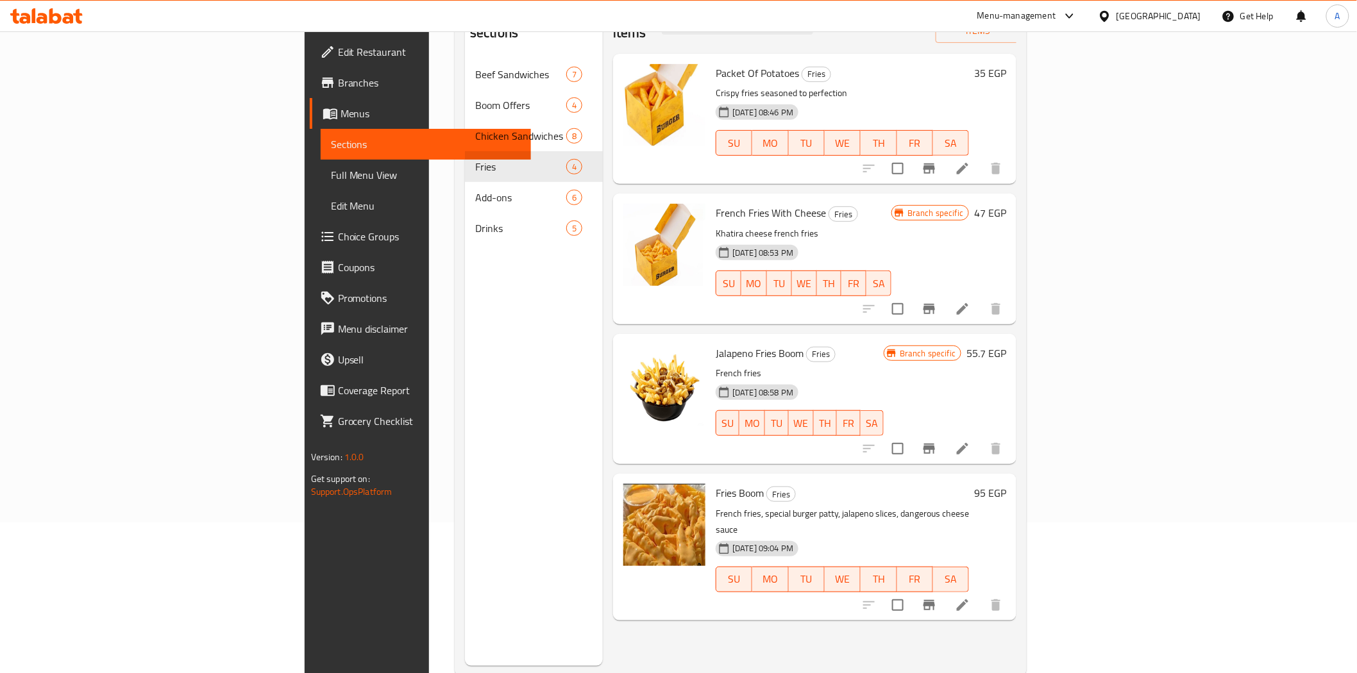
scroll to position [180, 0]
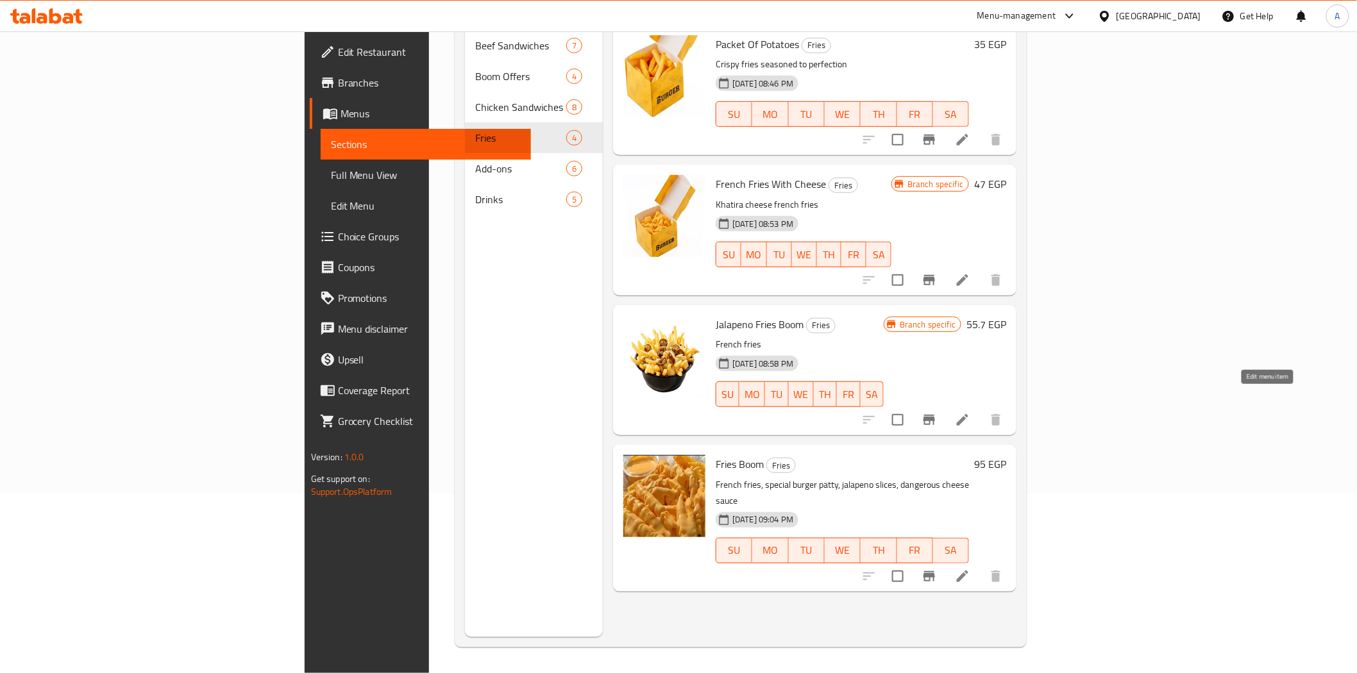
click at [970, 412] on icon at bounding box center [962, 419] width 15 height 15
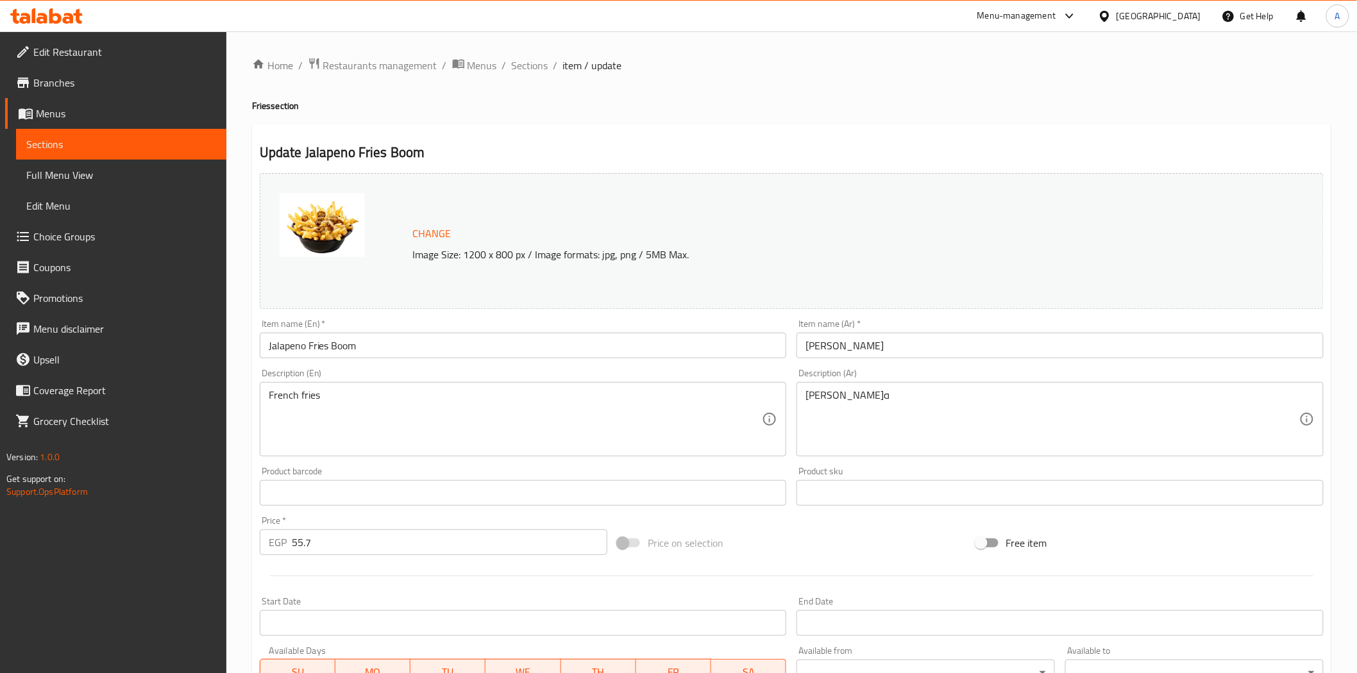
click at [534, 121] on div "Home / Restaurants management / Menus / Sections / item / update Fries section …" at bounding box center [791, 478] width 1079 height 842
click at [527, 65] on span "Sections" at bounding box center [530, 65] width 37 height 15
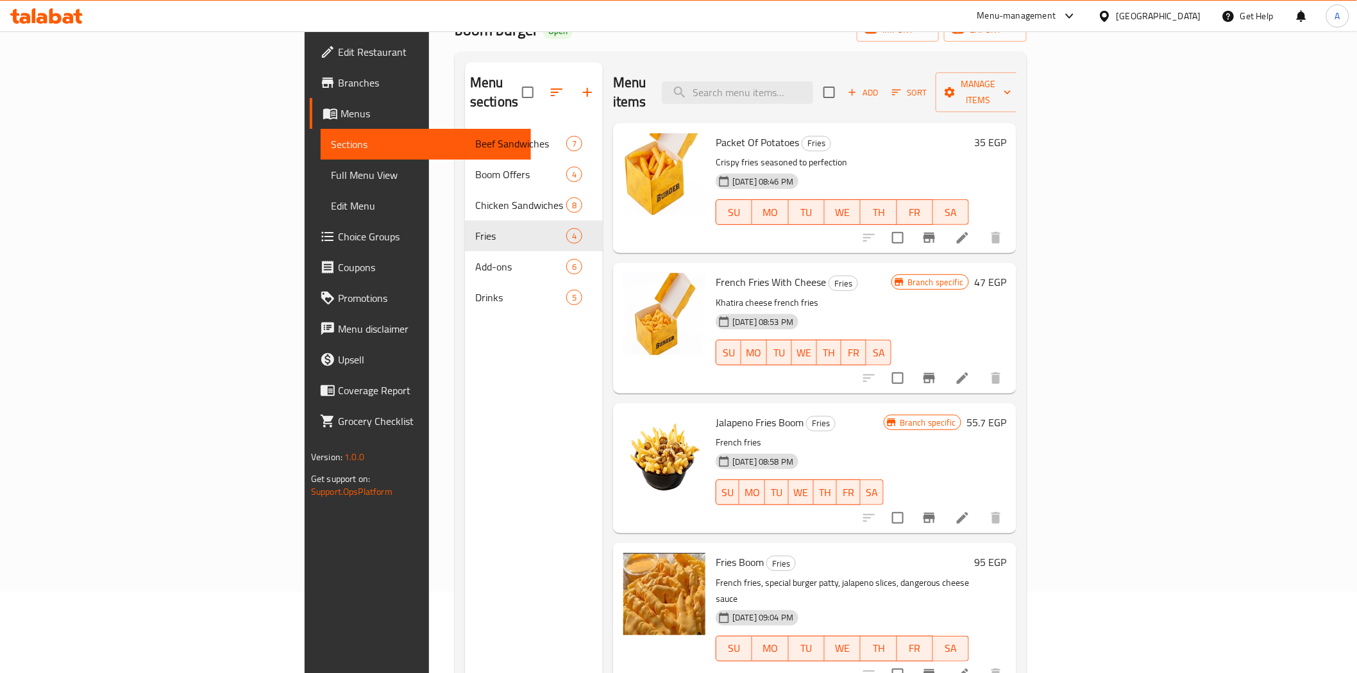
scroll to position [180, 0]
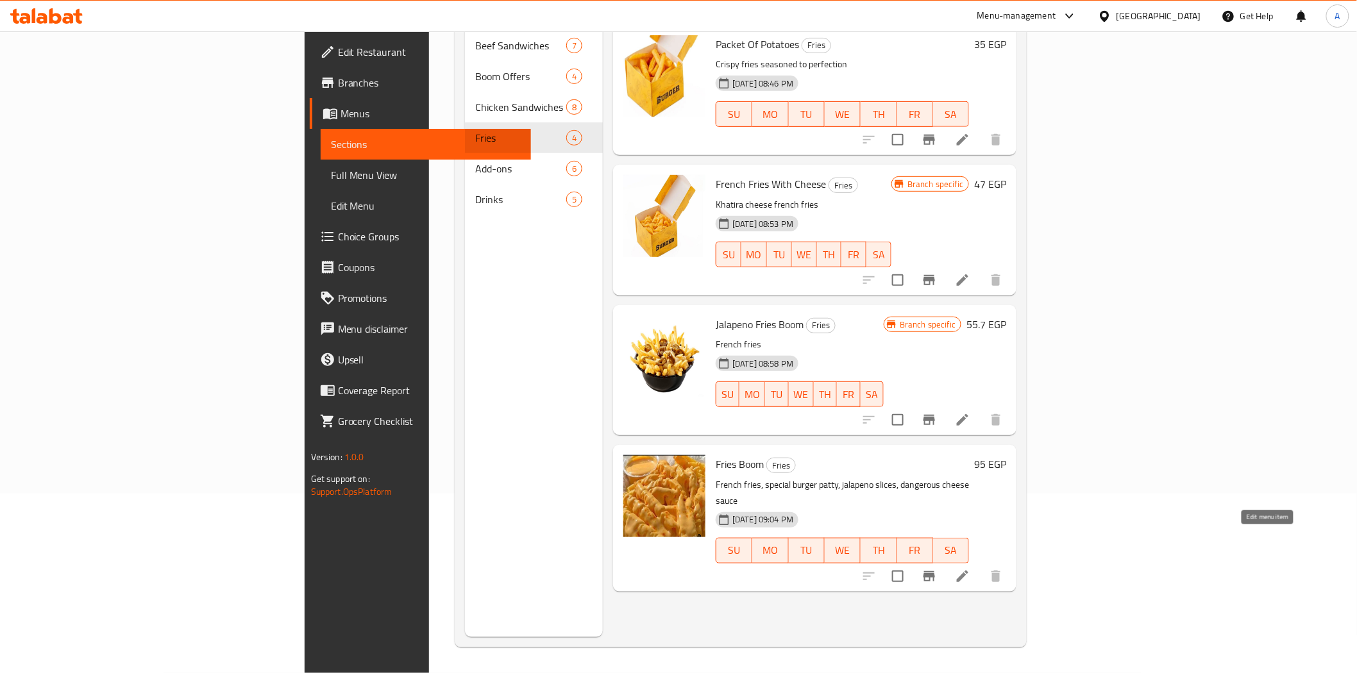
click at [968, 571] on icon at bounding box center [963, 577] width 12 height 12
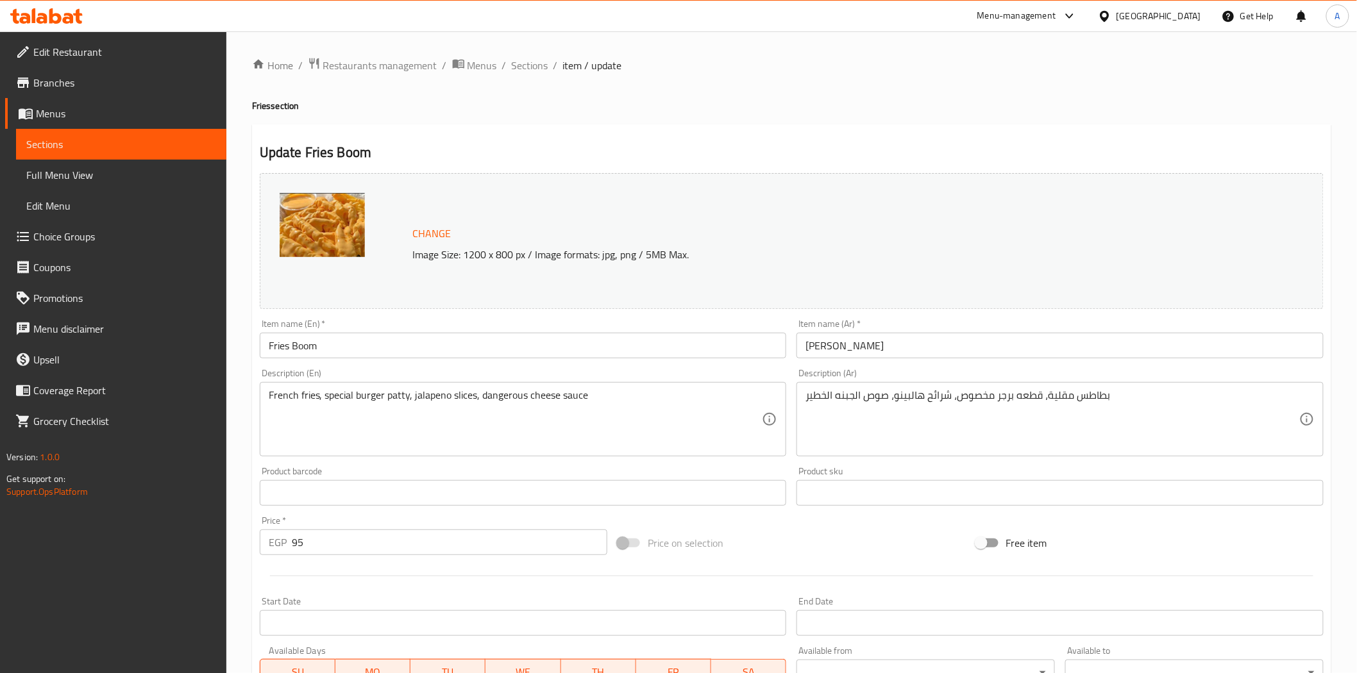
click at [596, 122] on div "Home / Restaurants management / Menus / Sections / item / update Fries section …" at bounding box center [791, 478] width 1079 height 842
click at [537, 67] on span "Sections" at bounding box center [530, 65] width 37 height 15
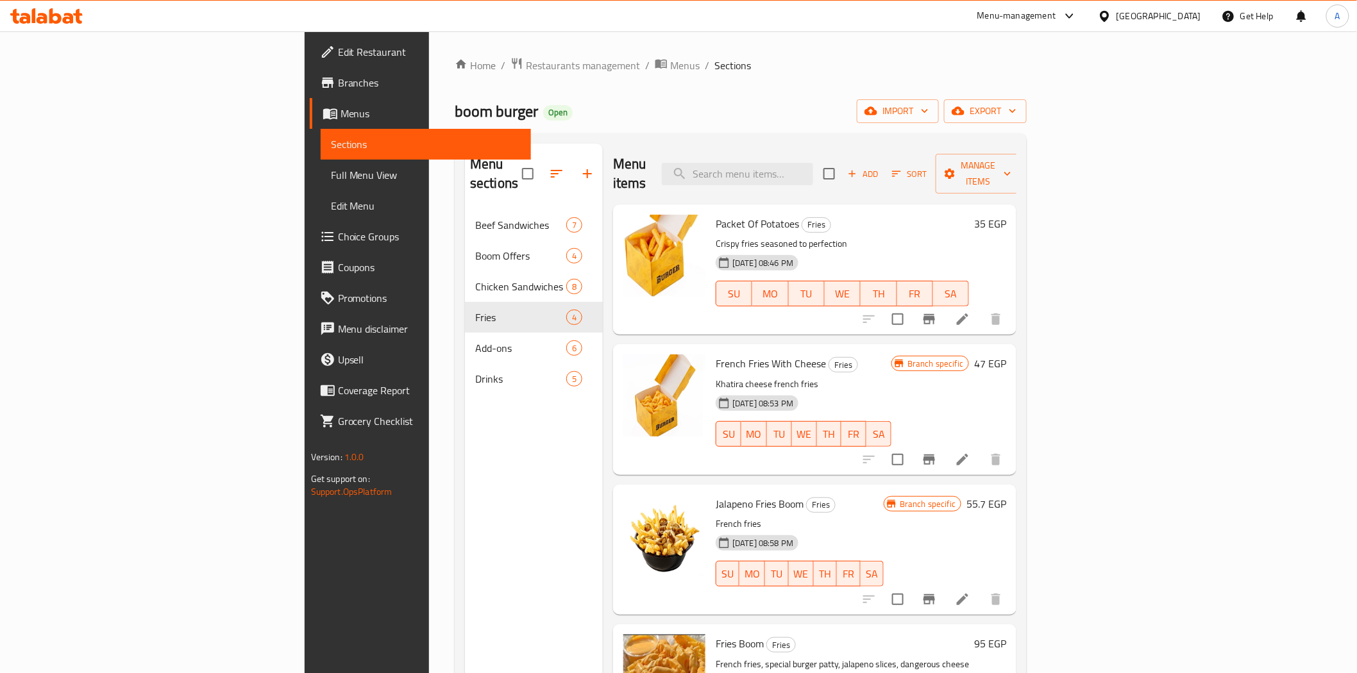
click at [820, 110] on div "boom burger Open import export" at bounding box center [741, 111] width 572 height 24
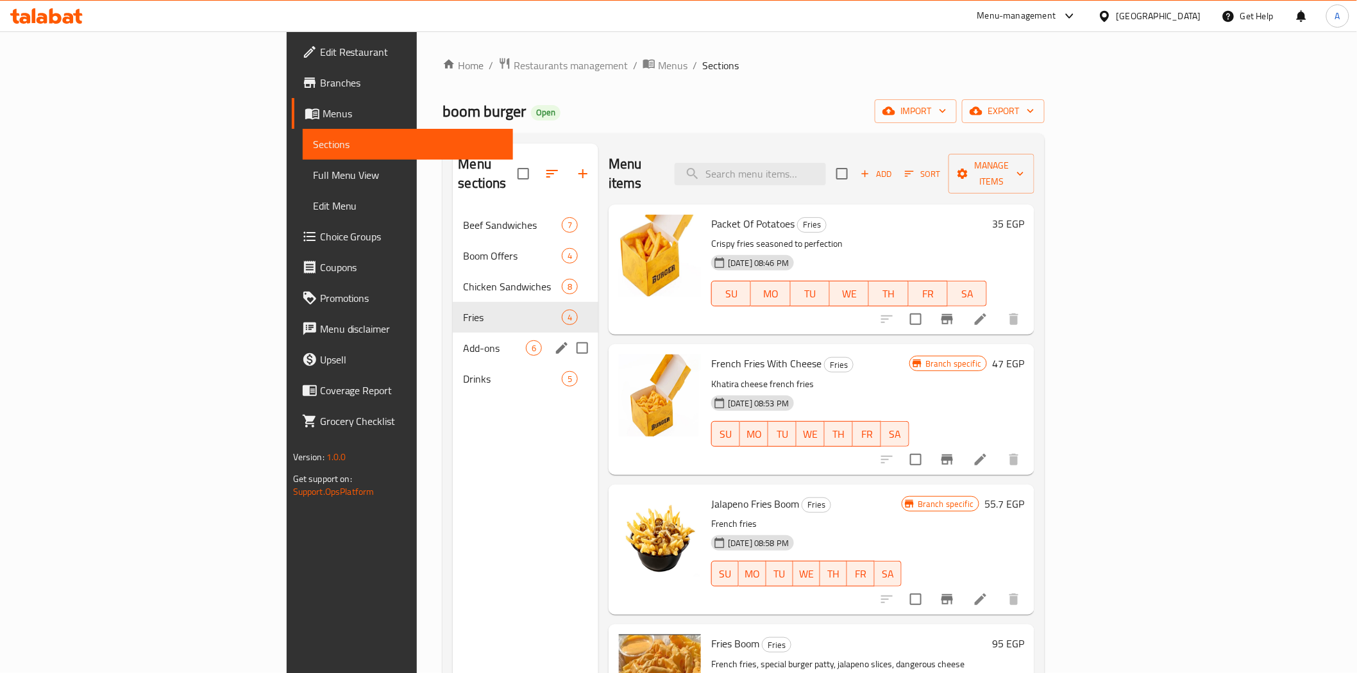
click at [463, 341] on span "Add-ons" at bounding box center [494, 348] width 63 height 15
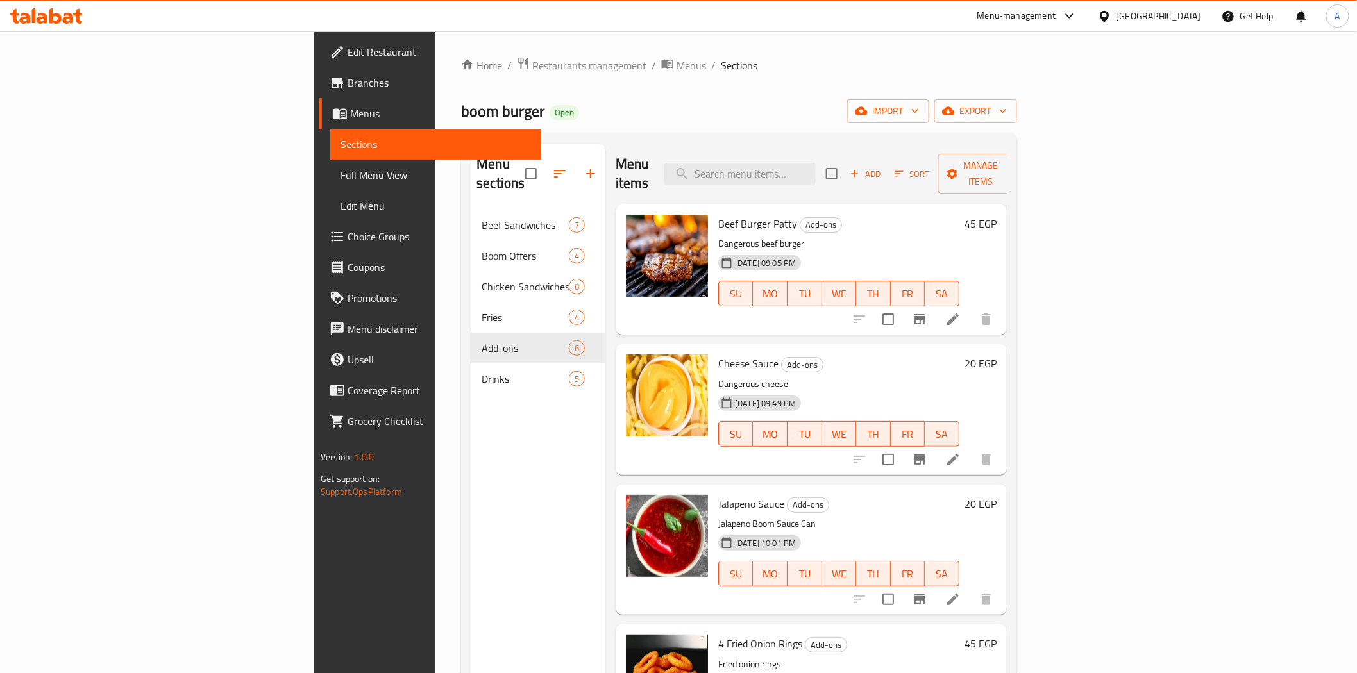
click at [971, 308] on li at bounding box center [953, 319] width 36 height 23
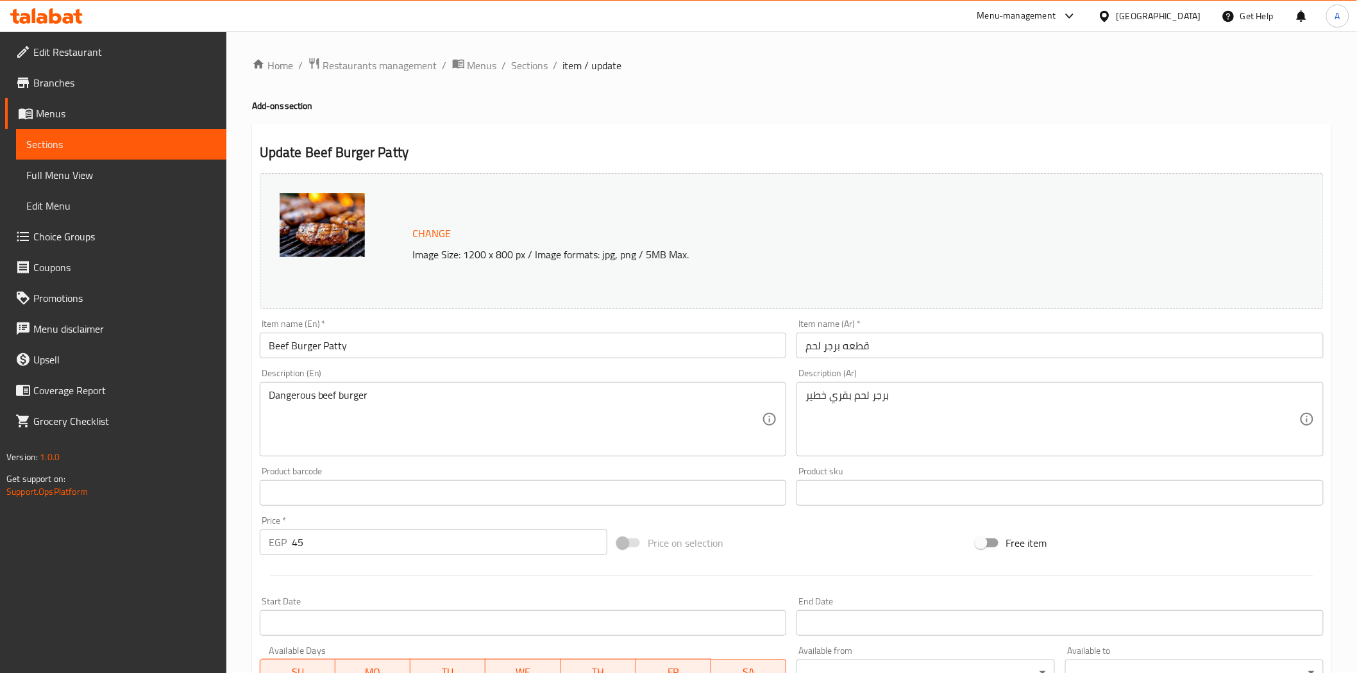
click at [537, 123] on div "Home / Restaurants management / Menus / Sections / item / update Add-ons sectio…" at bounding box center [791, 478] width 1079 height 842
click at [528, 62] on span "Sections" at bounding box center [530, 65] width 37 height 15
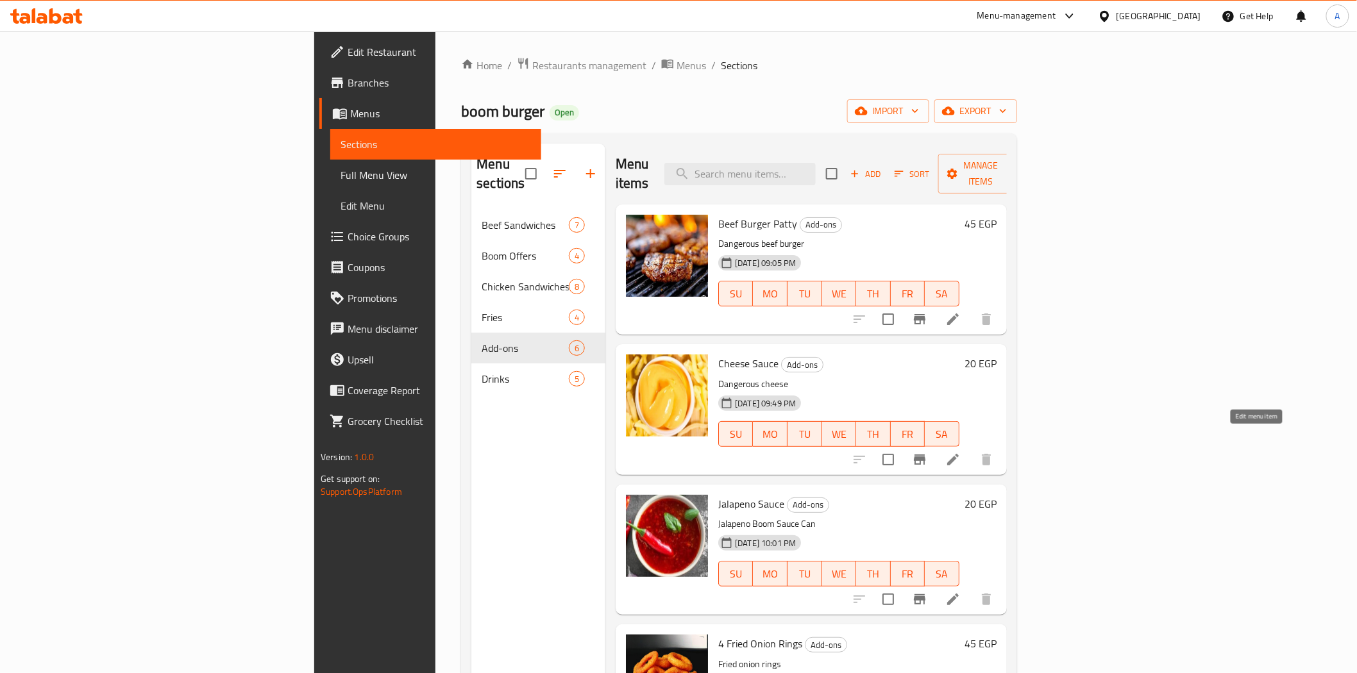
click at [961, 452] on icon at bounding box center [952, 459] width 15 height 15
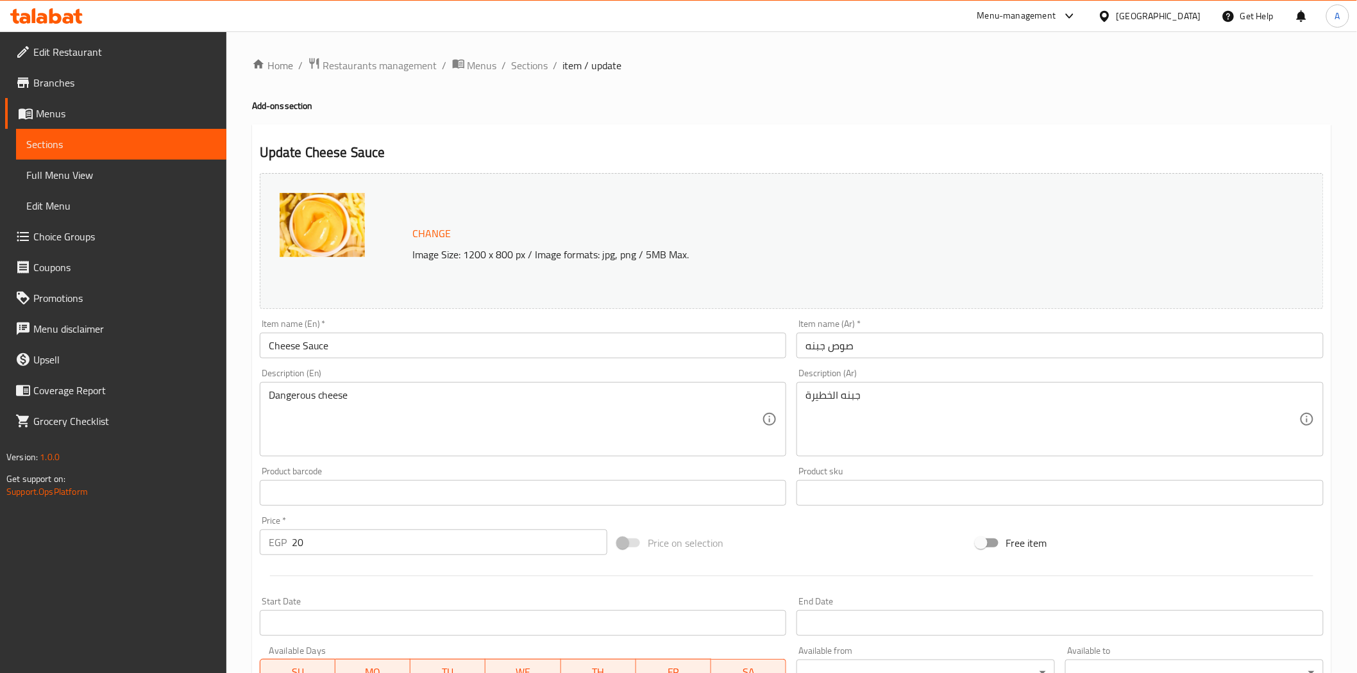
click at [554, 144] on h2 "Update Cheese Sauce" at bounding box center [792, 152] width 1064 height 19
click at [518, 65] on span "Sections" at bounding box center [530, 65] width 37 height 15
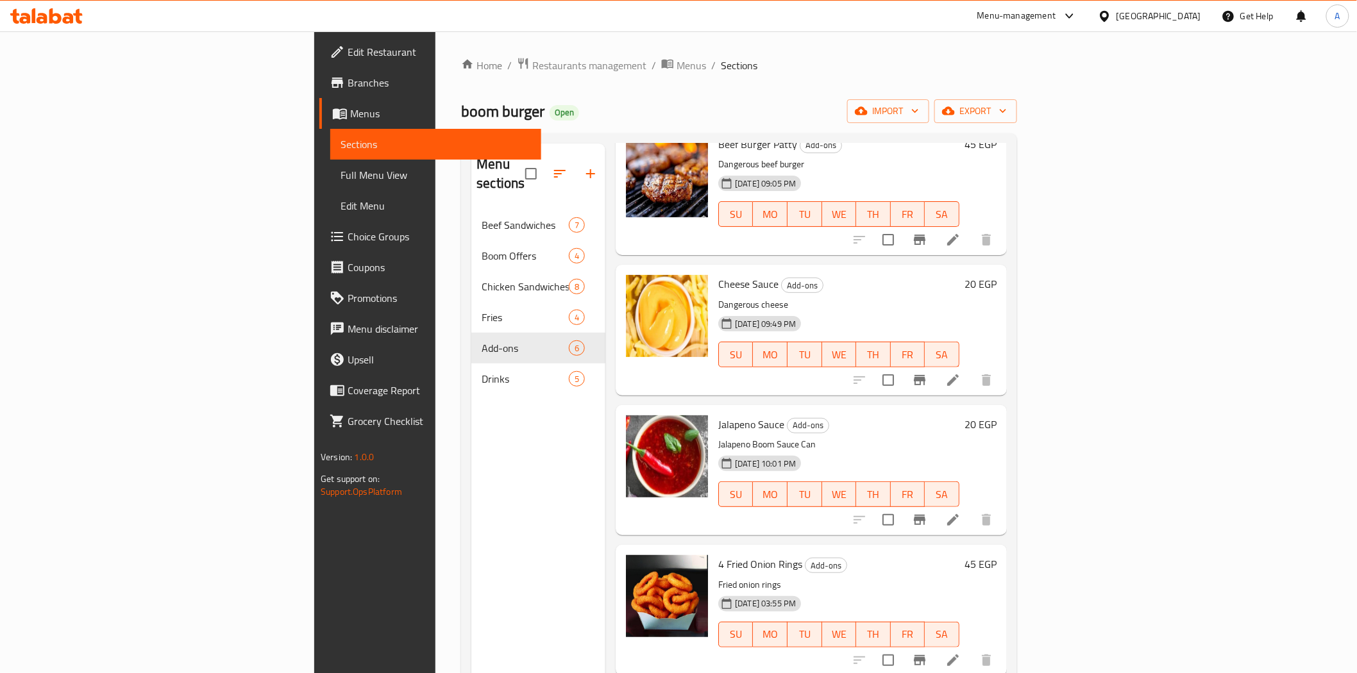
scroll to position [142, 0]
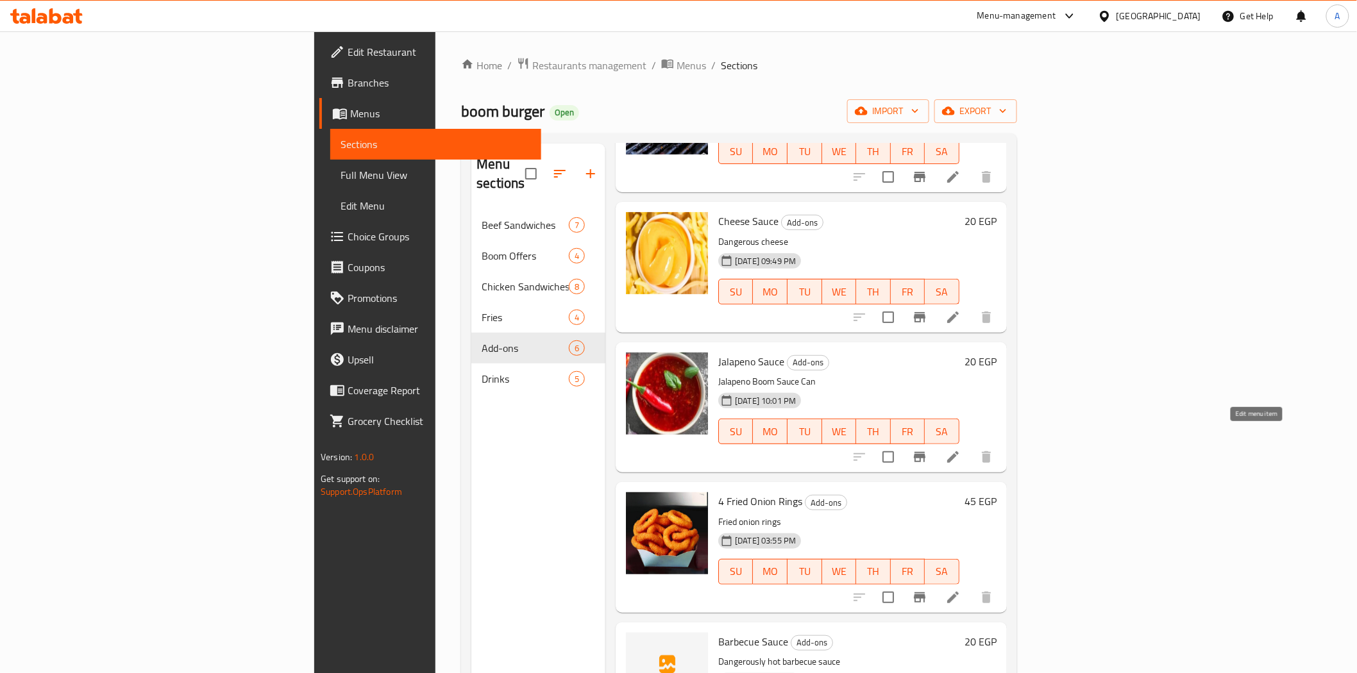
click at [961, 450] on icon at bounding box center [952, 457] width 15 height 15
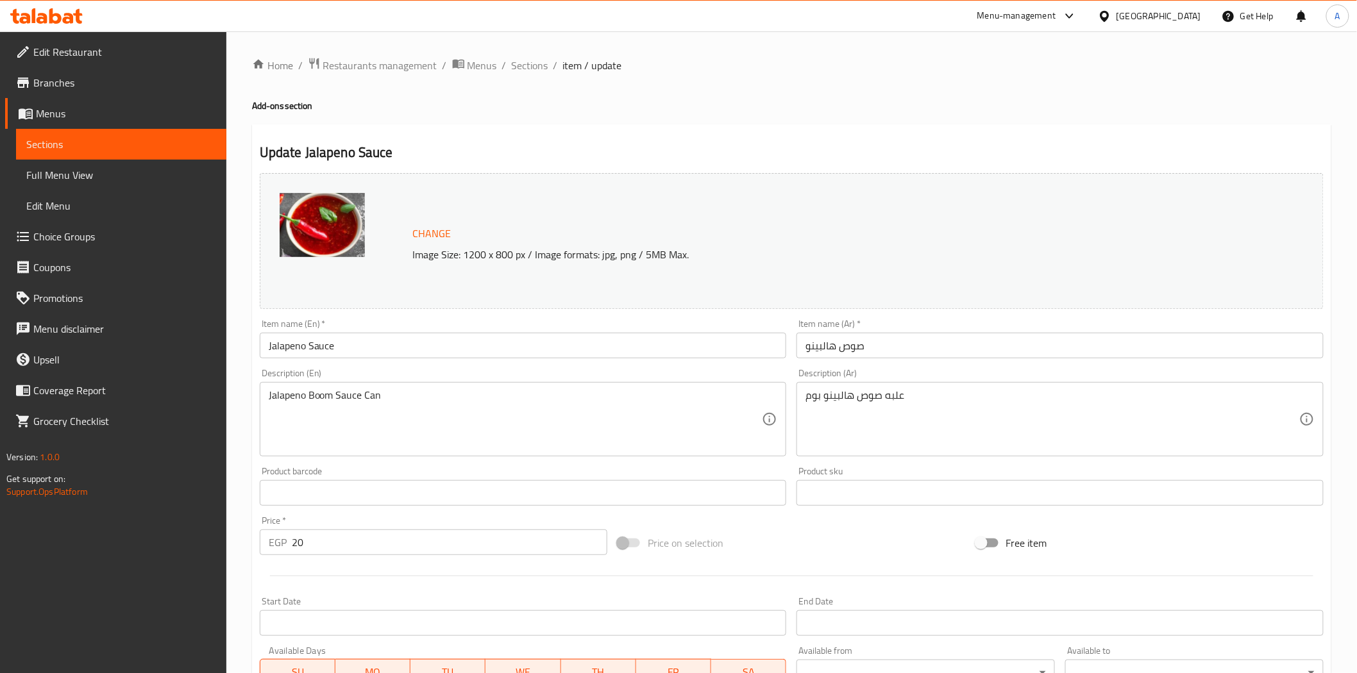
drag, startPoint x: 567, startPoint y: 124, endPoint x: 556, endPoint y: 105, distance: 22.7
click at [567, 124] on div "Update Jalapeno Sauce Change Image Size: 1200 x 800 px / Image formats: jpg, pn…" at bounding box center [791, 506] width 1079 height 765
click at [523, 67] on span "Sections" at bounding box center [530, 65] width 37 height 15
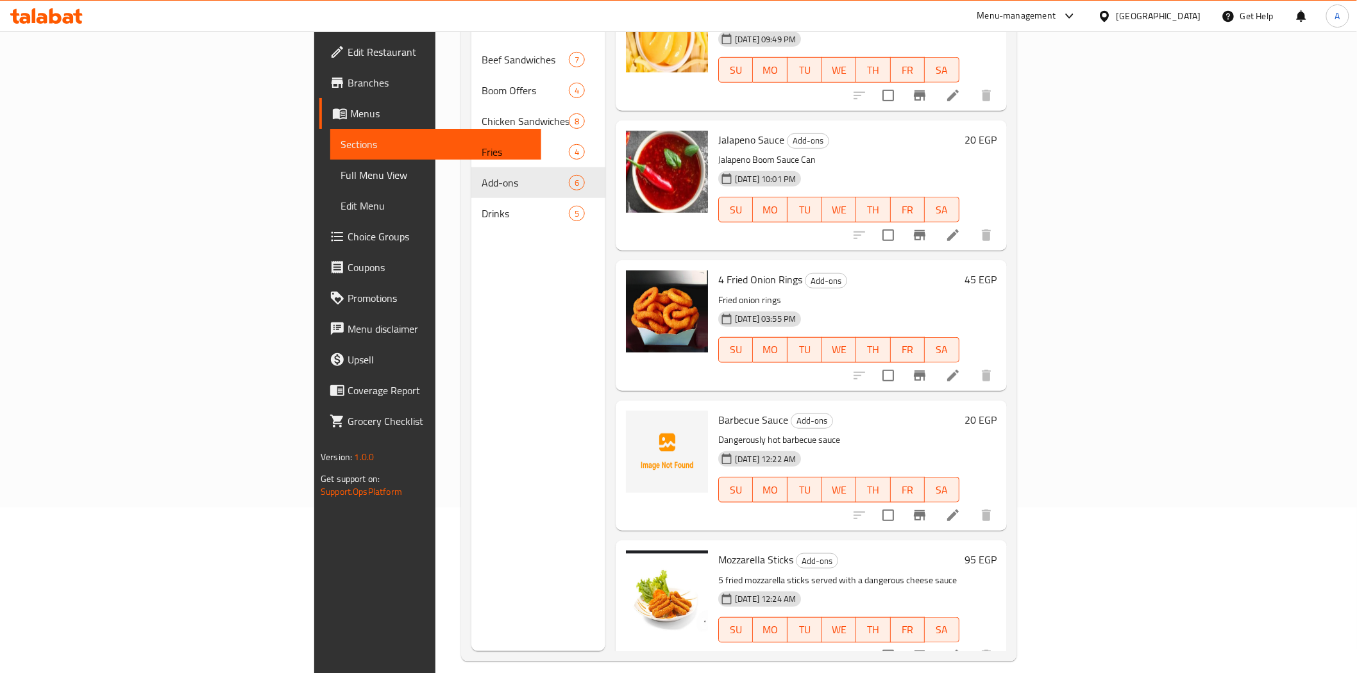
scroll to position [180, 0]
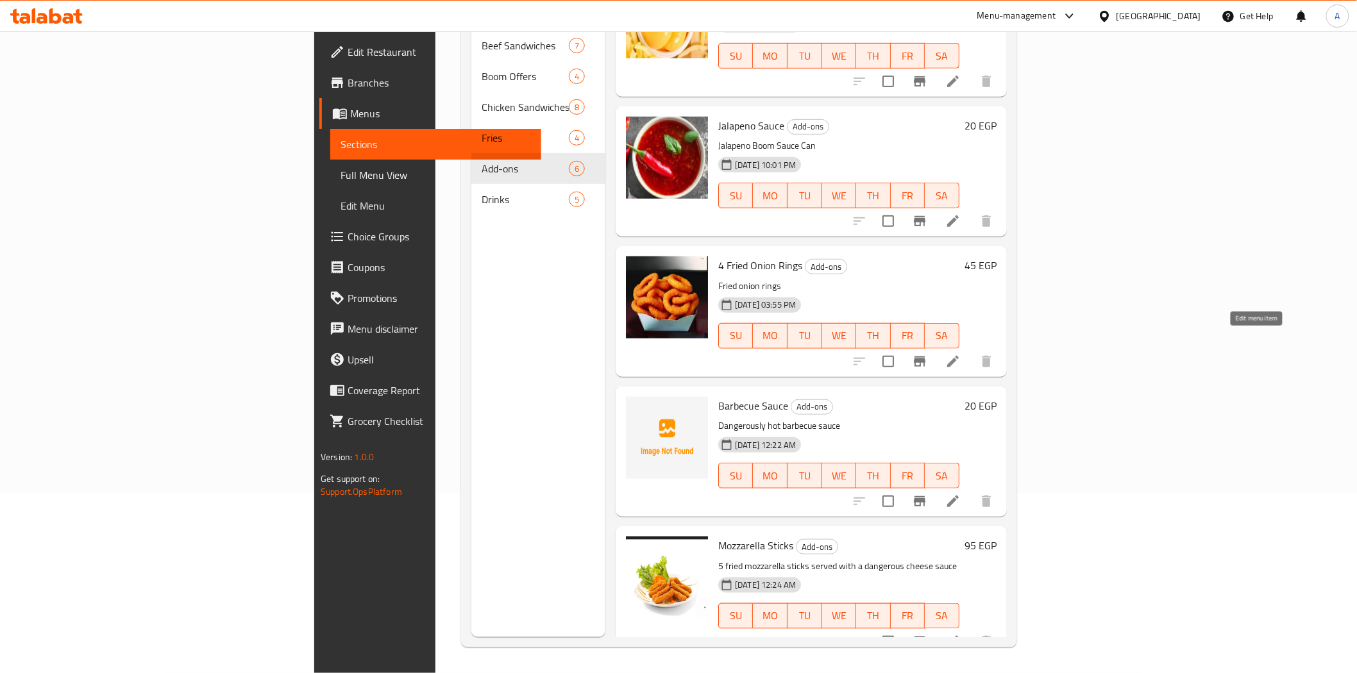
click at [961, 354] on icon at bounding box center [952, 361] width 15 height 15
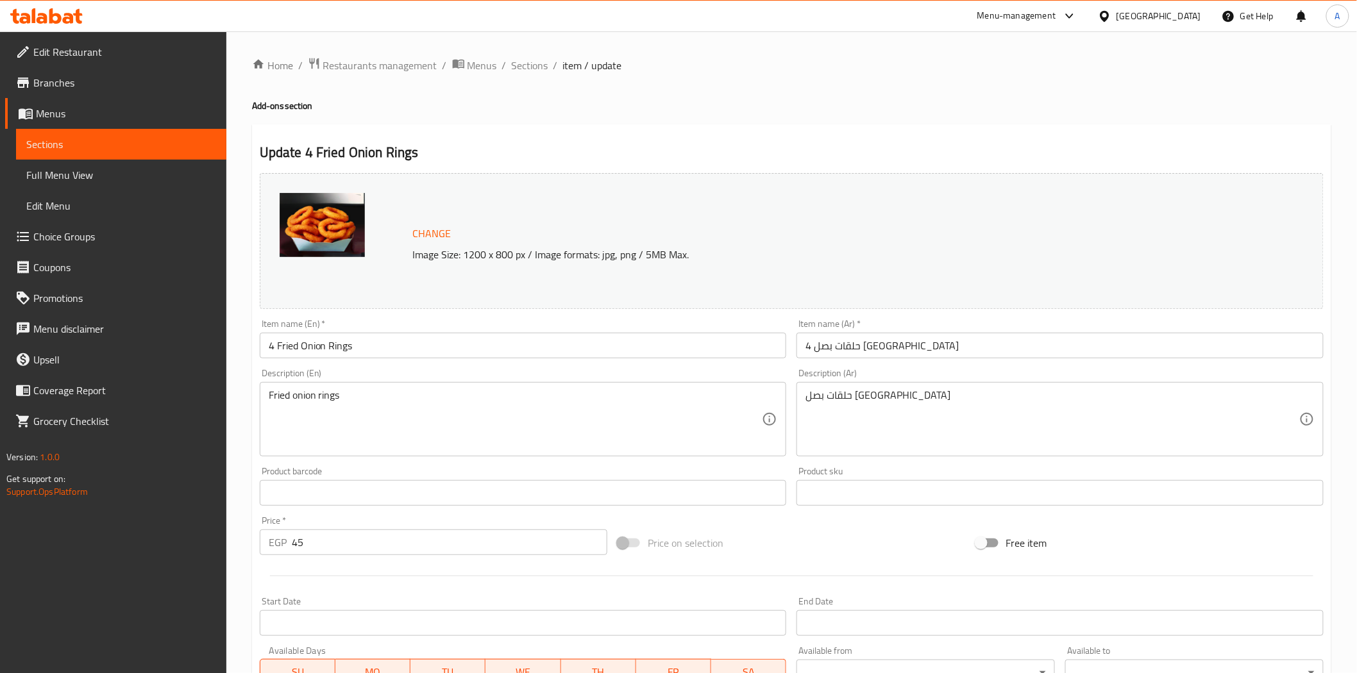
click at [471, 119] on div "Home / Restaurants management / Menus / Sections / item / update Add-ons sectio…" at bounding box center [791, 478] width 1079 height 842
click at [537, 65] on span "Sections" at bounding box center [530, 65] width 37 height 15
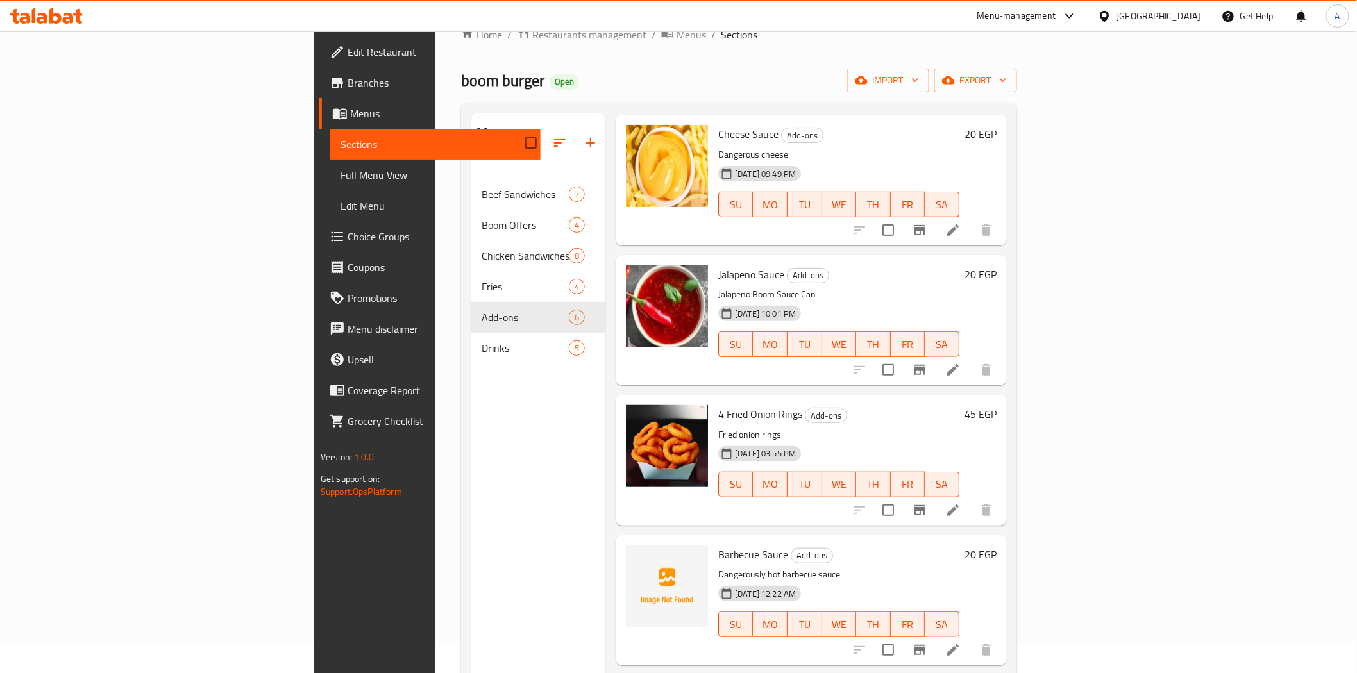
scroll to position [180, 0]
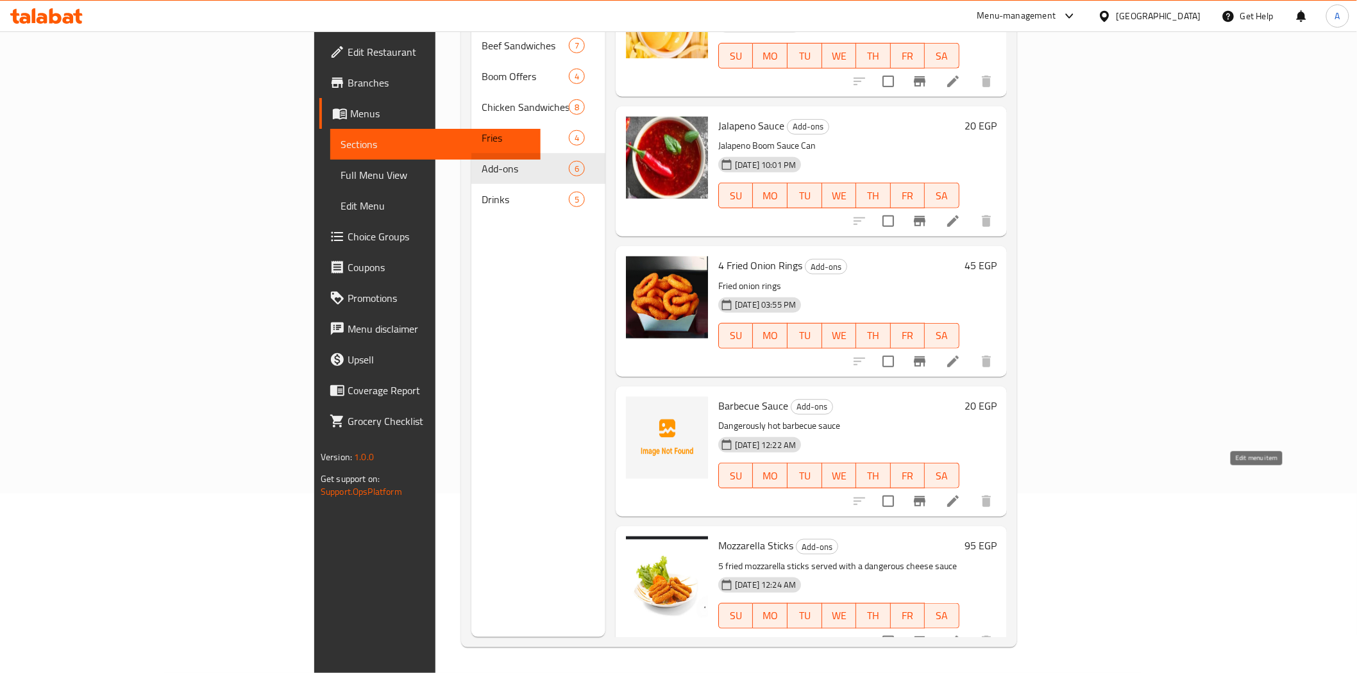
click at [961, 494] on icon at bounding box center [952, 501] width 15 height 15
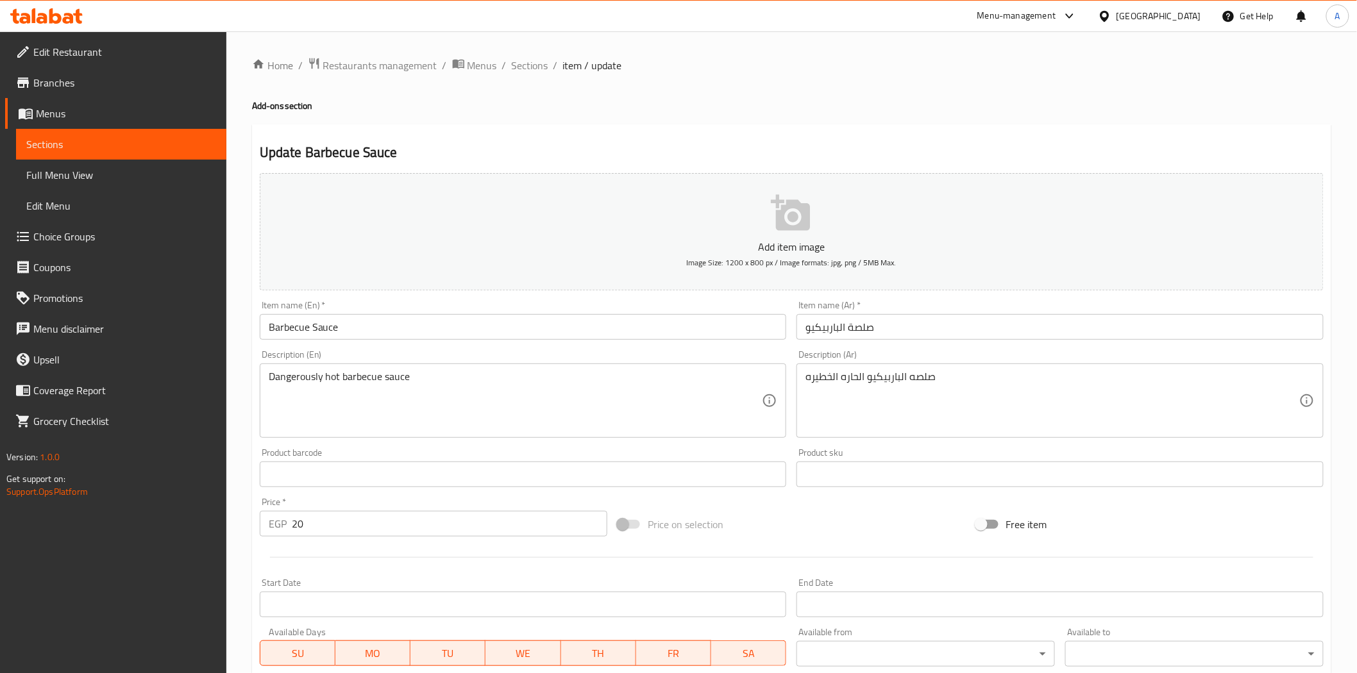
click at [628, 128] on div "Update Barbecue Sauce Add item image Image Size: 1200 x 800 px / Image formats:…" at bounding box center [791, 497] width 1079 height 746
drag, startPoint x: 496, startPoint y: 124, endPoint x: 499, endPoint y: 111, distance: 13.8
click at [496, 124] on div "Update Barbecue Sauce Add item image Image Size: 1200 x 800 px / Image formats:…" at bounding box center [791, 497] width 1079 height 746
click at [529, 67] on span "Sections" at bounding box center [530, 65] width 37 height 15
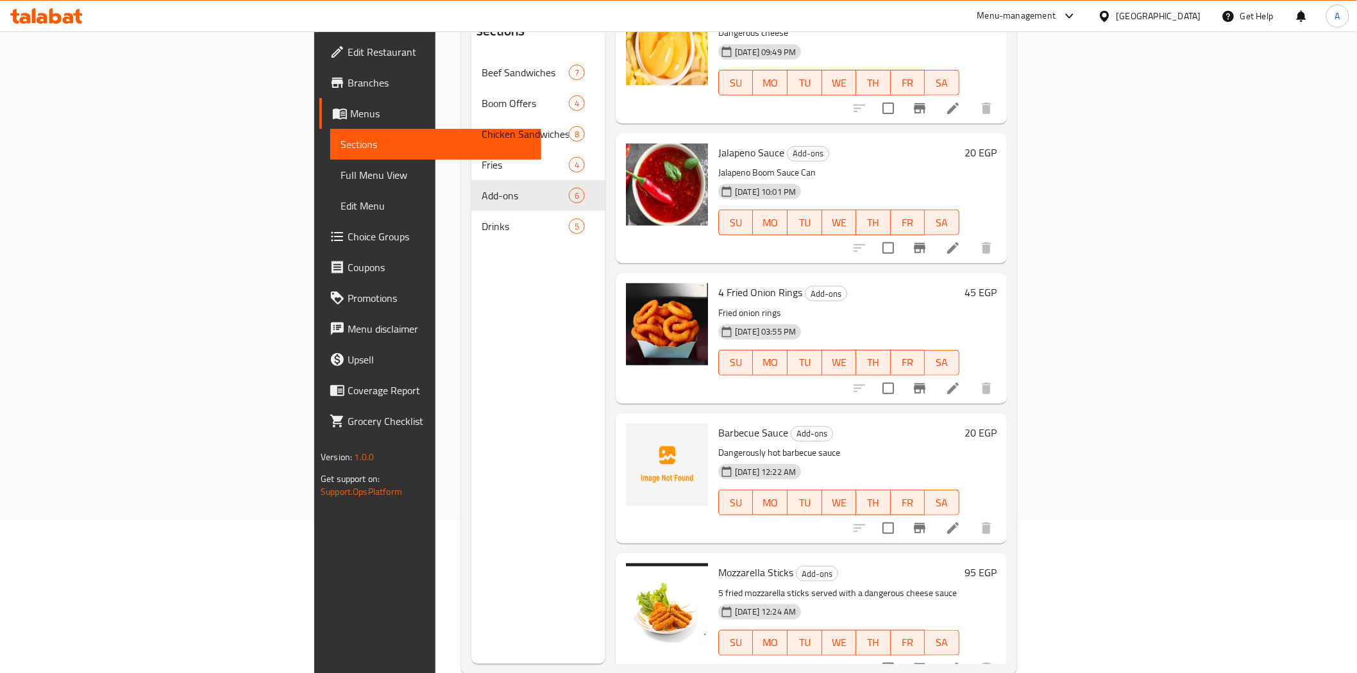
scroll to position [180, 0]
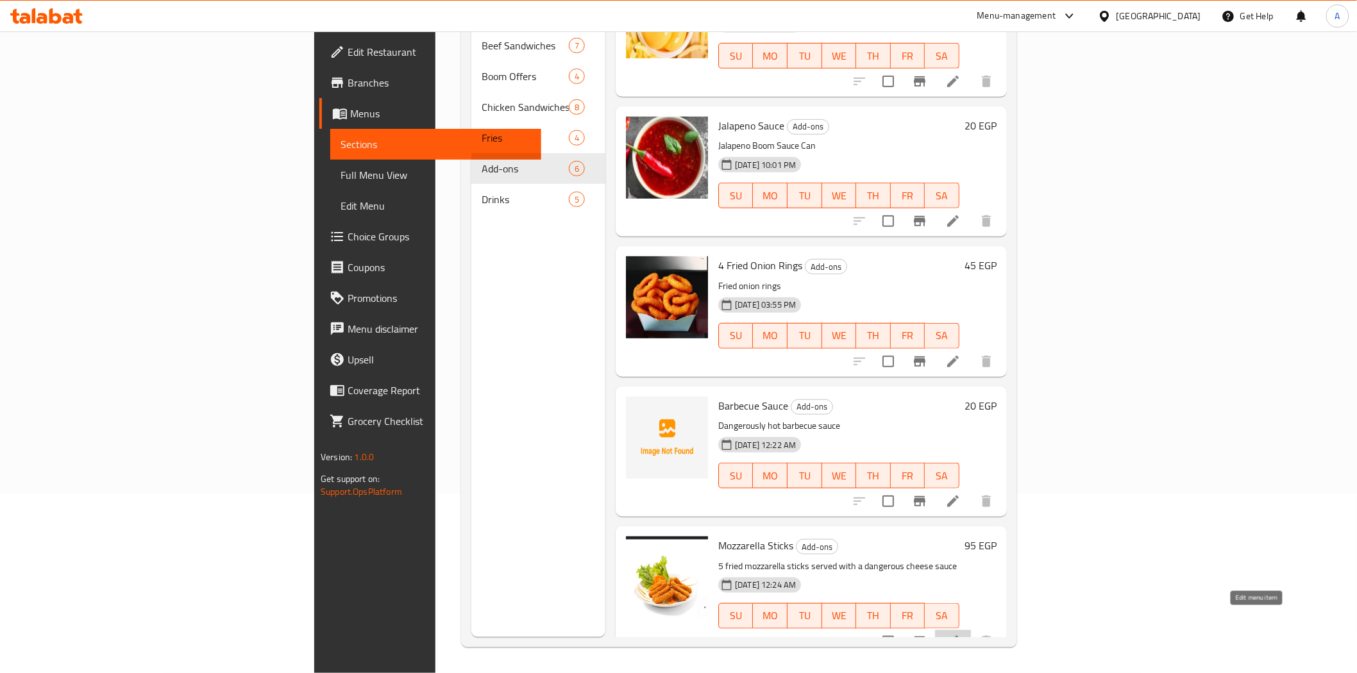
click at [961, 634] on icon at bounding box center [952, 641] width 15 height 15
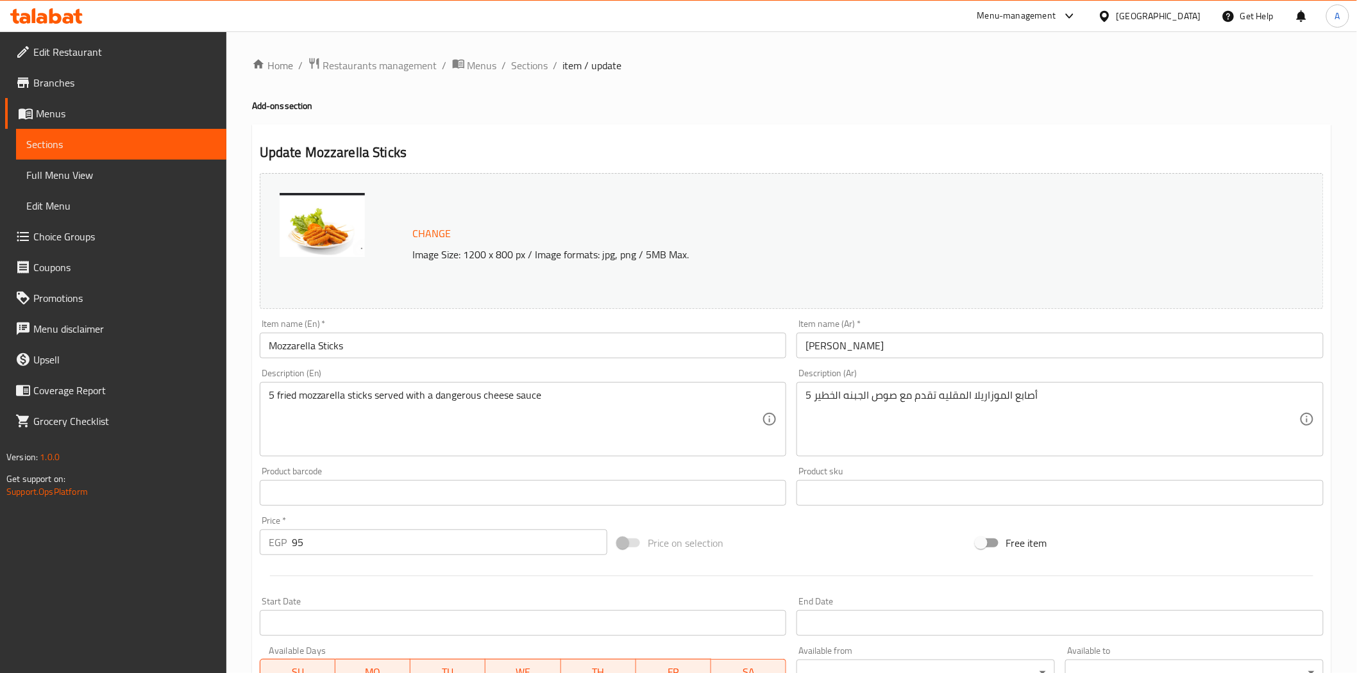
click at [688, 120] on div "Home / Restaurants management / Menus / Sections / item / update Add-ons sectio…" at bounding box center [791, 478] width 1079 height 842
click at [603, 112] on div "Home / Restaurants management / Menus / Sections / item / update Add-ons sectio…" at bounding box center [791, 478] width 1079 height 842
click at [519, 72] on span "Sections" at bounding box center [530, 65] width 37 height 15
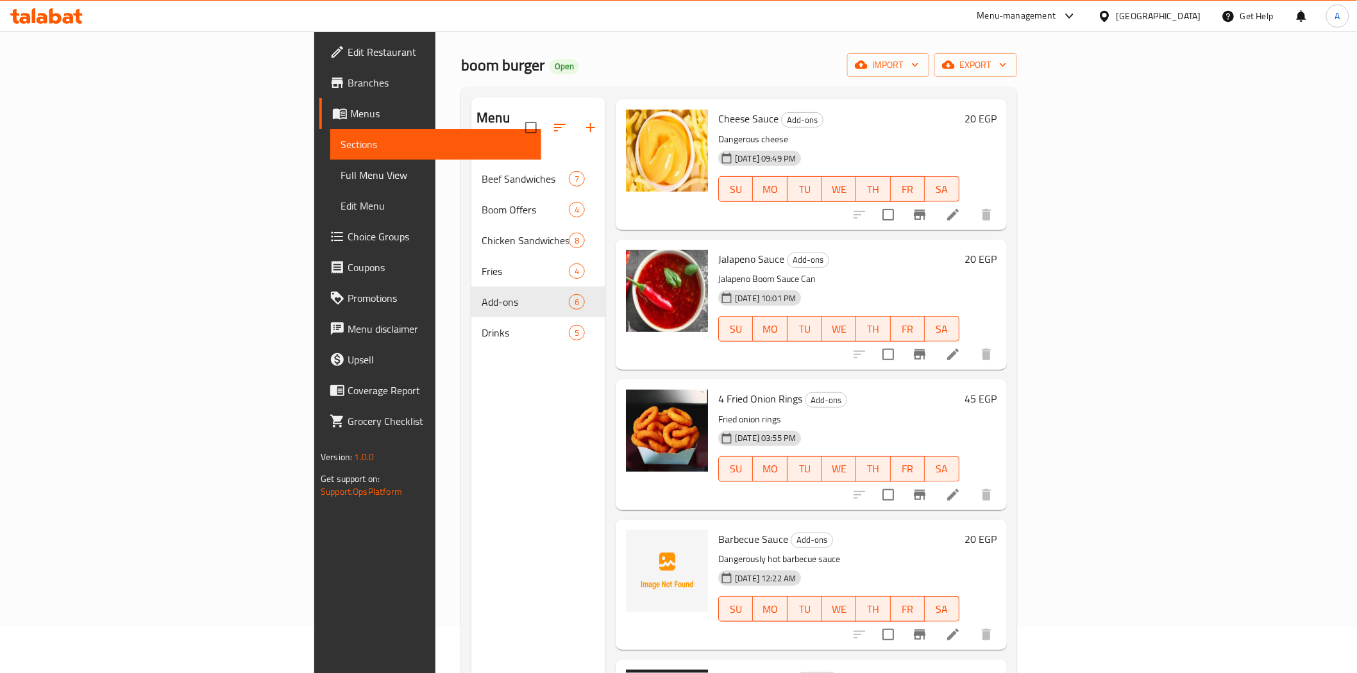
scroll to position [37, 0]
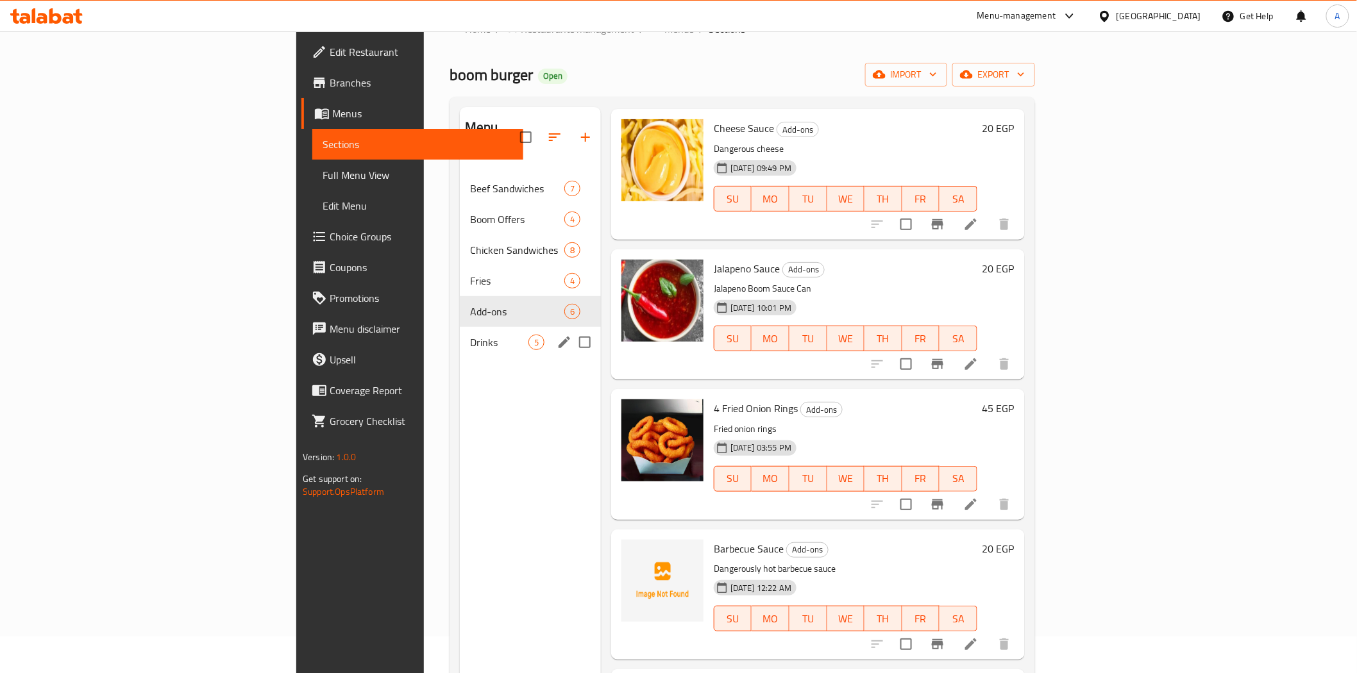
click at [460, 330] on div "Drinks 5" at bounding box center [530, 342] width 141 height 31
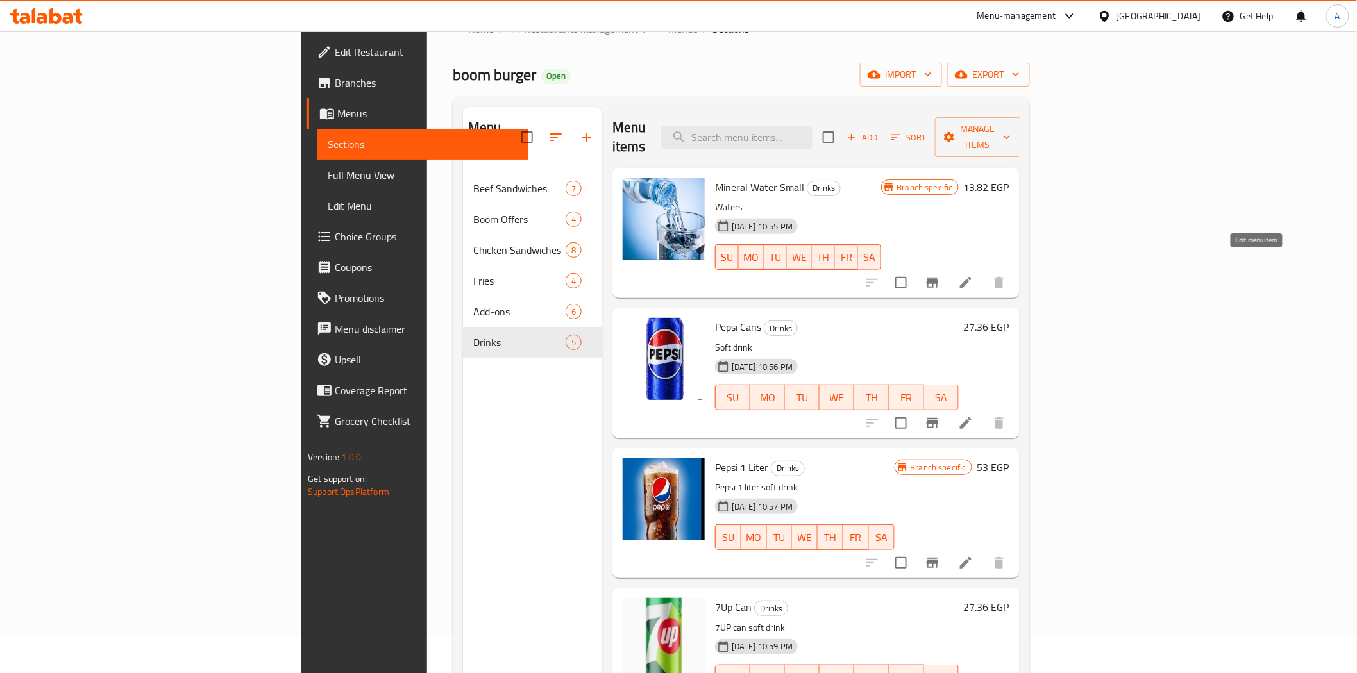
click at [973, 275] on icon at bounding box center [965, 282] width 15 height 15
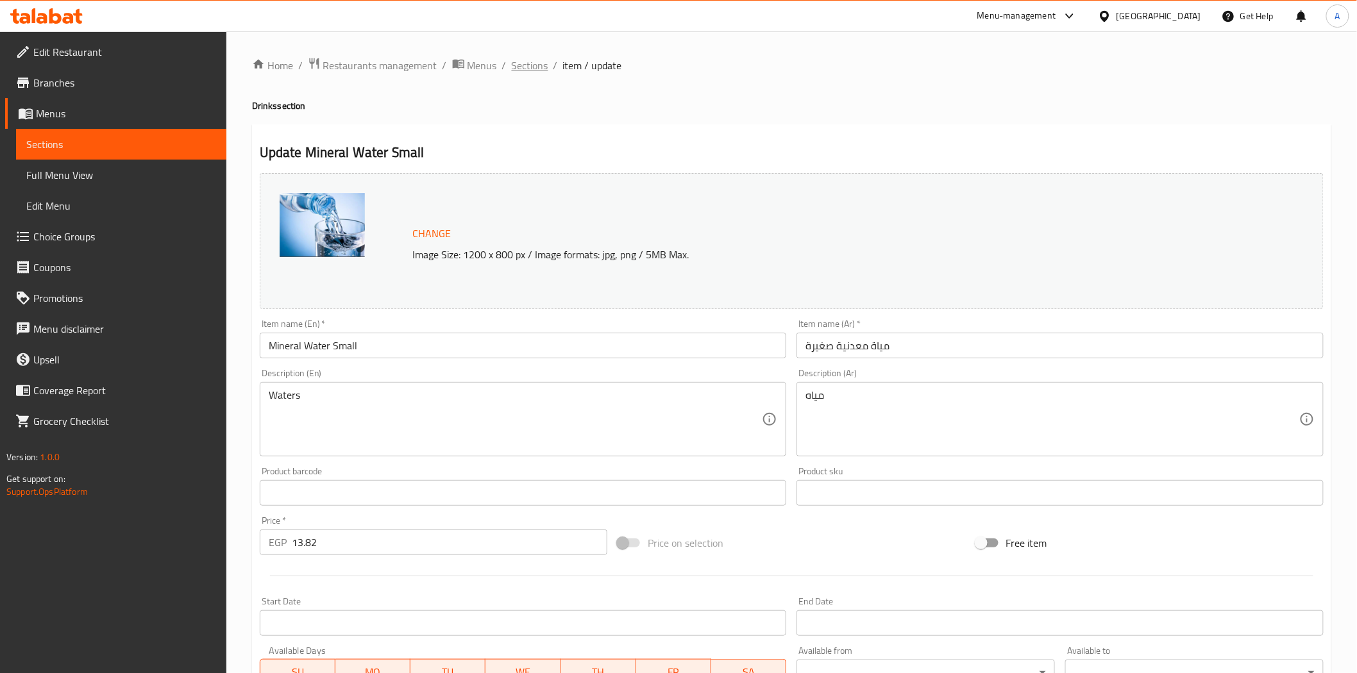
click at [514, 64] on span "Sections" at bounding box center [530, 65] width 37 height 15
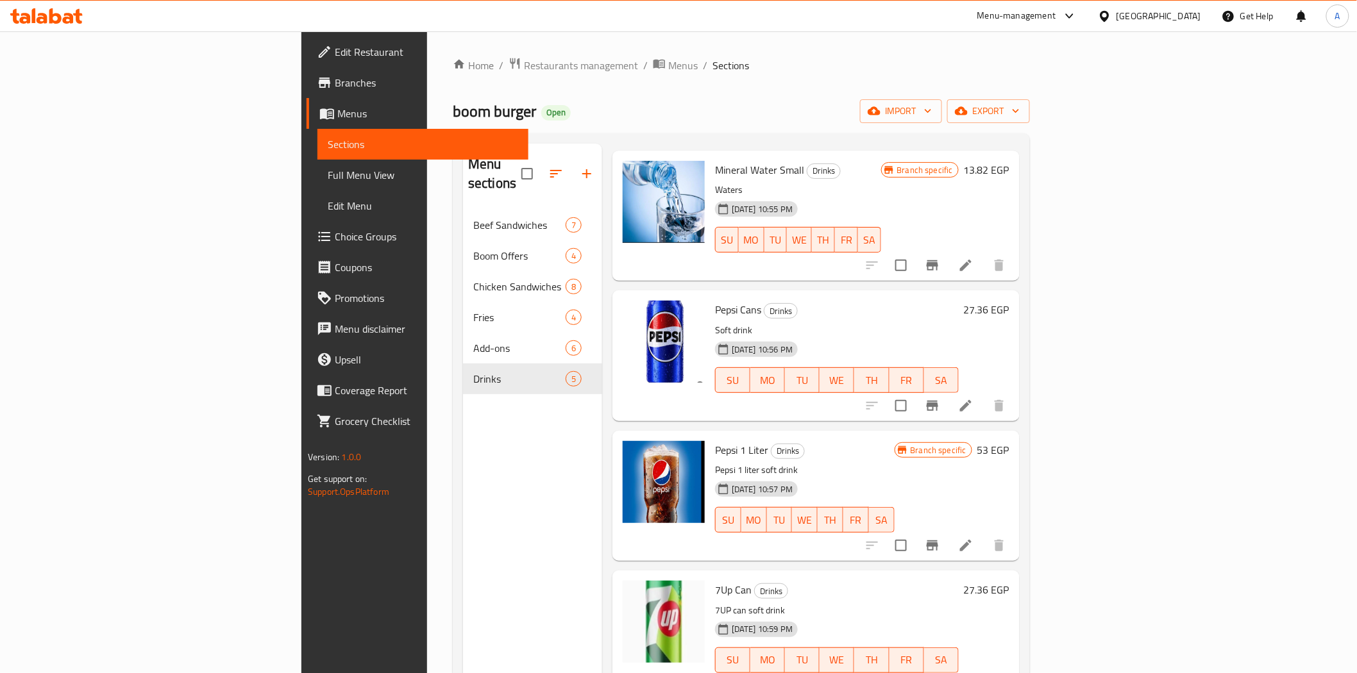
scroll to position [58, 0]
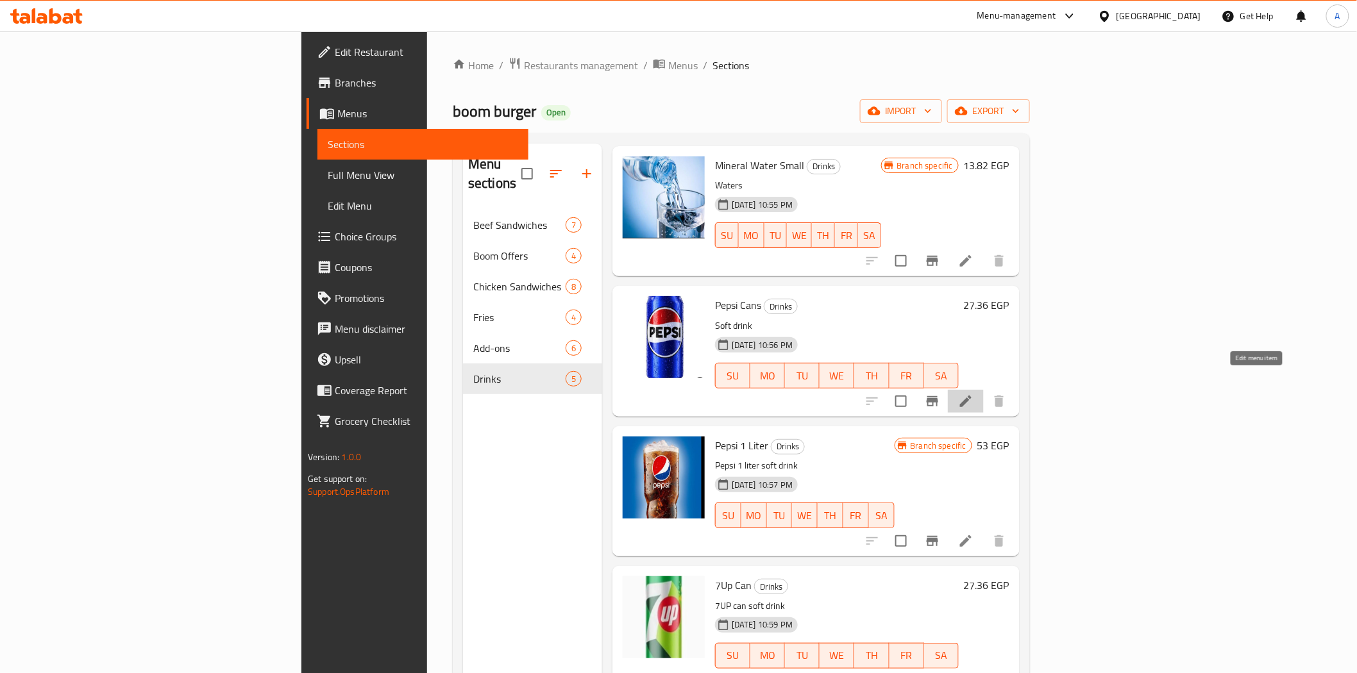
click at [973, 394] on icon at bounding box center [965, 401] width 15 height 15
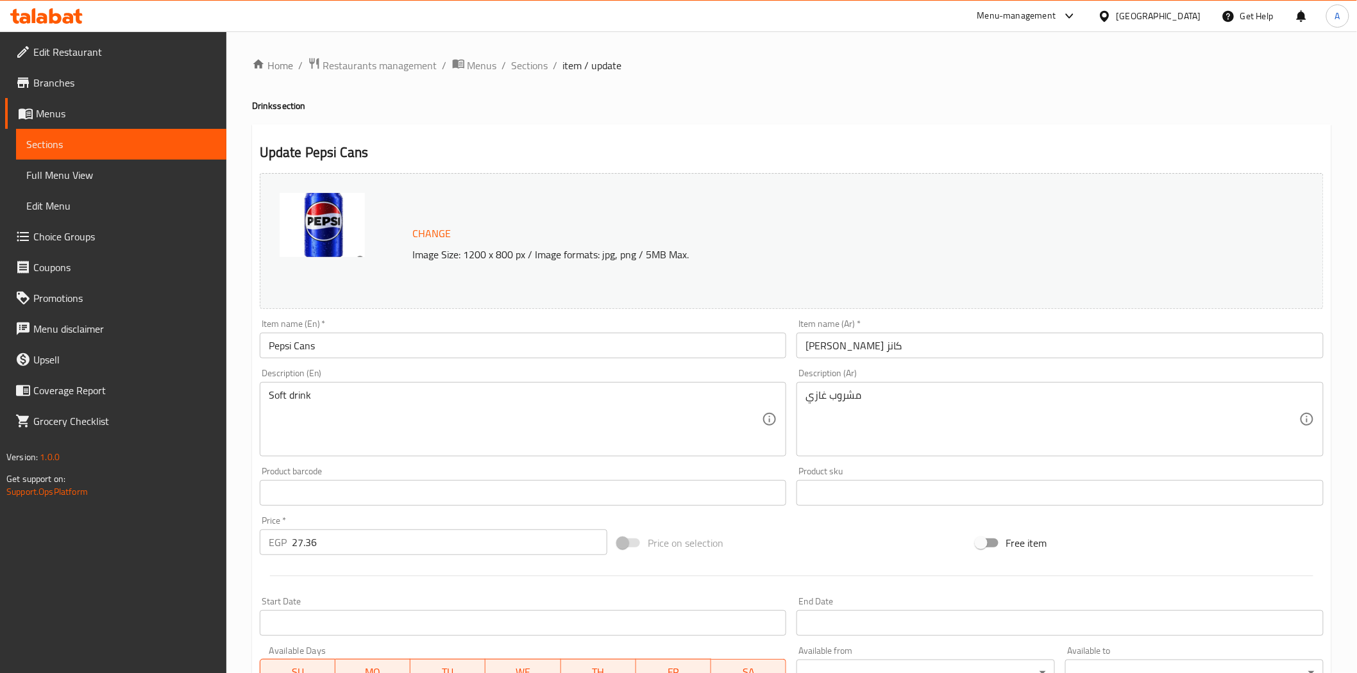
click at [631, 128] on div "Update Pepsi Cans Change Image Size: 1200 x 800 px / Image formats: jpg, png / …" at bounding box center [791, 506] width 1079 height 765
click at [599, 132] on div "Update Pepsi Cans Change Image Size: 1200 x 800 px / Image formats: jpg, png / …" at bounding box center [791, 506] width 1079 height 765
click at [534, 66] on span "Sections" at bounding box center [530, 65] width 37 height 15
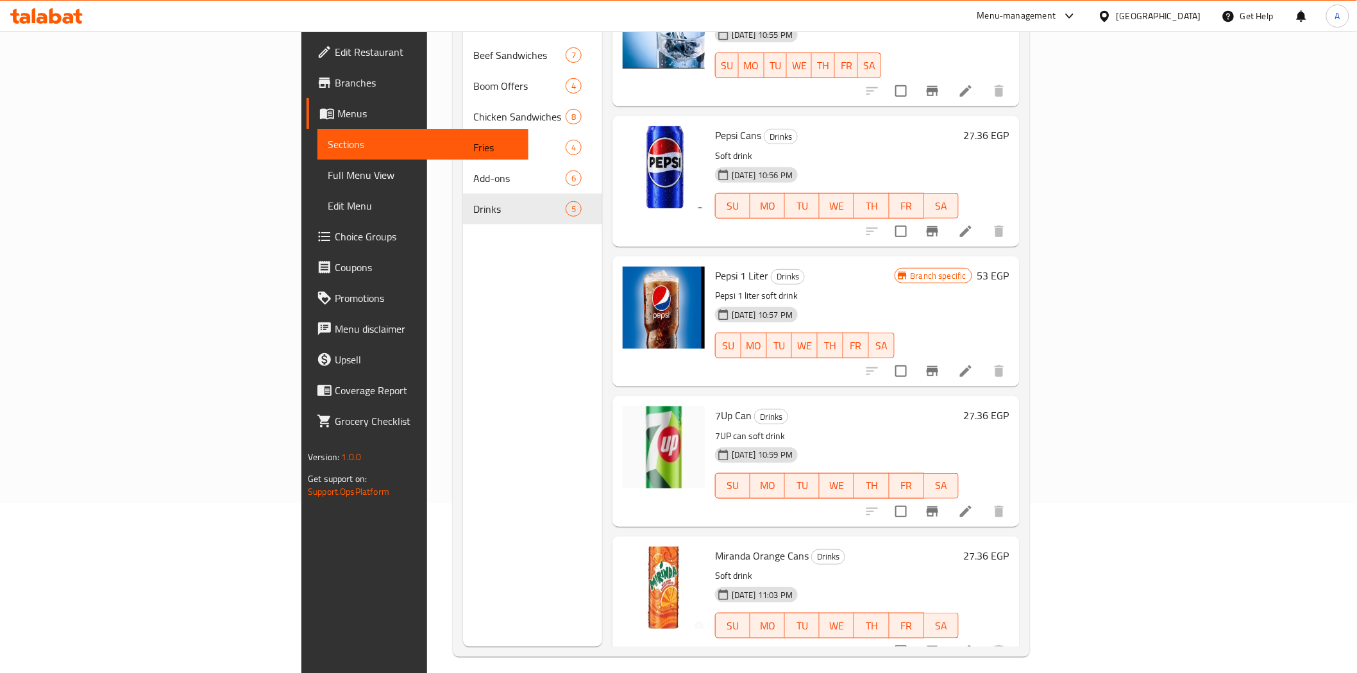
scroll to position [180, 0]
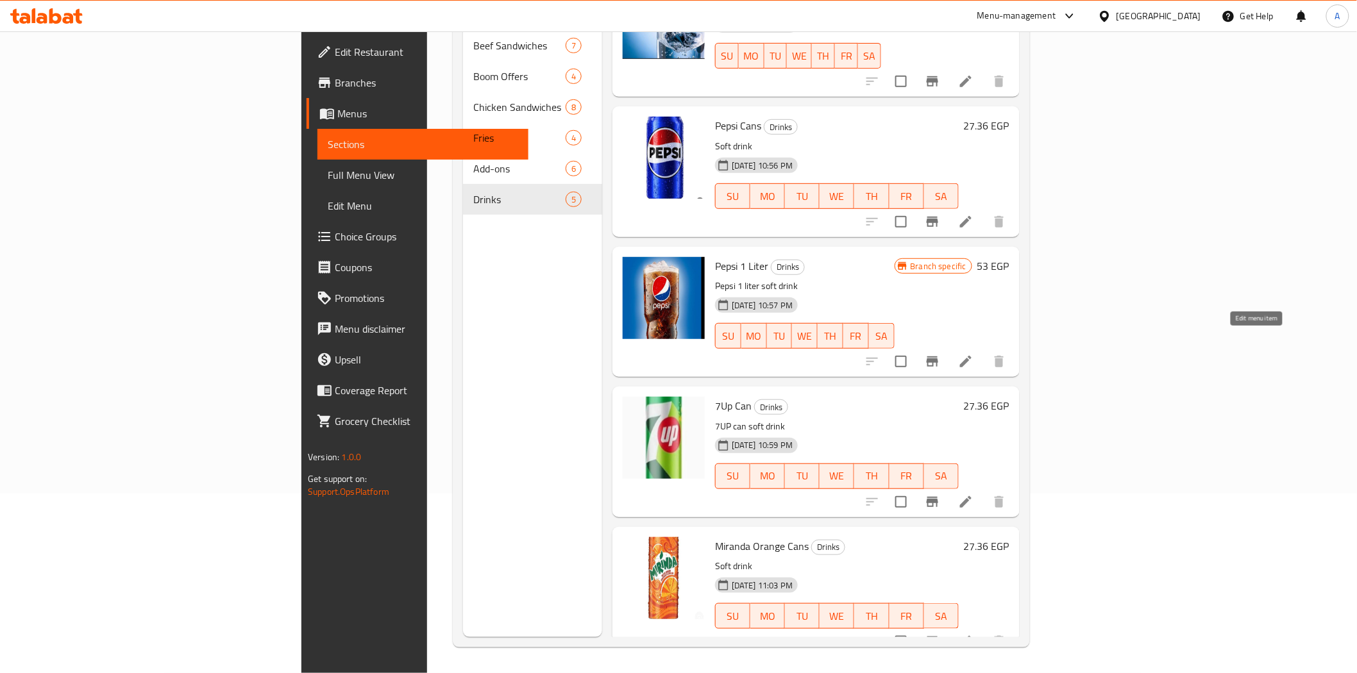
click at [973, 354] on icon at bounding box center [965, 361] width 15 height 15
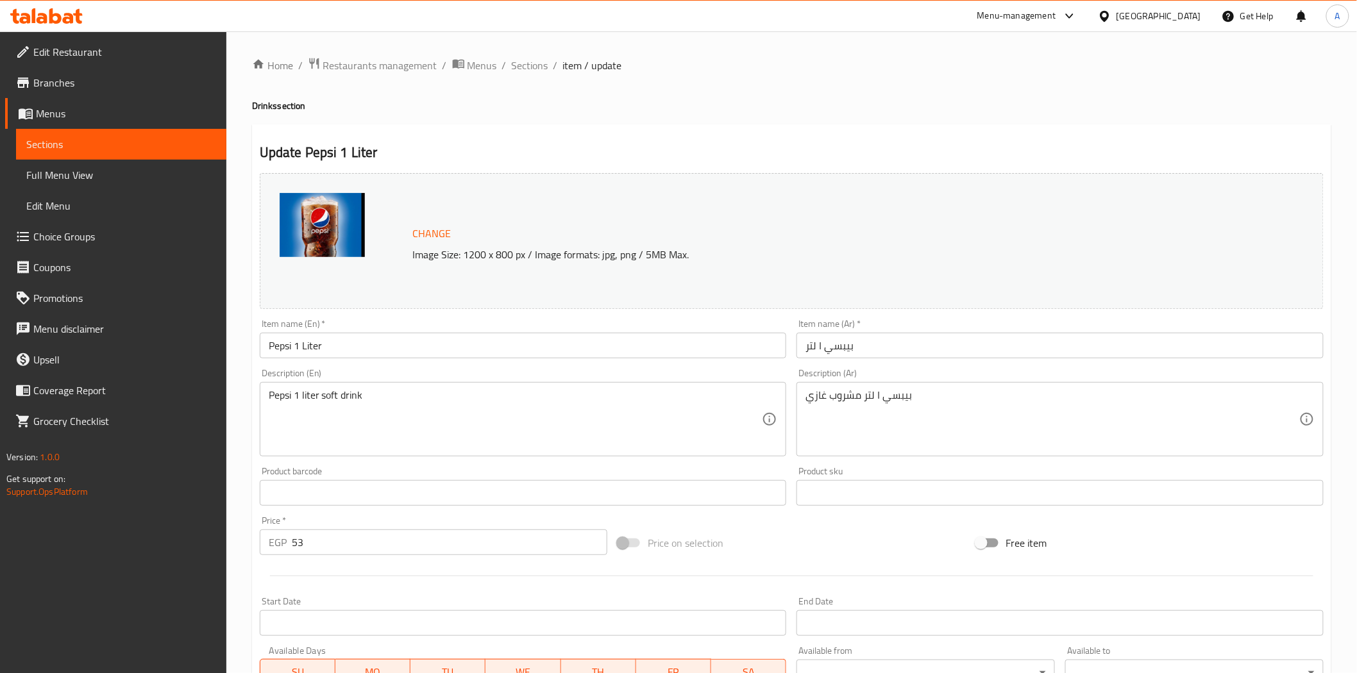
click at [597, 126] on div "Update Pepsi 1 Liter Change Image Size: 1200 x 800 px / Image formats: jpg, png…" at bounding box center [791, 506] width 1079 height 765
click at [534, 65] on span "Sections" at bounding box center [530, 65] width 37 height 15
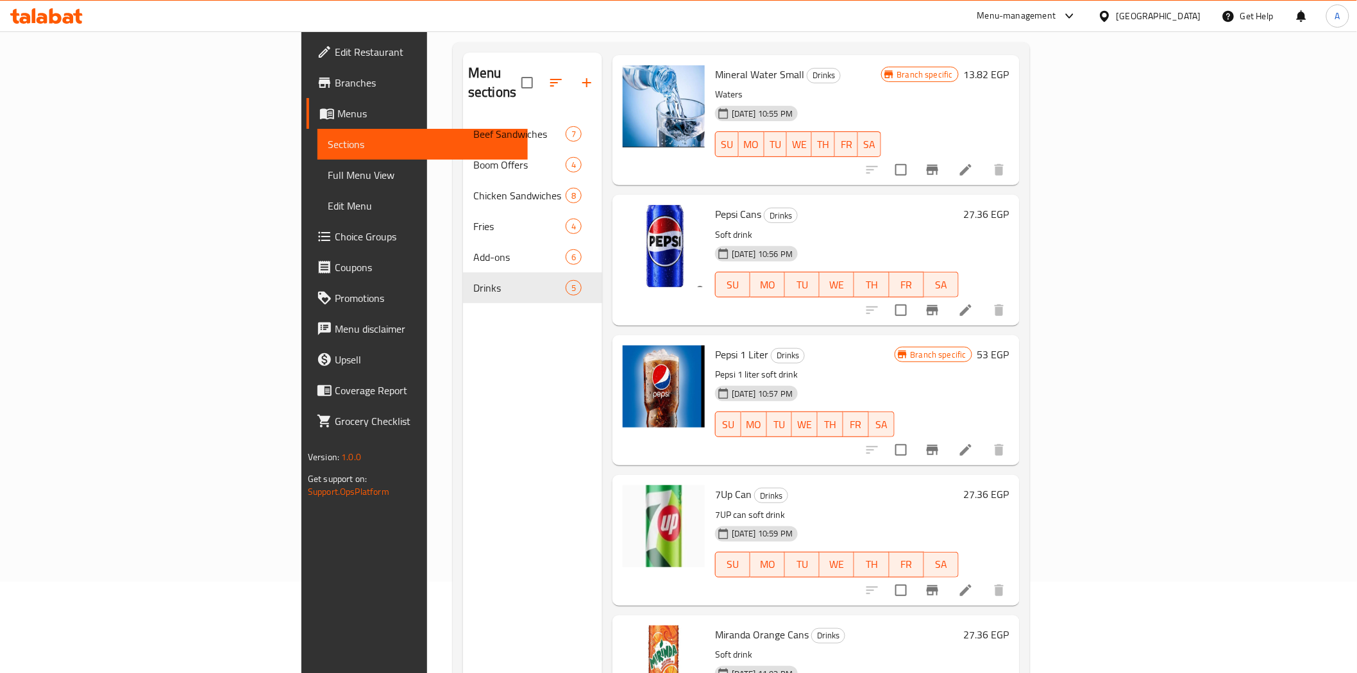
scroll to position [180, 0]
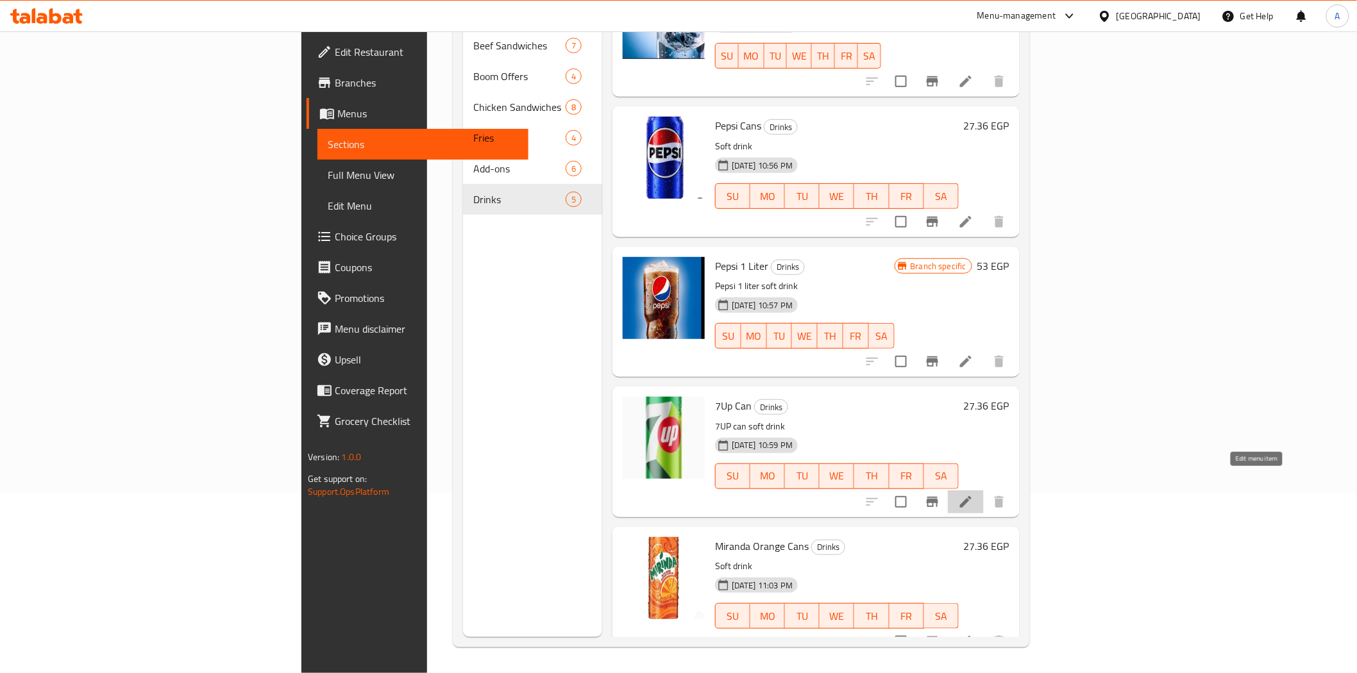
click at [973, 494] on icon at bounding box center [965, 501] width 15 height 15
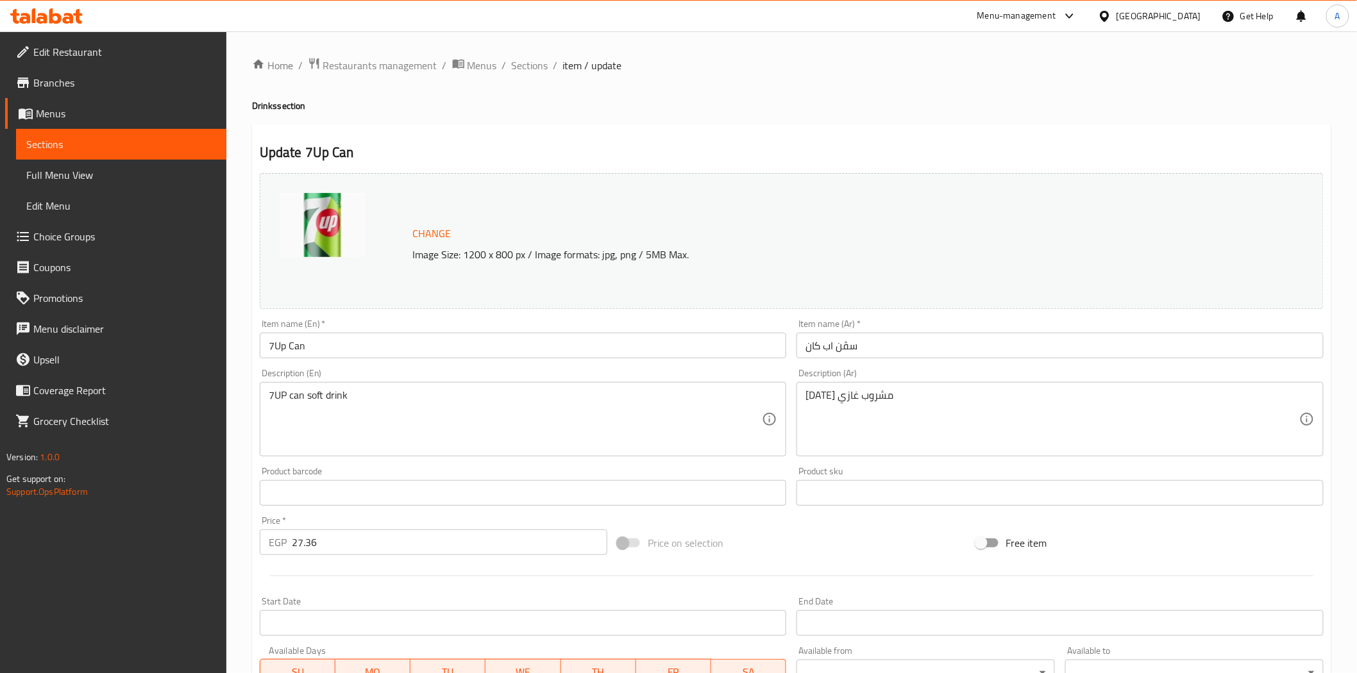
click at [568, 117] on div "Home / Restaurants management / Menus / Sections / item / update Drinks section…" at bounding box center [791, 478] width 1079 height 842
click at [523, 66] on span "Sections" at bounding box center [530, 65] width 37 height 15
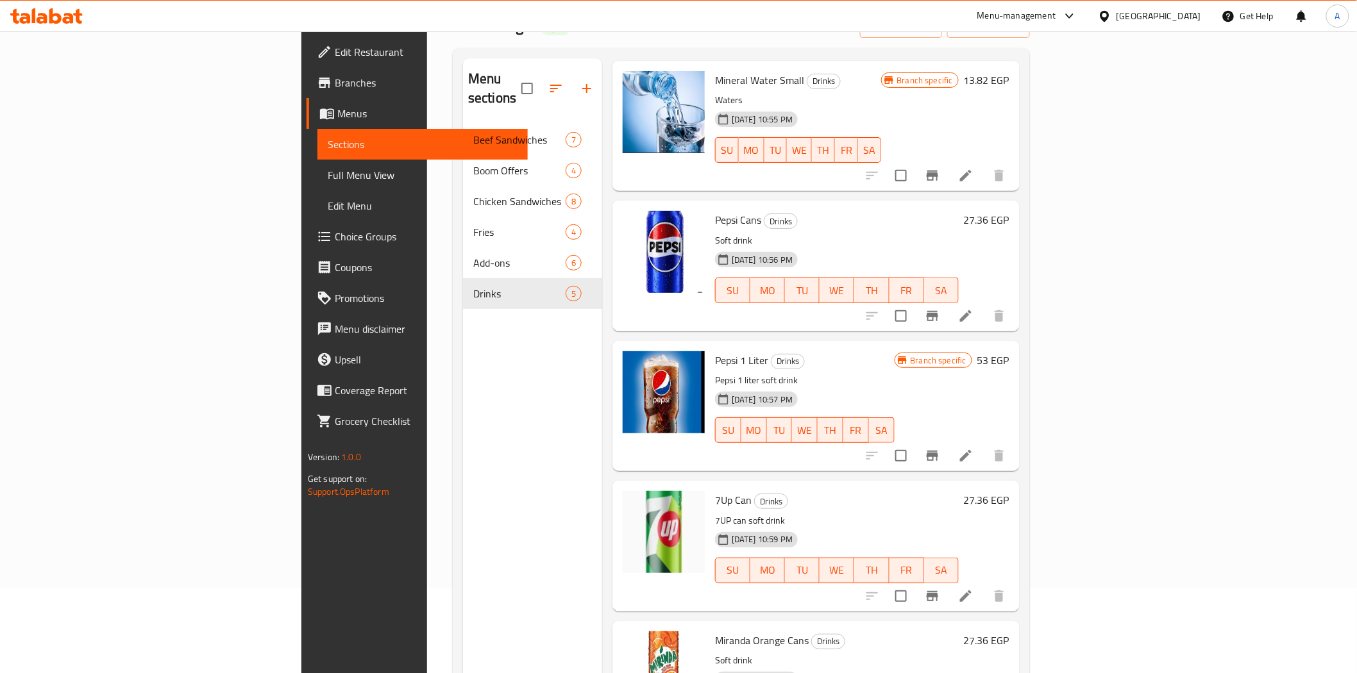
scroll to position [180, 0]
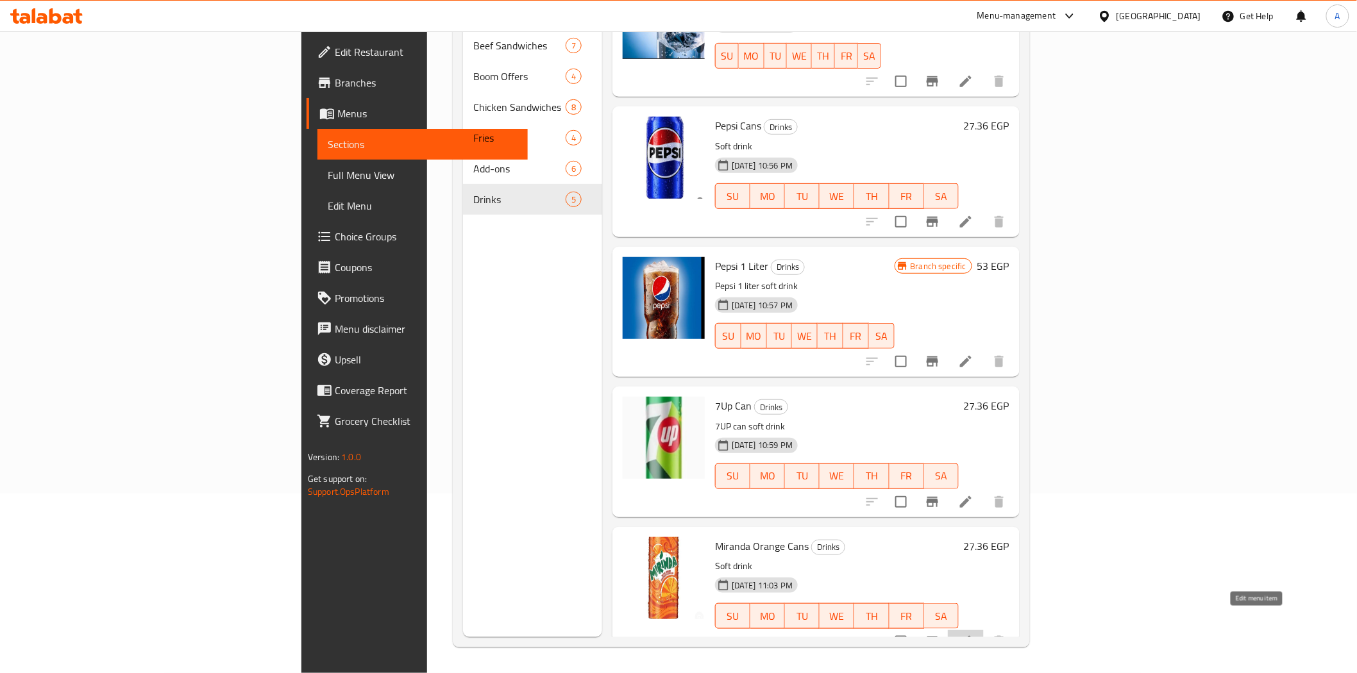
click at [973, 634] on icon at bounding box center [965, 641] width 15 height 15
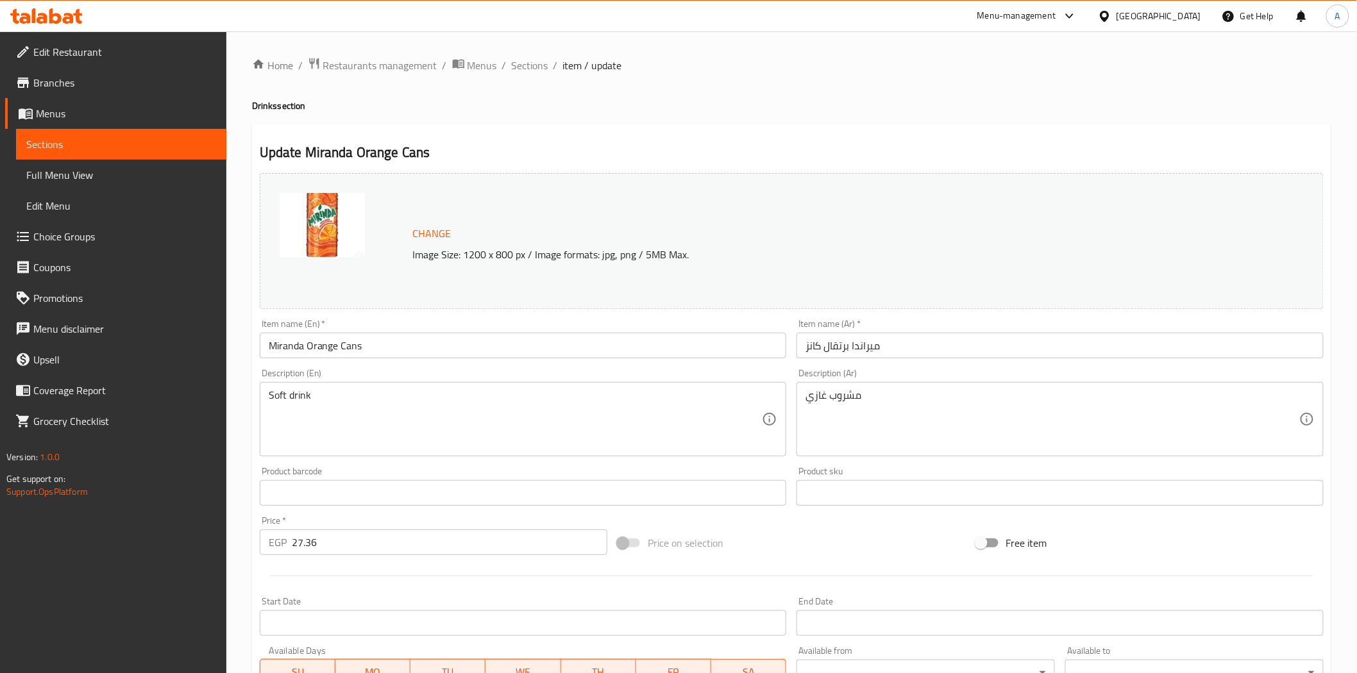
drag, startPoint x: 607, startPoint y: 137, endPoint x: 569, endPoint y: 105, distance: 49.5
click at [607, 137] on div "Update Miranda Orange Cans Change Image Size: 1200 x 800 px / Image formats: jp…" at bounding box center [791, 506] width 1079 height 765
click at [521, 58] on span "Sections" at bounding box center [530, 65] width 37 height 15
